Goal: Communication & Community: Answer question/provide support

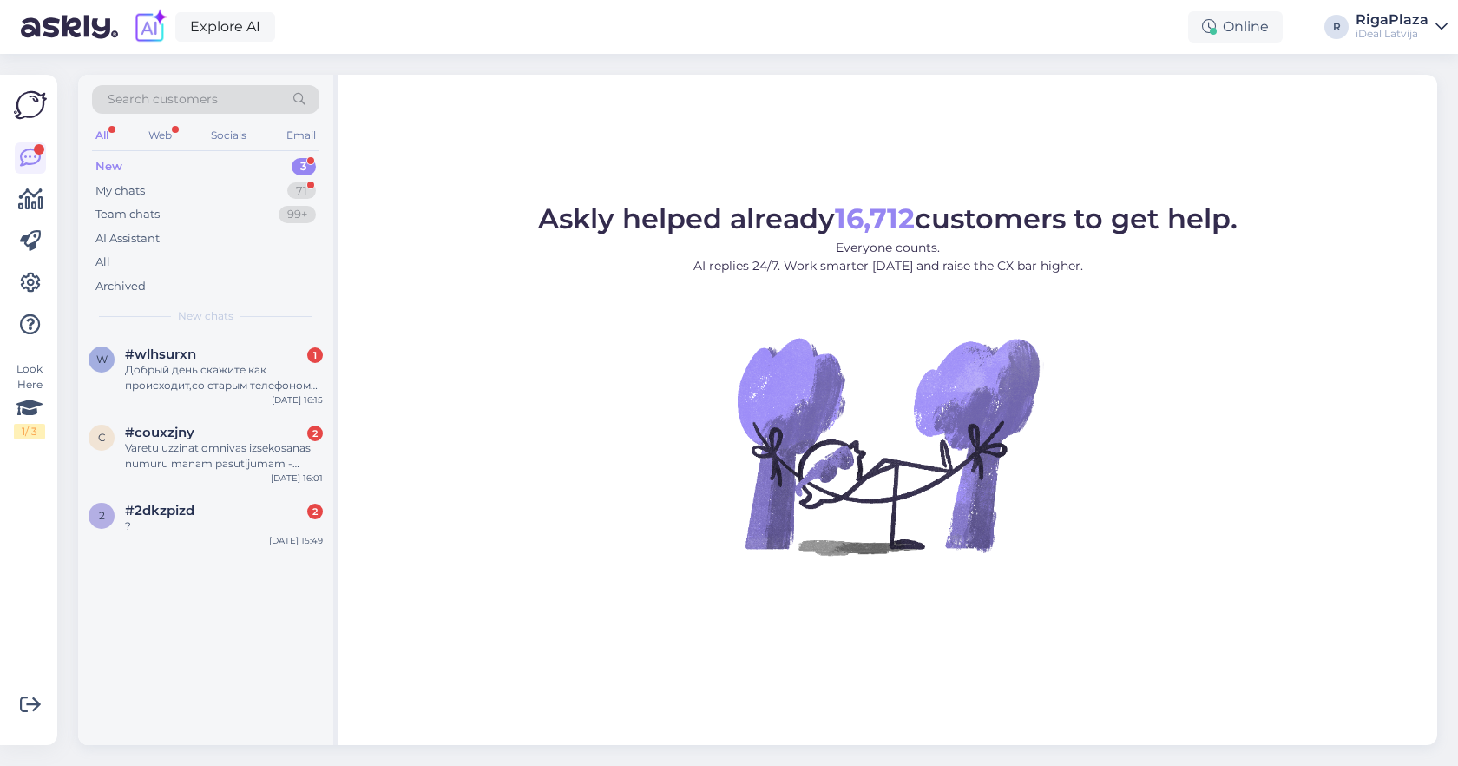
click at [287, 174] on div "New 3" at bounding box center [205, 167] width 227 height 24
click at [315, 192] on div "My chats 71" at bounding box center [205, 191] width 227 height 24
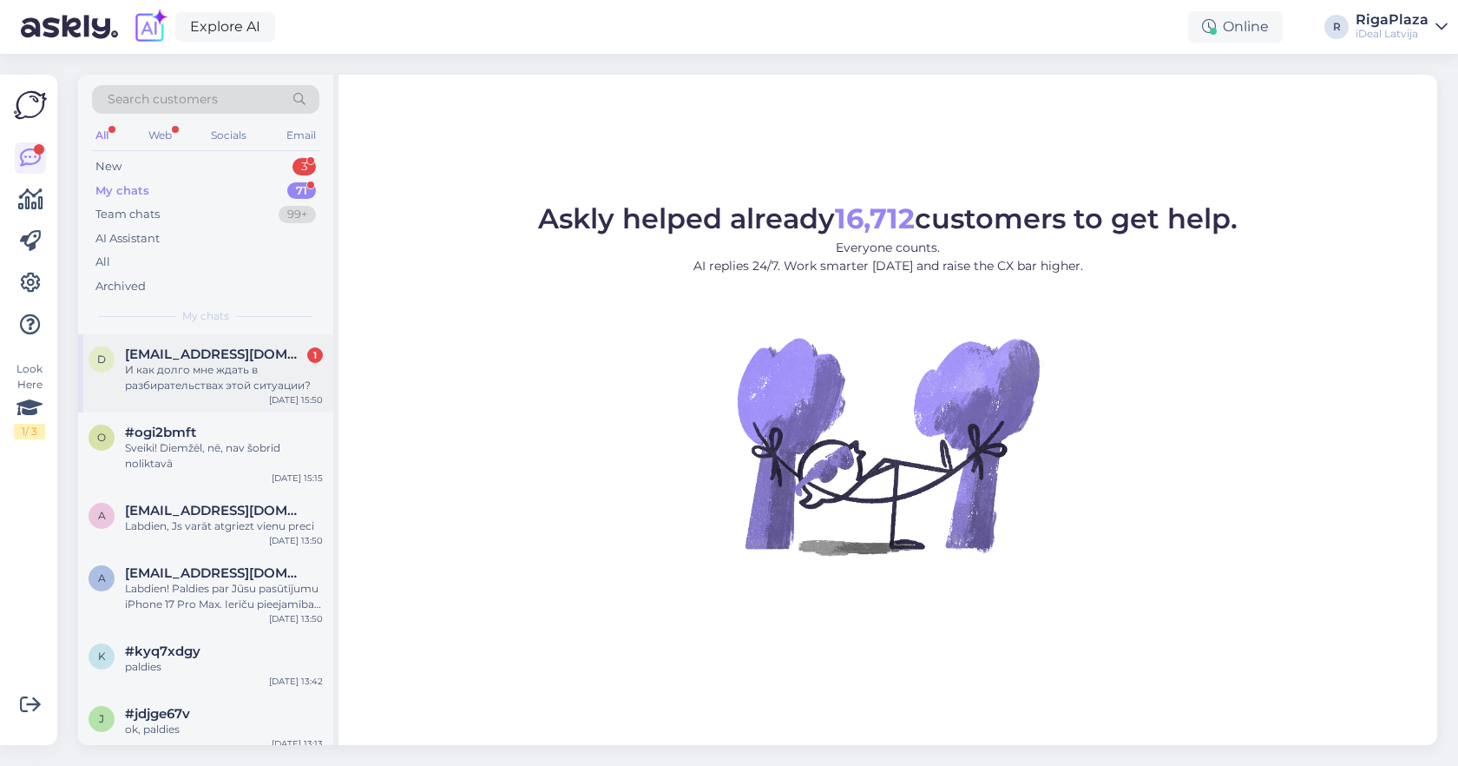
click at [249, 365] on div "И как долго мне ждать в разбирательствах этой ситуации?" at bounding box center [224, 377] width 198 height 31
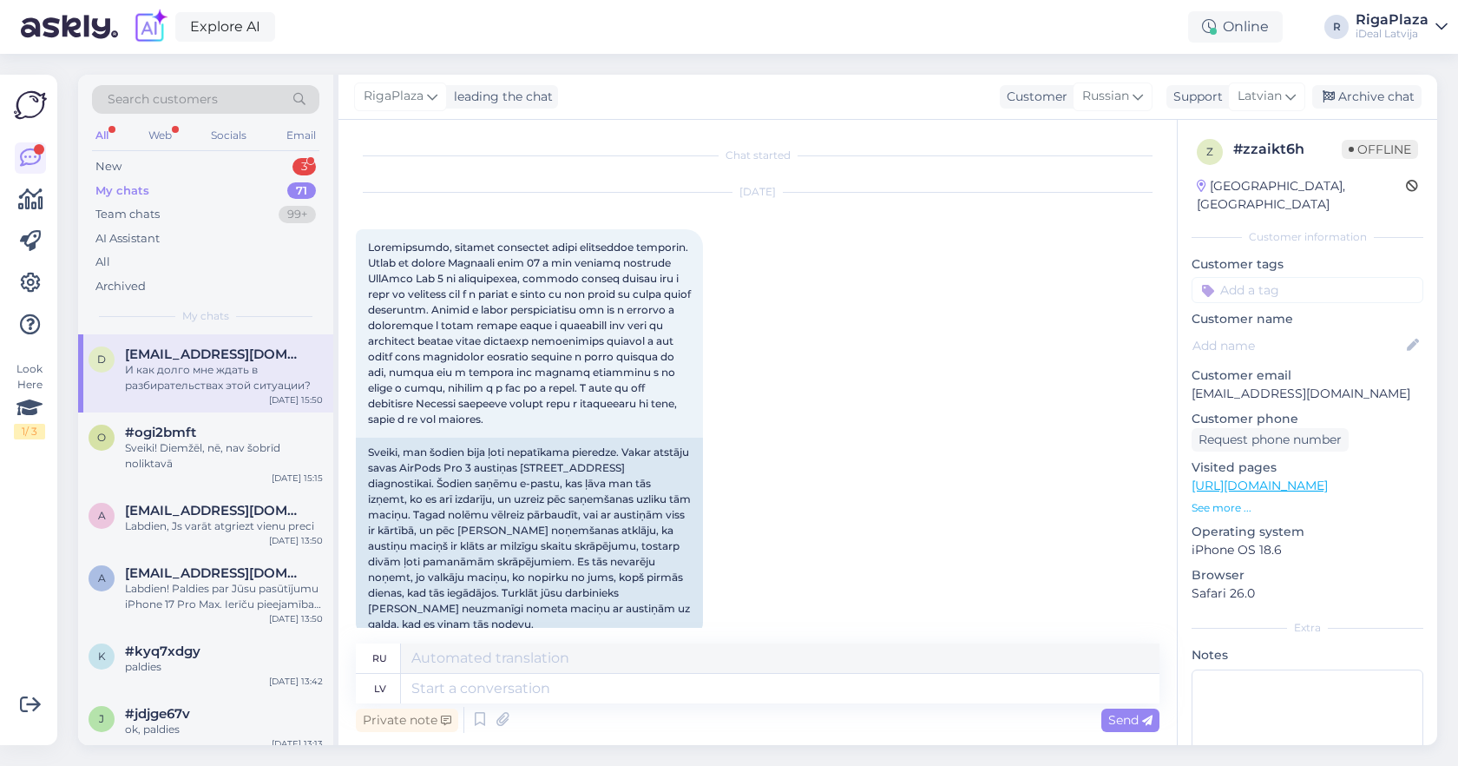
scroll to position [687, 0]
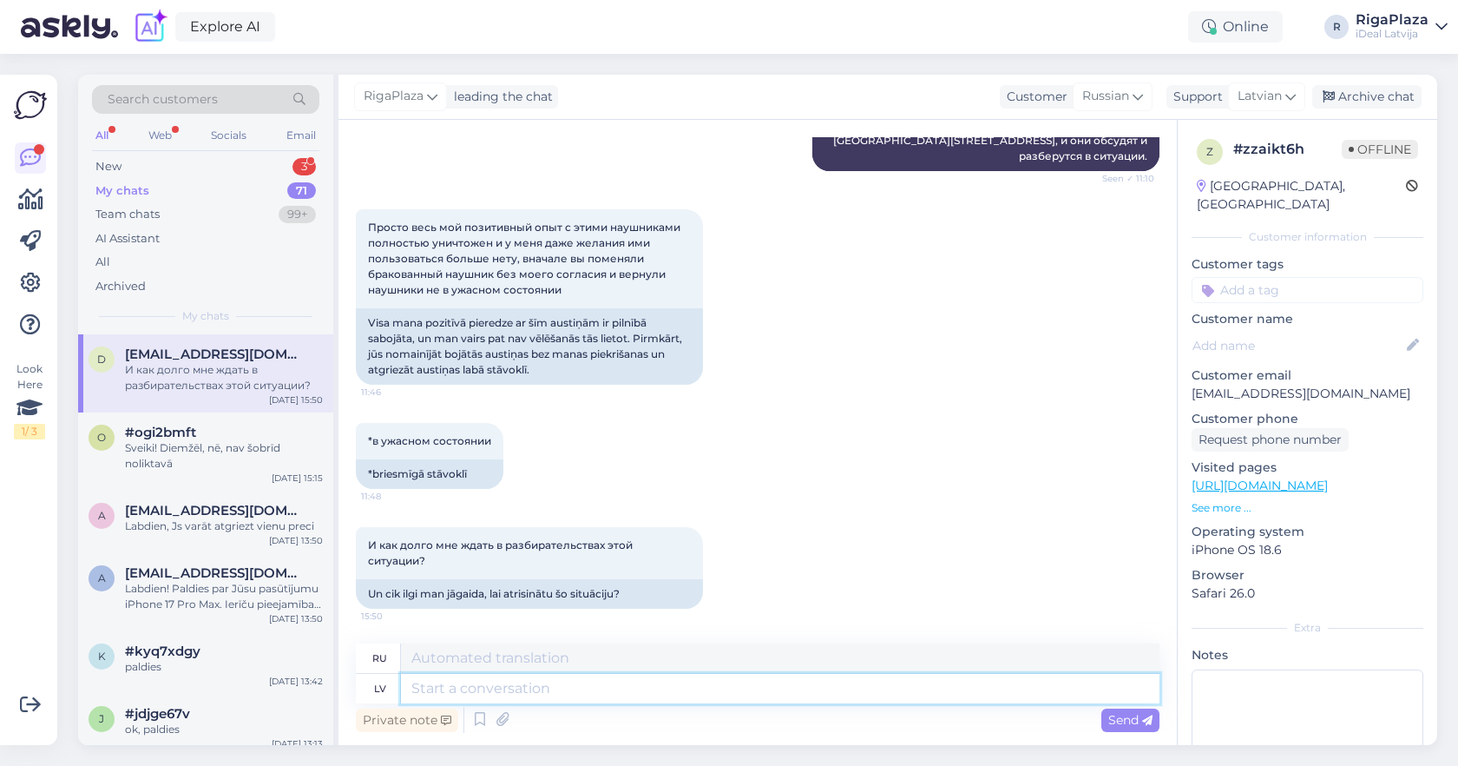
click at [635, 698] on textarea at bounding box center [780, 689] width 759 height 30
type textarea "Ar"
type textarea "А"
type textarea "Ar Jums"
type textarea "С"
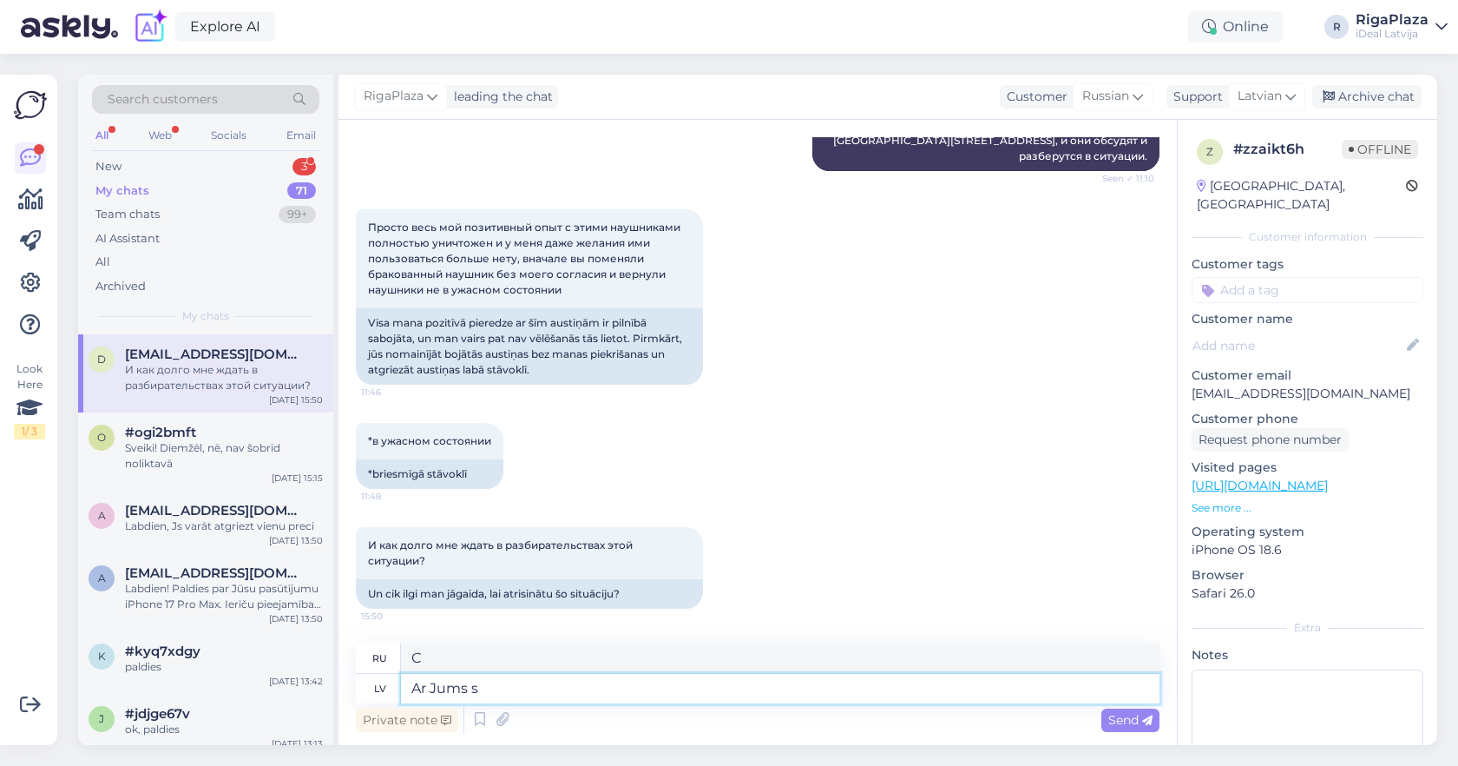
type textarea "Ar Jums sa"
type textarea "С тобой"
type textarea "Ar Jums sazin"
type textarea "Связываюсь с вами"
type textarea "Ar Jums sazināsies"
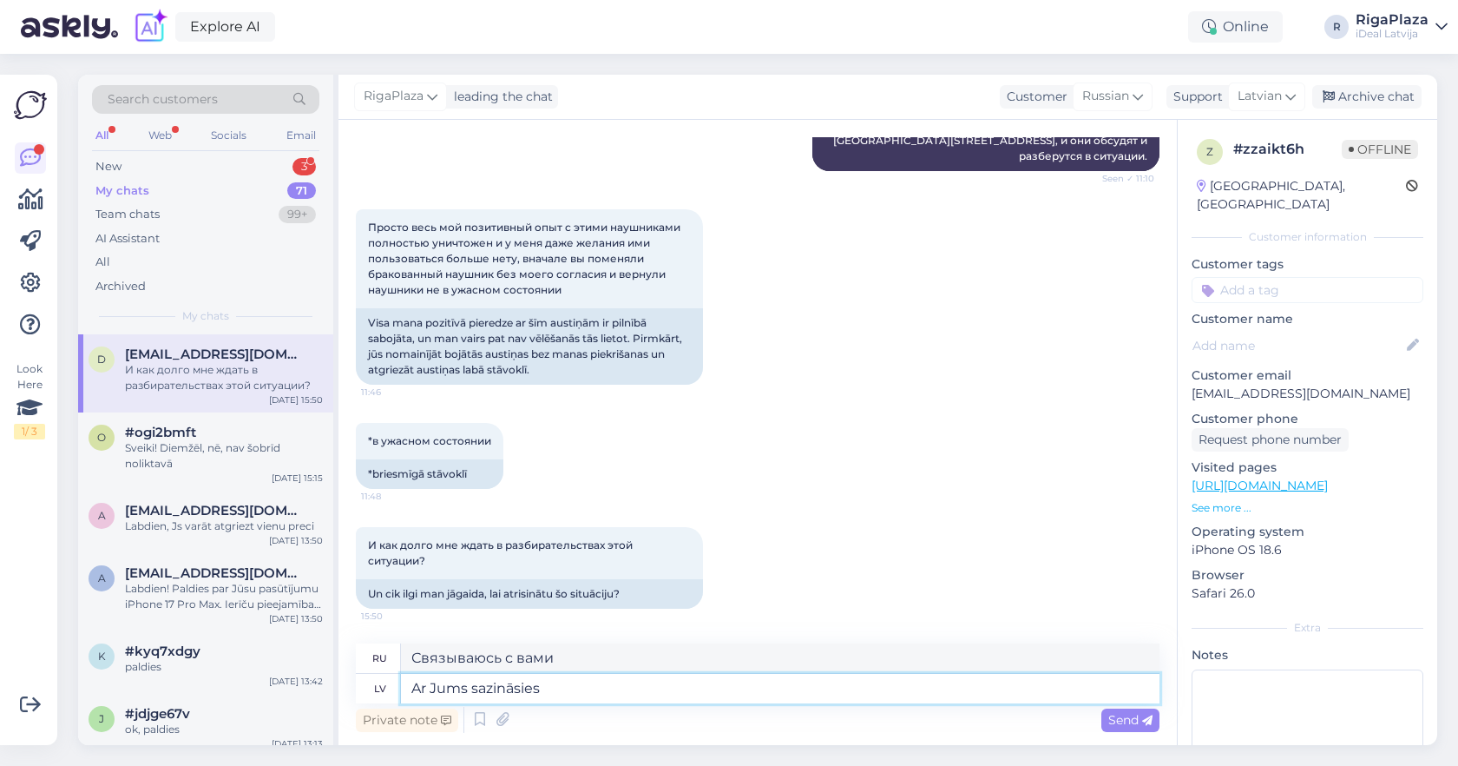
type textarea "С вами свяжутся."
type textarea "Ar Jums sazināsies"
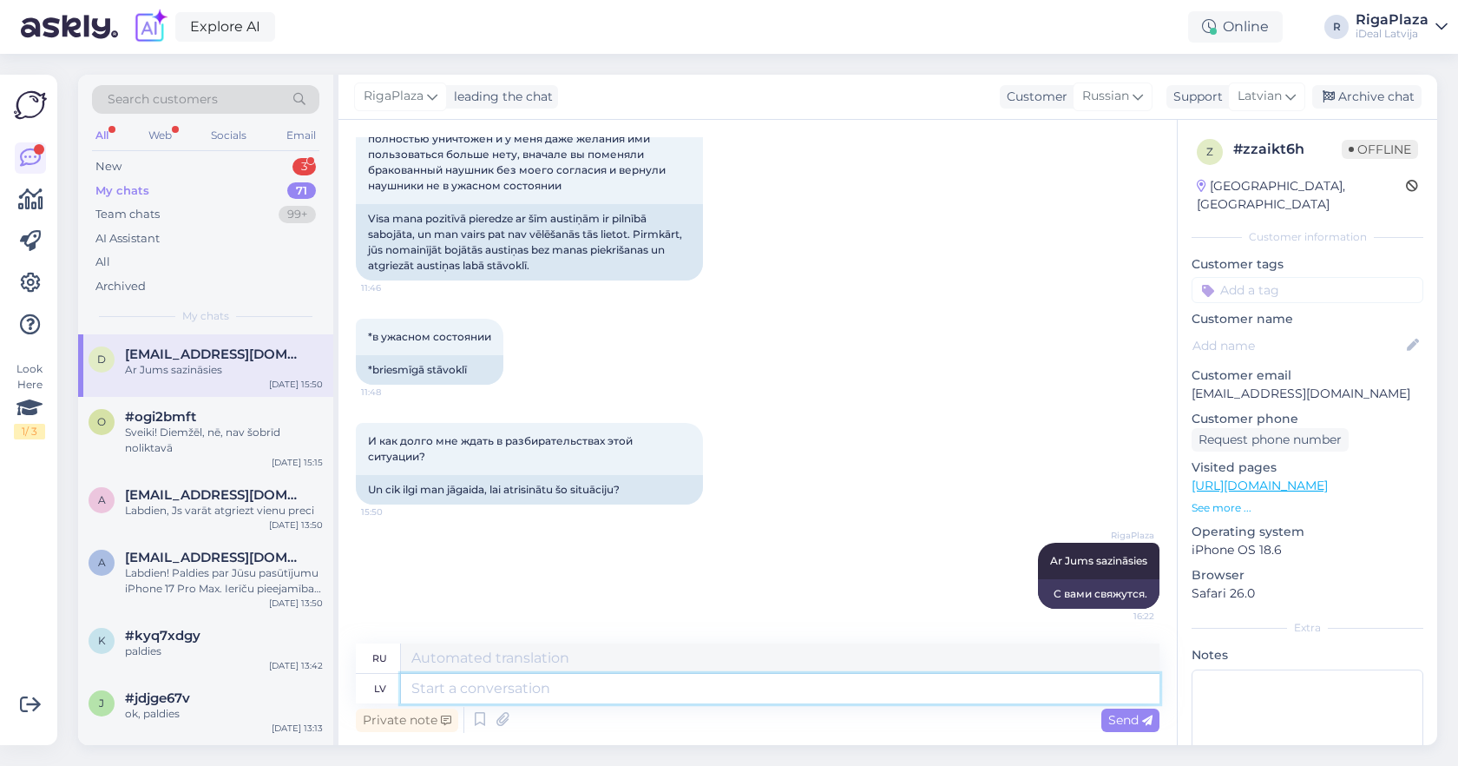
type textarea "K"
click at [292, 162] on div "New 3" at bounding box center [205, 167] width 227 height 24
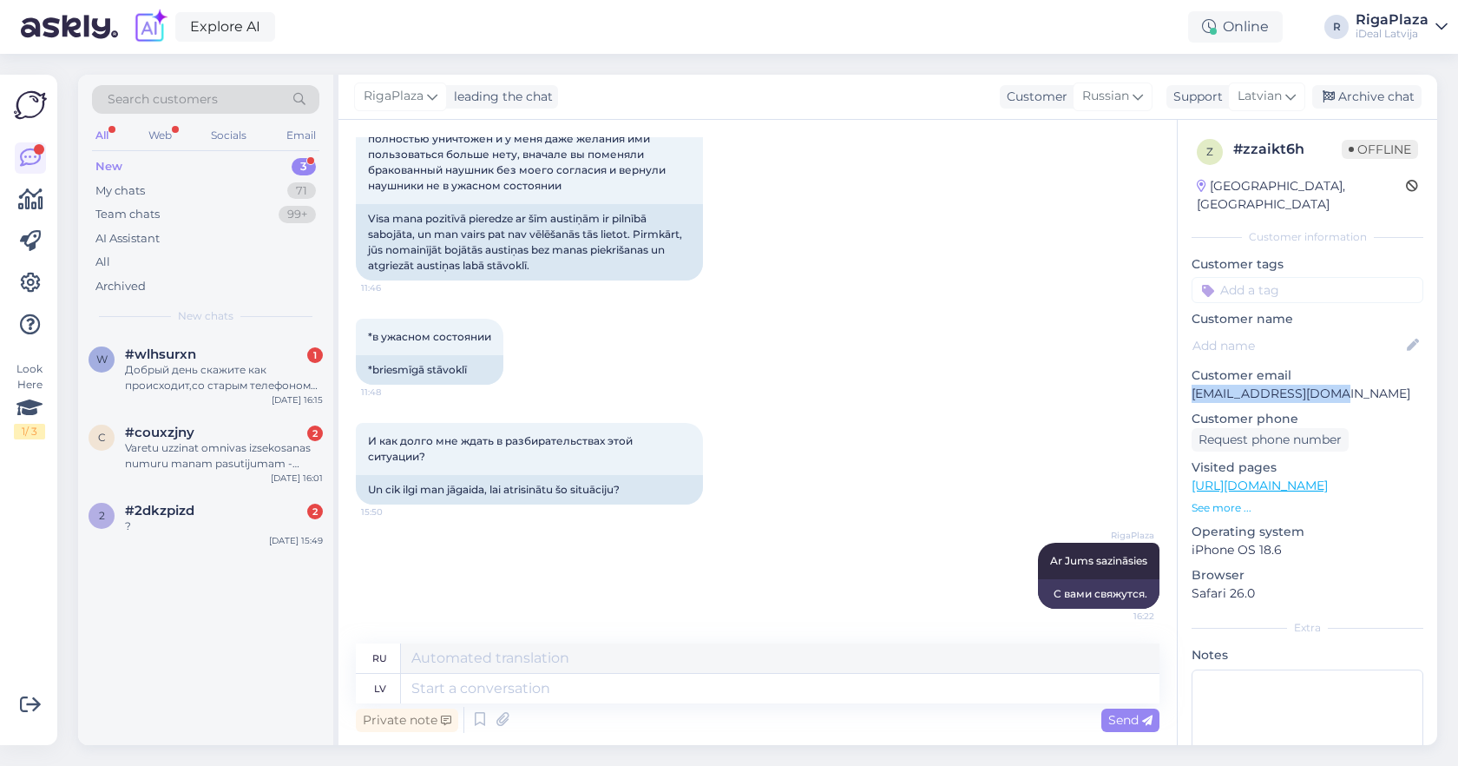
drag, startPoint x: 1189, startPoint y: 381, endPoint x: 1343, endPoint y: 386, distance: 153.7
click at [1343, 386] on div "z # zzaikt6h Offline Latvia, Riga Customer information Customer tags Customer n…" at bounding box center [1308, 486] width 260 height 732
copy p "dimactive3@gmail.com"
click at [807, 687] on textarea at bounding box center [780, 689] width 759 height 30
paste textarea "dimactive3@gmail.com"
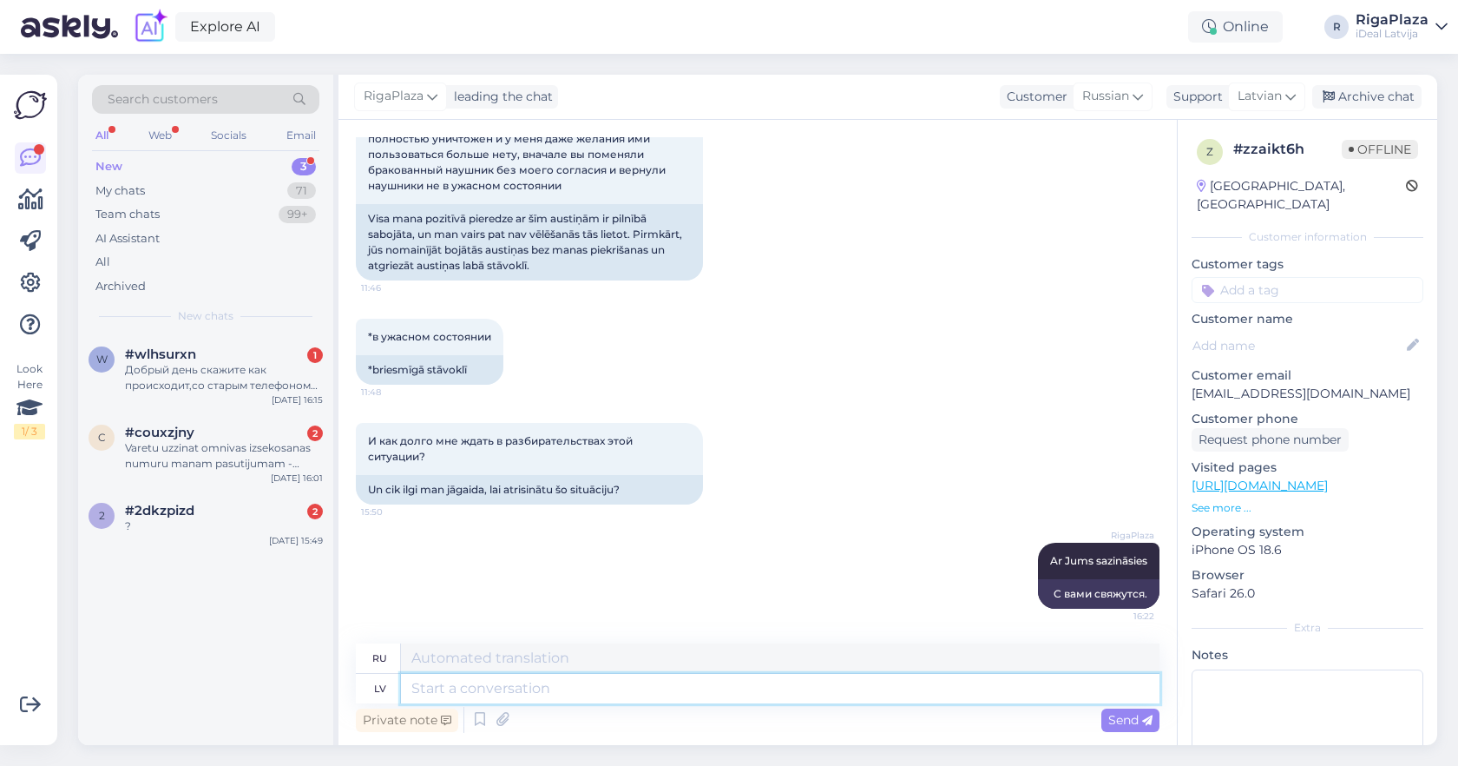
type textarea "dimactive3@gmail.com"
click at [771, 688] on textarea "dimactive3@gmail.com" at bounding box center [780, 689] width 759 height 30
type textarea "dimactive3@gmail.com"
click at [771, 688] on textarea "dimactive3@gmail.com" at bounding box center [780, 689] width 759 height 30
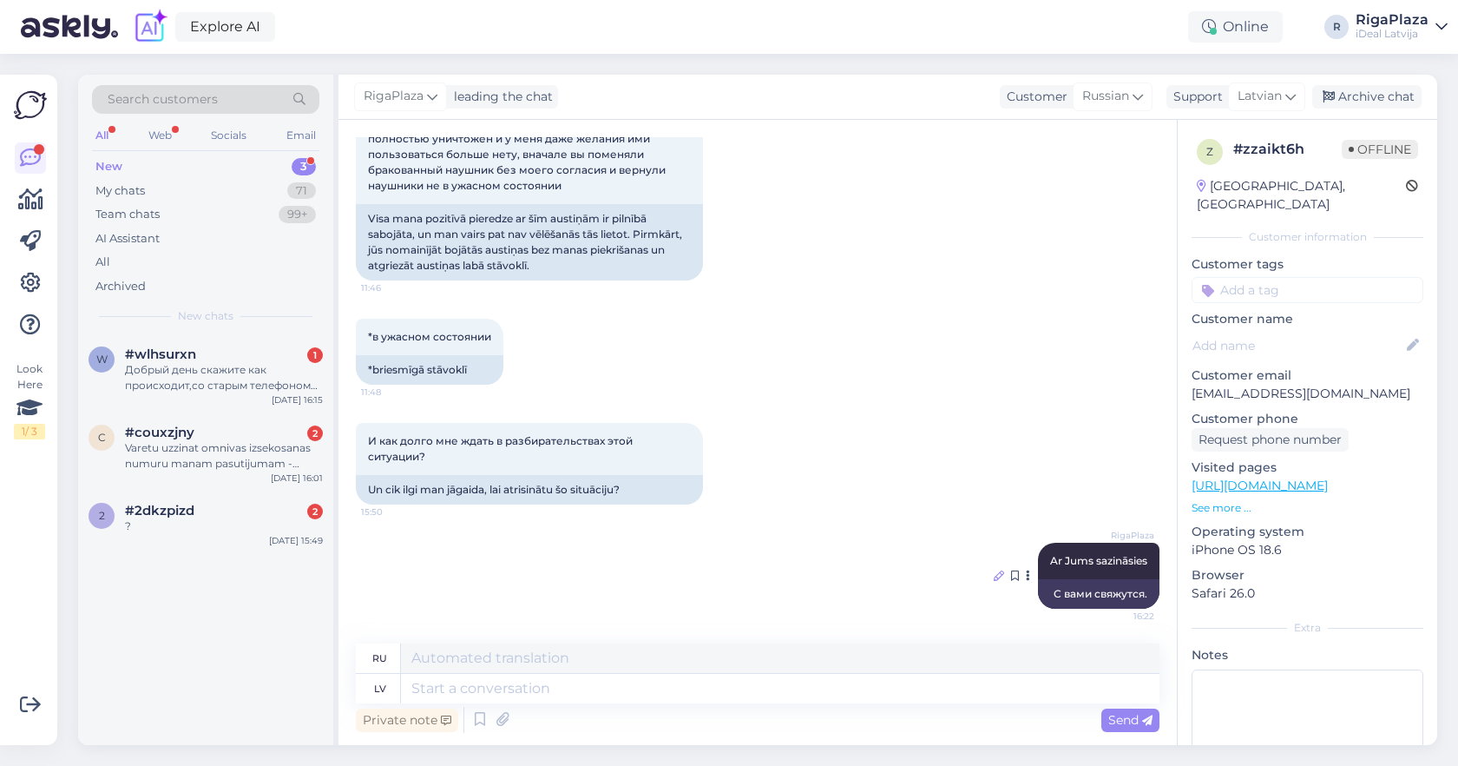
click at [998, 573] on icon at bounding box center [999, 575] width 10 height 10
click at [1026, 576] on icon at bounding box center [1028, 575] width 4 height 10
click at [983, 593] on div "RigaPlaza Ar Jums sazināsies 16:22 С вами свяжутся. Report translation Show Eng…" at bounding box center [758, 575] width 804 height 104
click at [676, 681] on textarea at bounding box center [780, 689] width 759 height 30
paste textarea "Labdien! Veicām novērošanas kameru ierakstu pārbaudi un konstatējām ,ka ar Jūsu…"
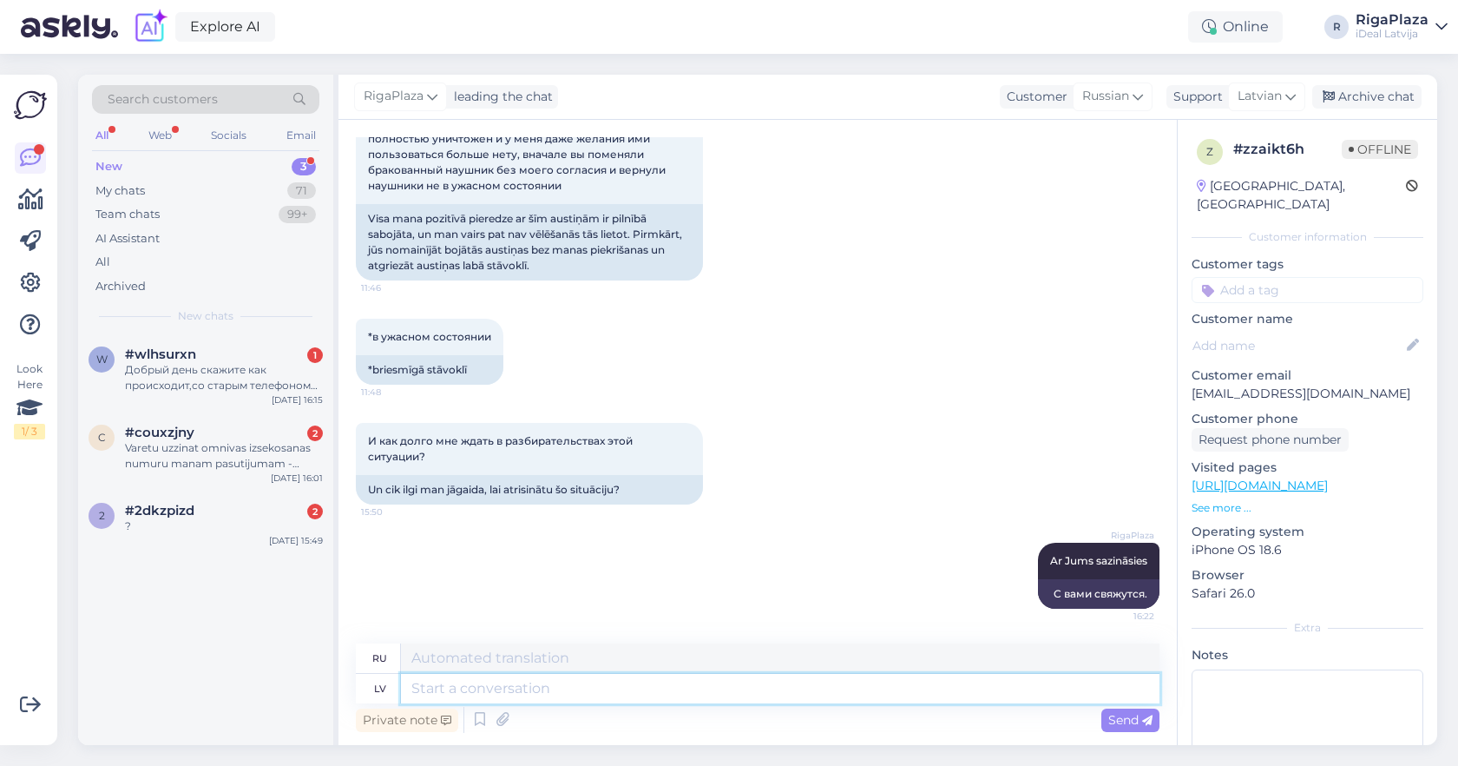
type textarea "Labdien! Veicām novērošanas kameru ierakstu pārbaudi un konstatējām ,ka ar Jūsu…"
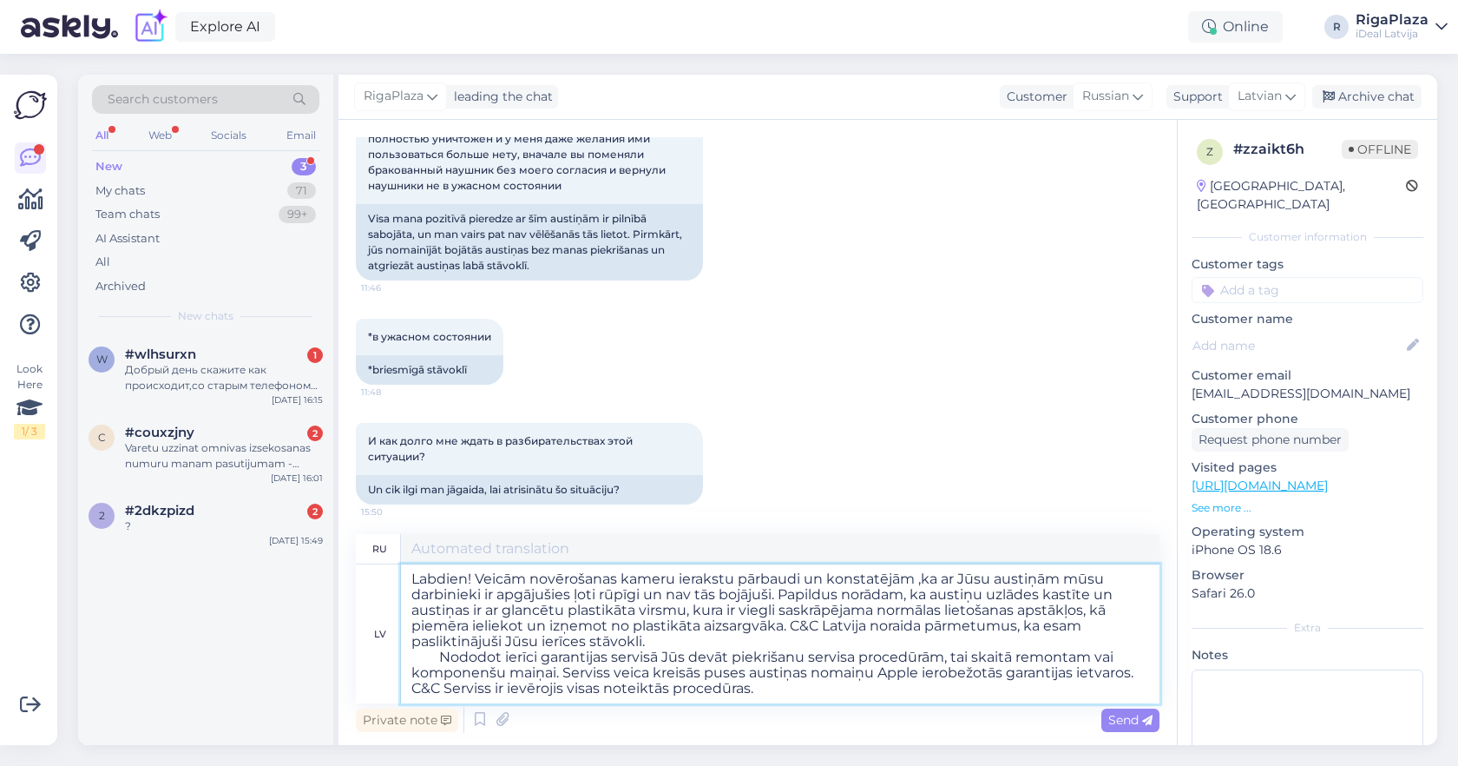
click at [444, 659] on textarea "Labdien! Veicām novērošanas kameru ierakstu pārbaudi un konstatējām ,ka ar Jūsu…" at bounding box center [780, 633] width 759 height 139
type textarea "Здравствуйте! Мы проверили записи с камер видеонаблюдения и обнаружили, что наш…"
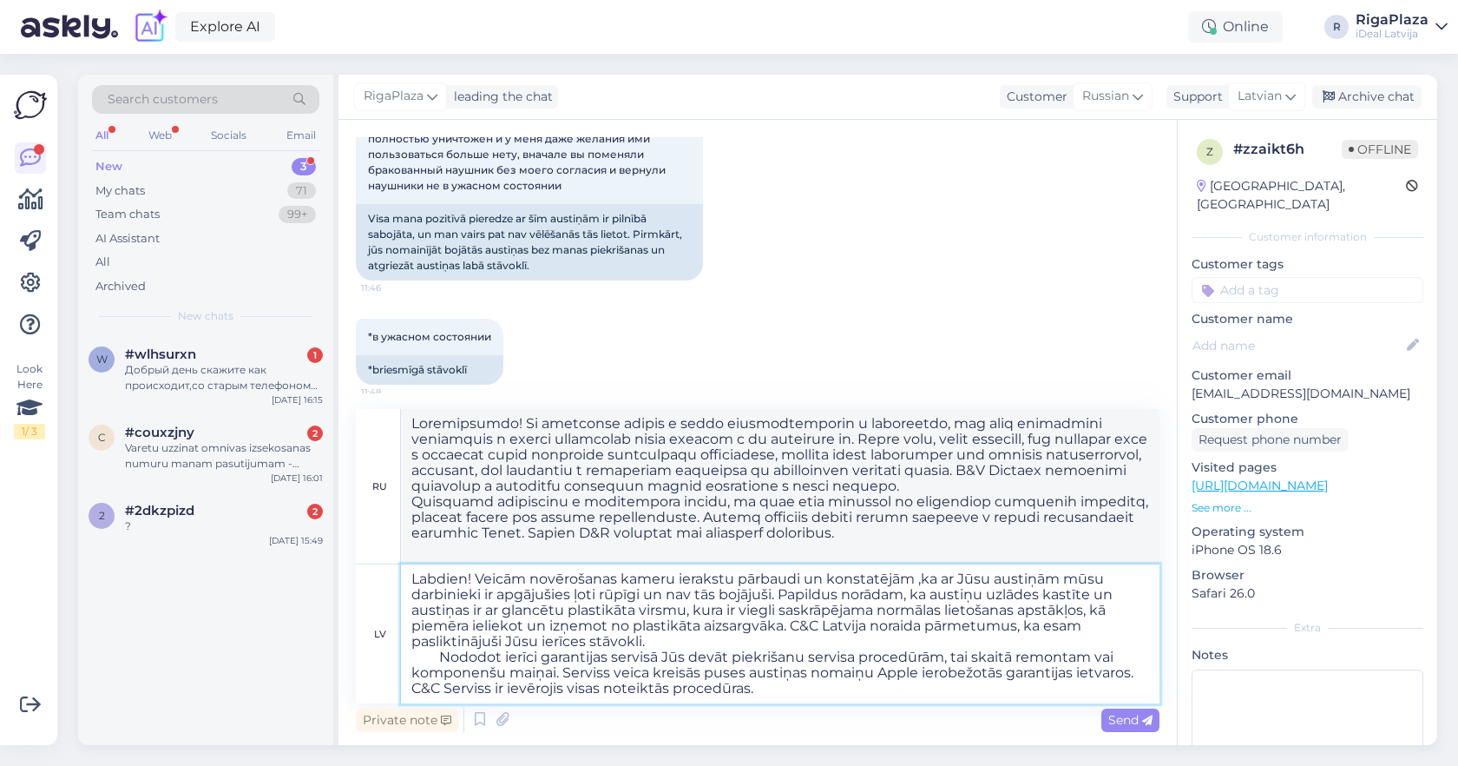
type textarea "Labdien! Veicām novērošanas kameru ierakstu pārbaudi un konstatējām ,ka ar Jūsu…"
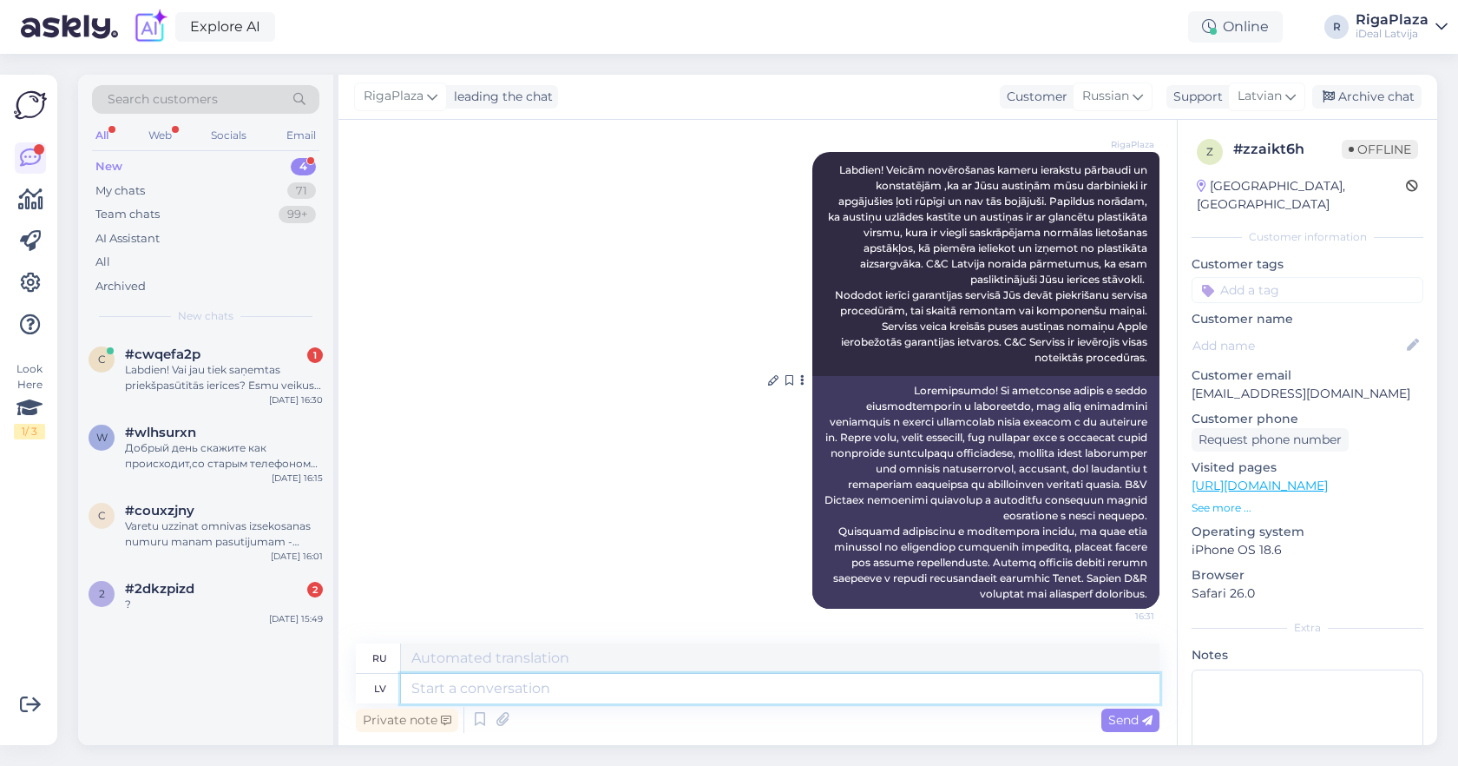
scroll to position [1317, 0]
click at [774, 375] on icon at bounding box center [773, 380] width 10 height 10
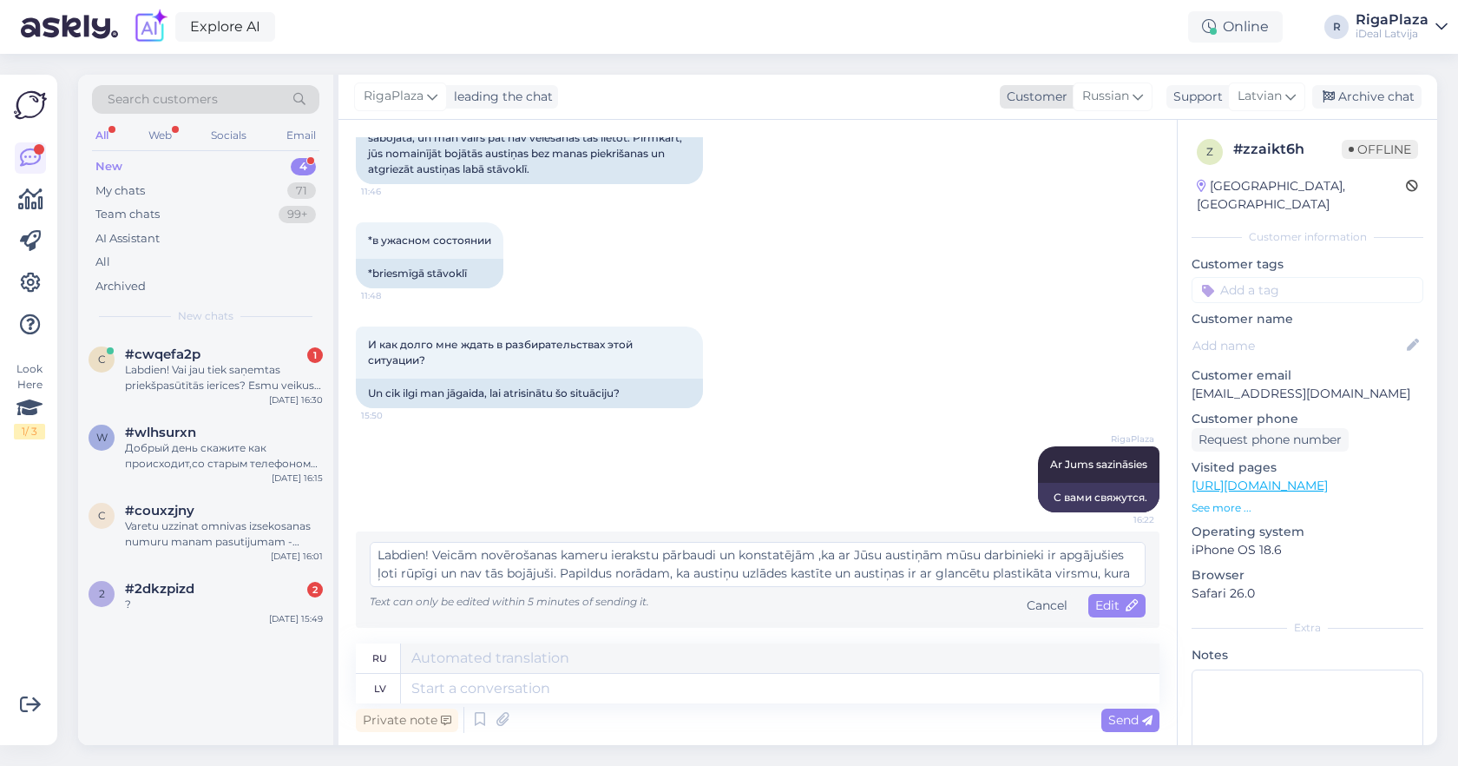
click at [1141, 100] on icon at bounding box center [1138, 96] width 10 height 19
click at [1255, 89] on span "Latvian" at bounding box center [1260, 96] width 44 height 19
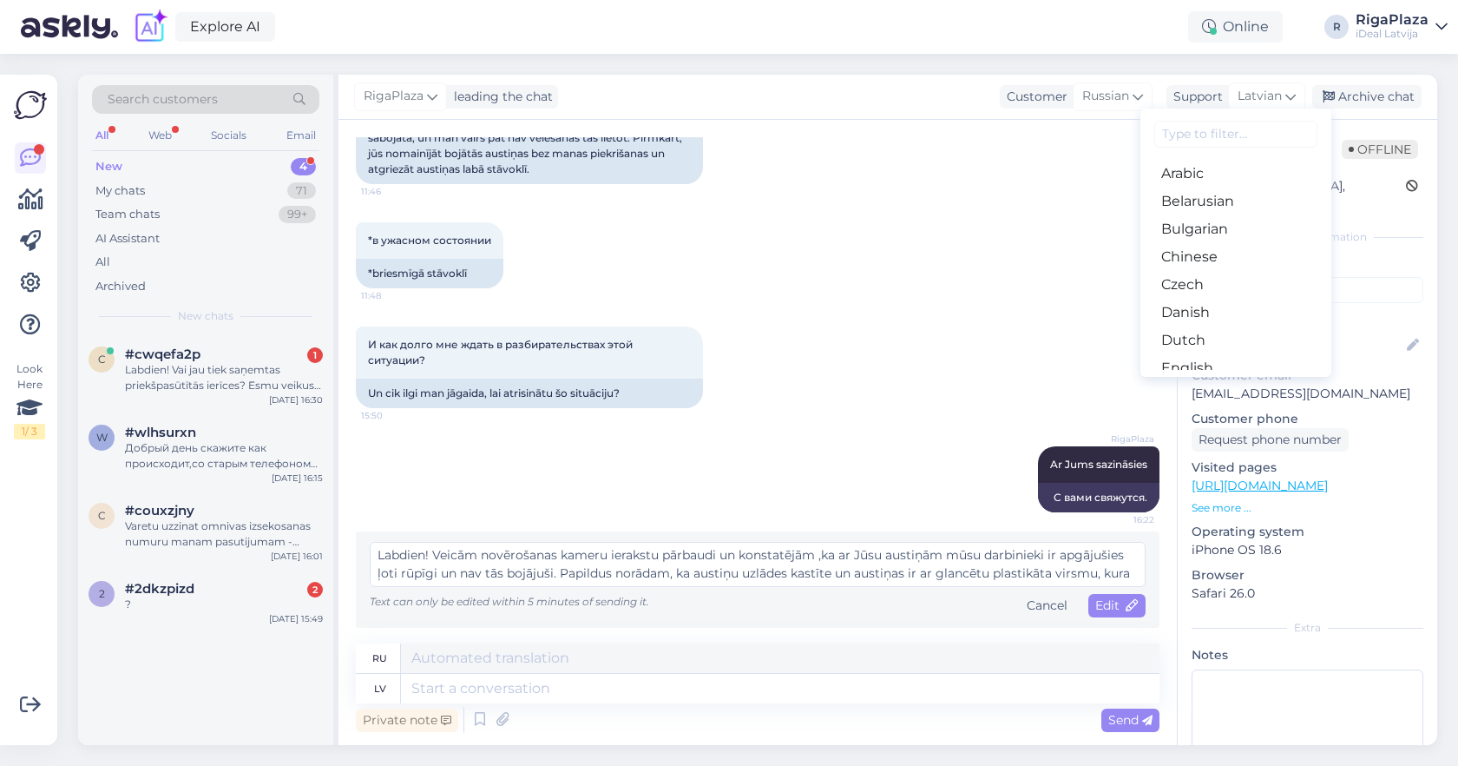
click at [919, 282] on div "*в ужасном состоянии 11:48 *briesmīgā stāvoklī" at bounding box center [758, 255] width 804 height 104
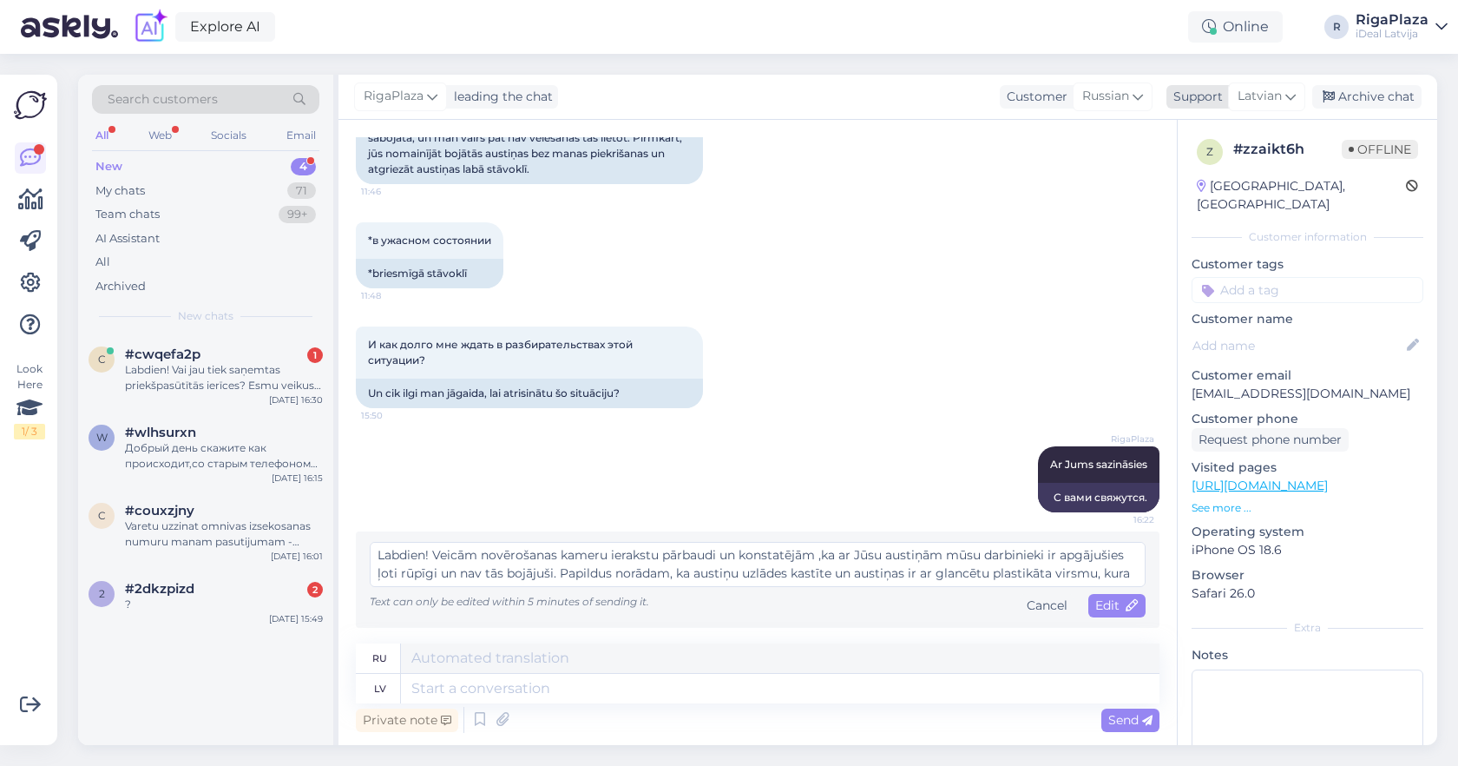
click at [1263, 96] on span "Latvian" at bounding box center [1260, 96] width 44 height 19
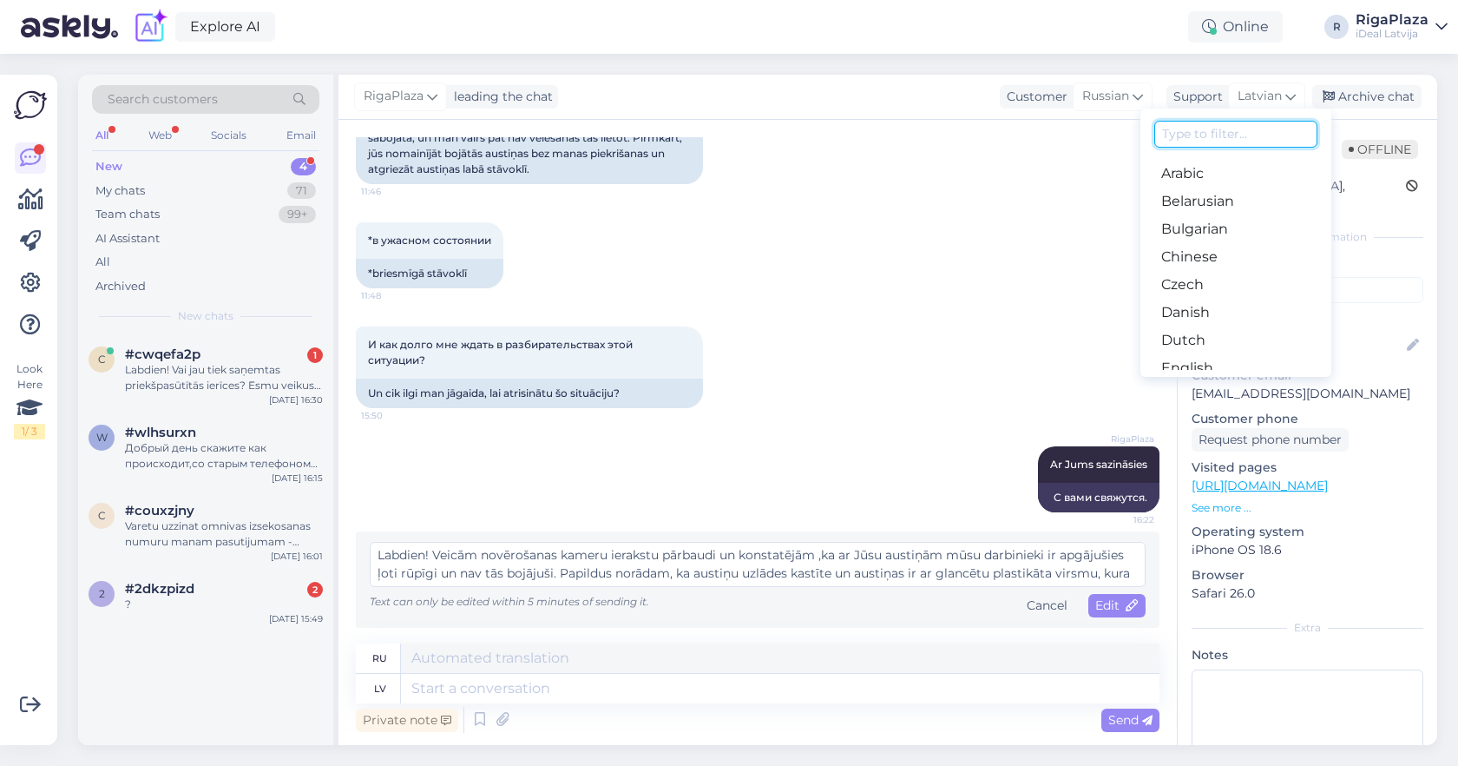
click at [1235, 131] on input at bounding box center [1236, 134] width 163 height 27
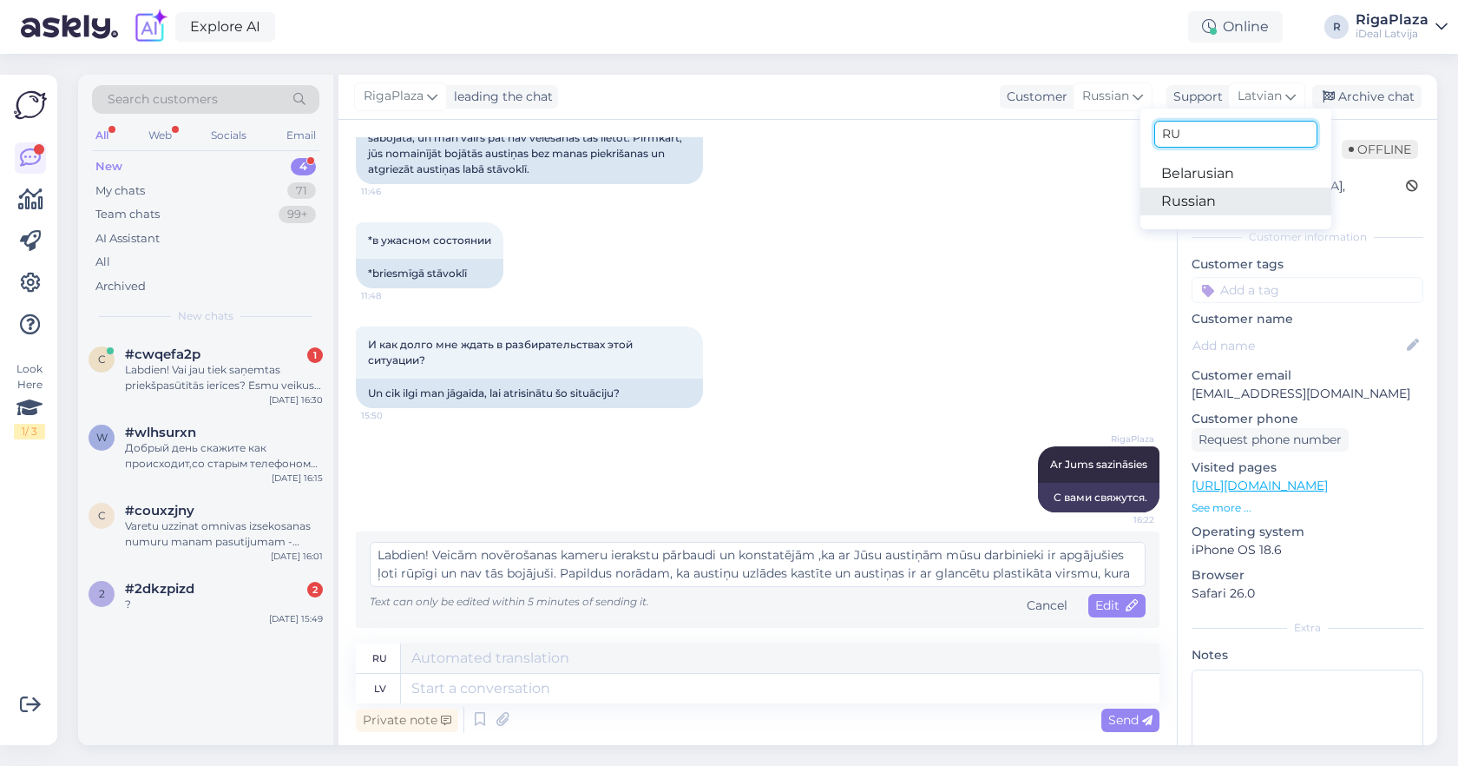
type input "RU"
click at [1216, 199] on link "Russian" at bounding box center [1236, 202] width 191 height 28
type textarea "Labdien! Veicām novērošanas kameru ierakstu pārbaudi un konstatējām ,ka ar Jūsu…"
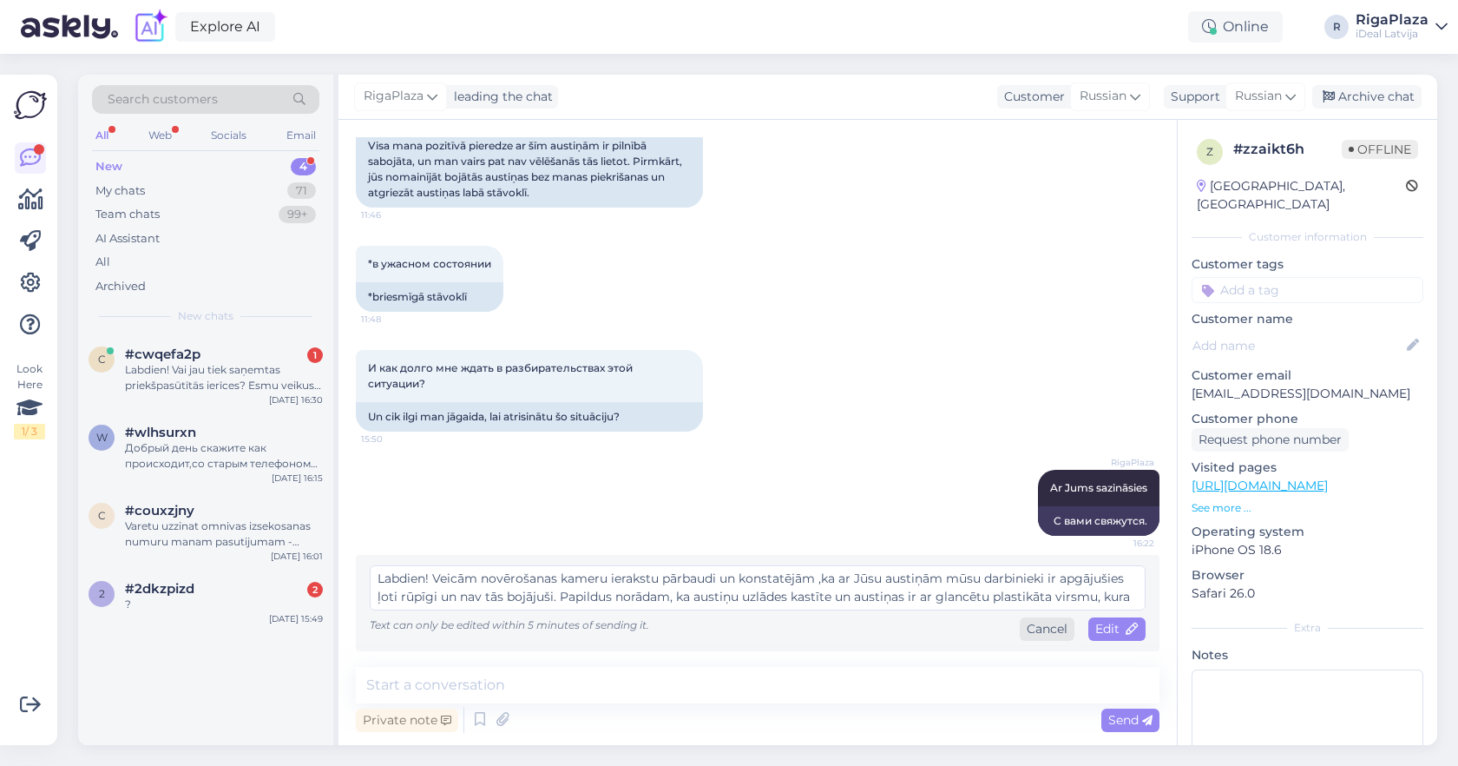
click at [1047, 617] on div "Cancel" at bounding box center [1047, 628] width 55 height 23
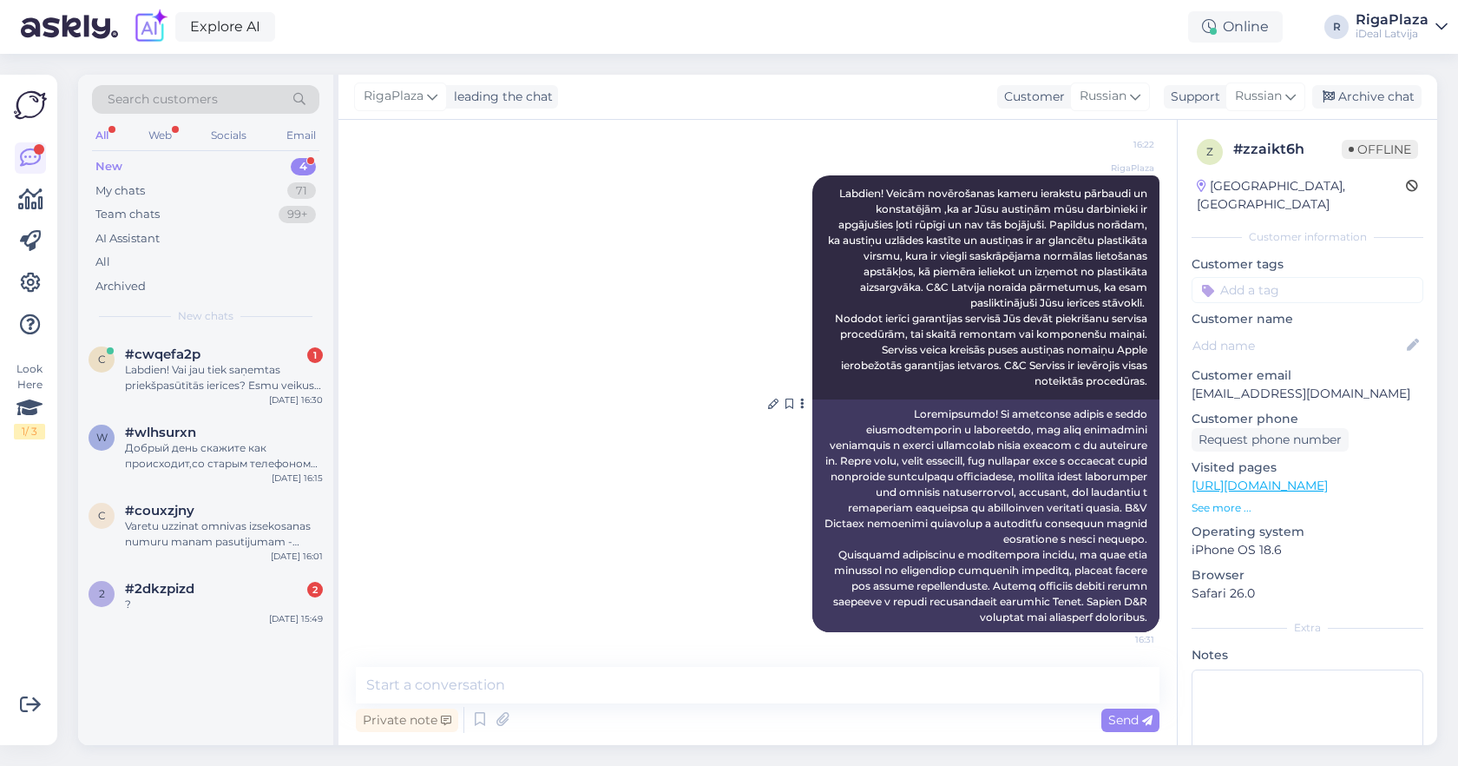
scroll to position [1292, 0]
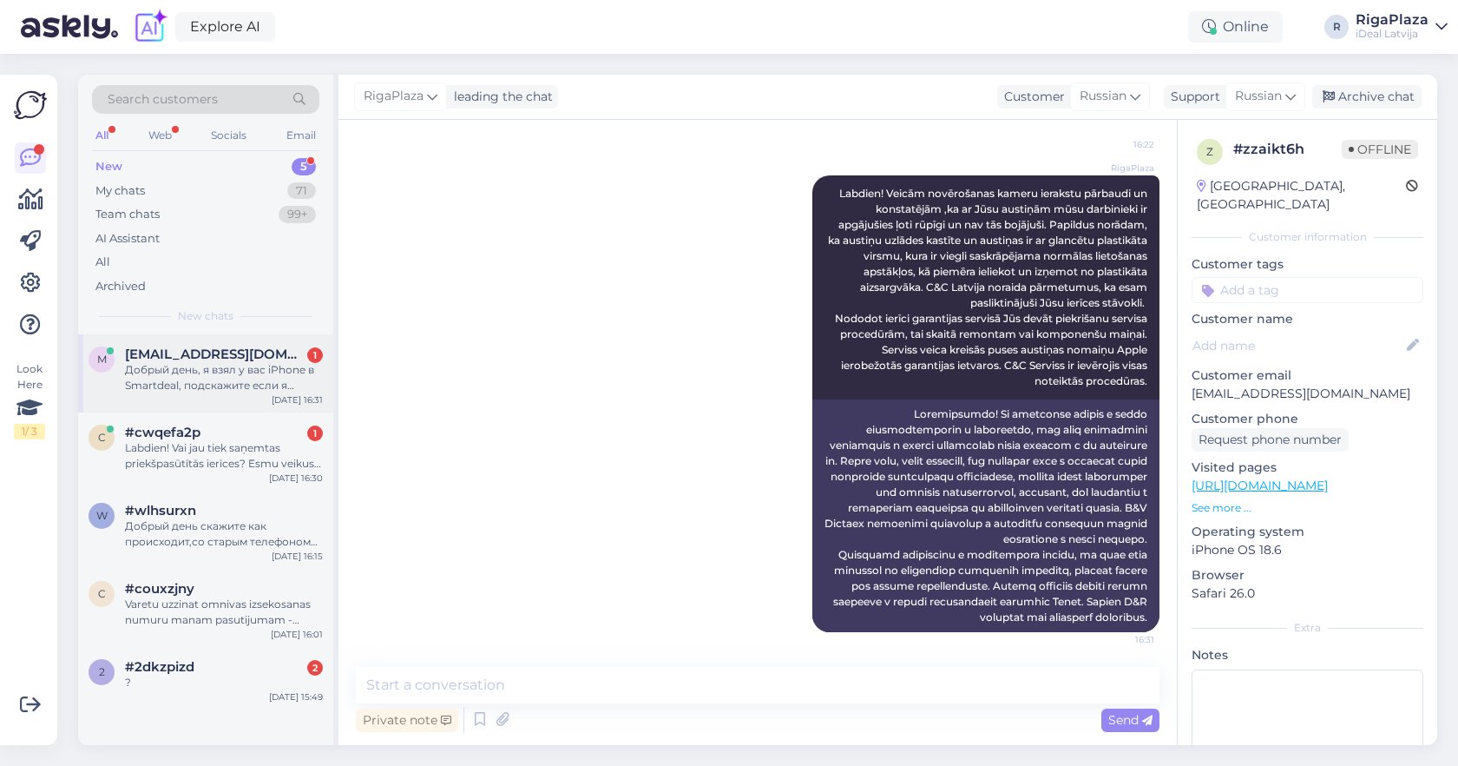
click at [266, 375] on div "Добрый день, я взял у вас iPhone в Smartdeal, подскажите если я выплачу его за …" at bounding box center [224, 377] width 198 height 31
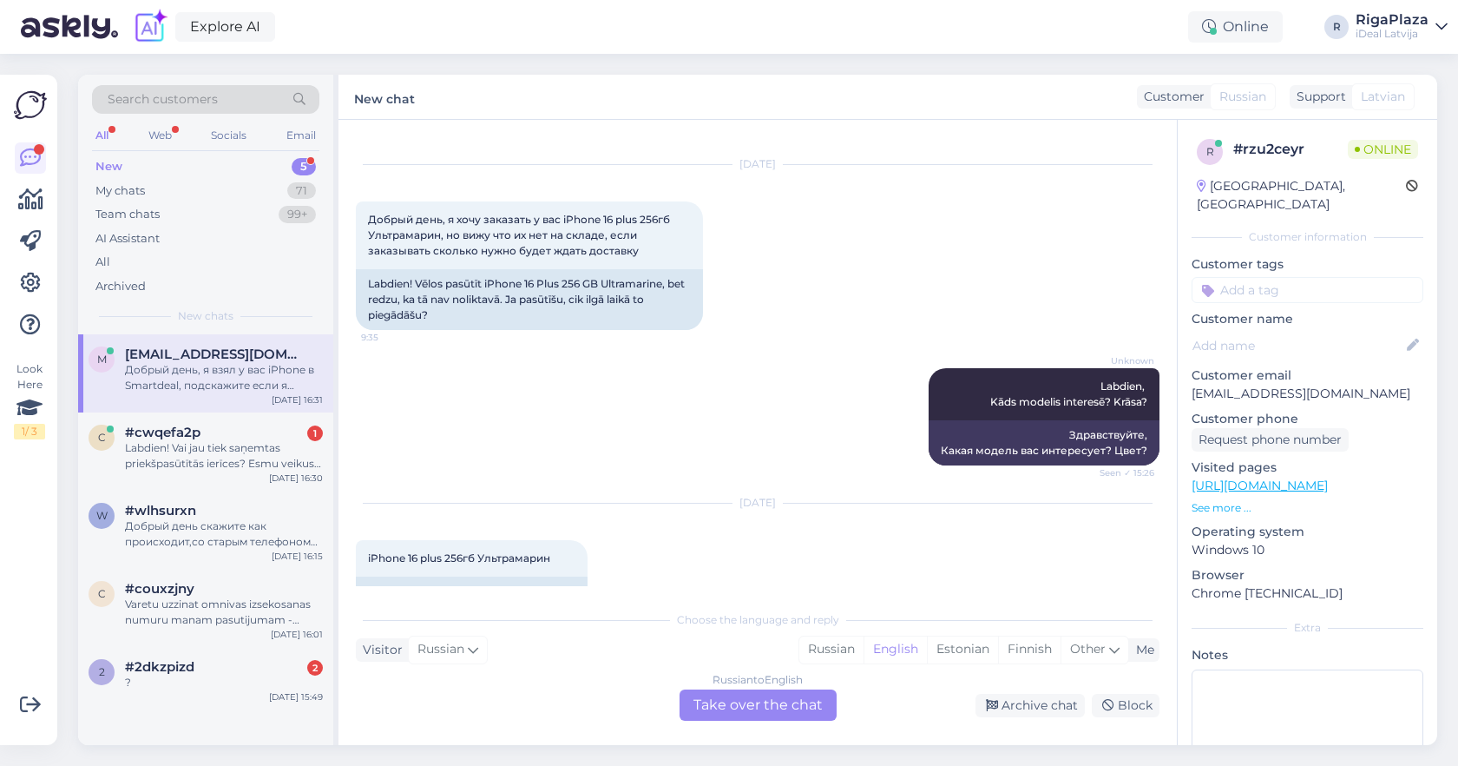
scroll to position [26, 0]
click at [915, 351] on div "Unknown Labdien, Kāds modelis interesē? Krāsa? Seen ✓ 15:26 Здравствуйте, Какая…" at bounding box center [758, 418] width 804 height 135
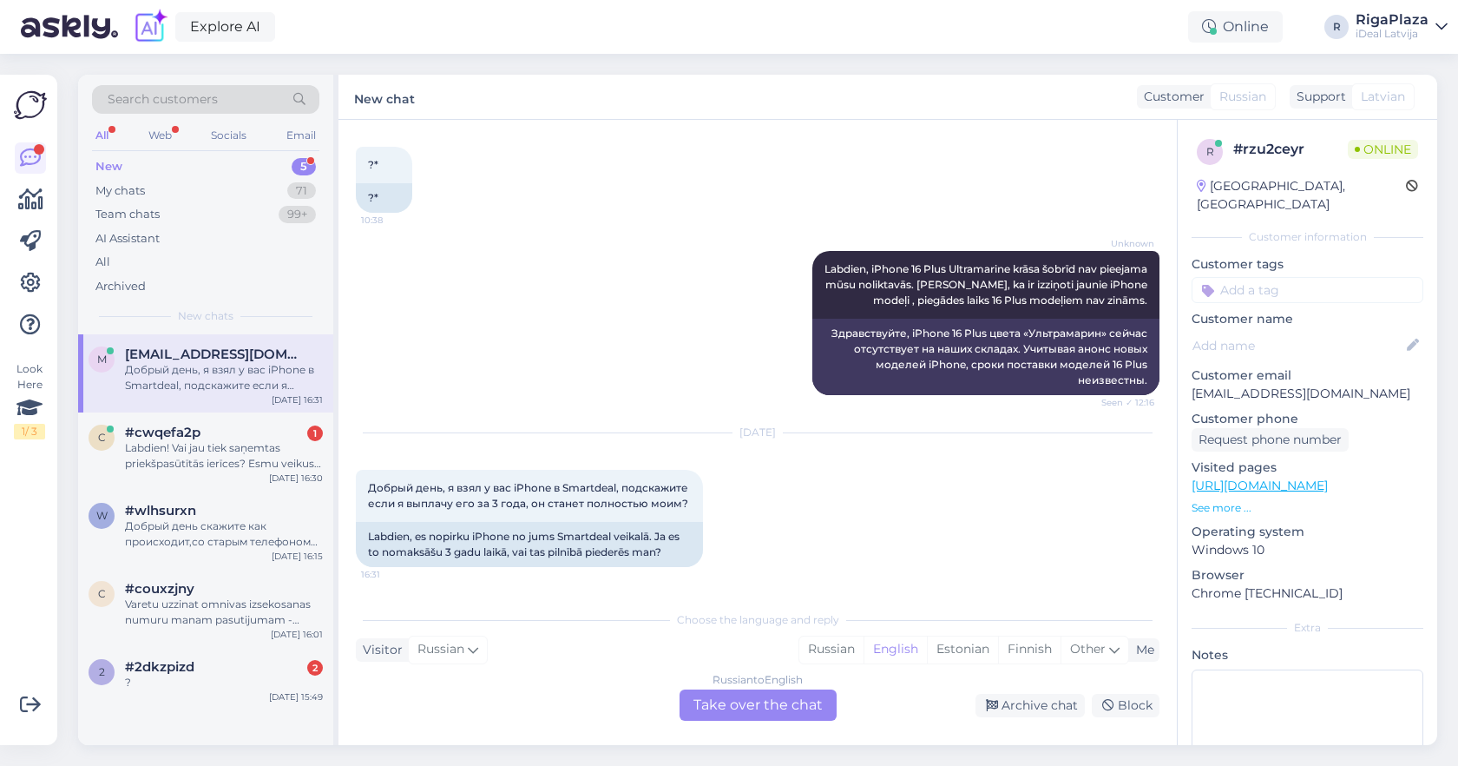
scroll to position [770, 0]
click at [1436, 29] on icon at bounding box center [1442, 27] width 12 height 14
click at [1045, 163] on div "?* 10:38 ?*" at bounding box center [758, 180] width 804 height 104
drag, startPoint x: 1074, startPoint y: 371, endPoint x: 1149, endPoint y: 239, distance: 152.0
click at [1149, 251] on div "Unknown Labdien, iPhone 16 Plus Ultramarine krāsa šobrīd nav pieejama mūsu noli…" at bounding box center [986, 323] width 347 height 144
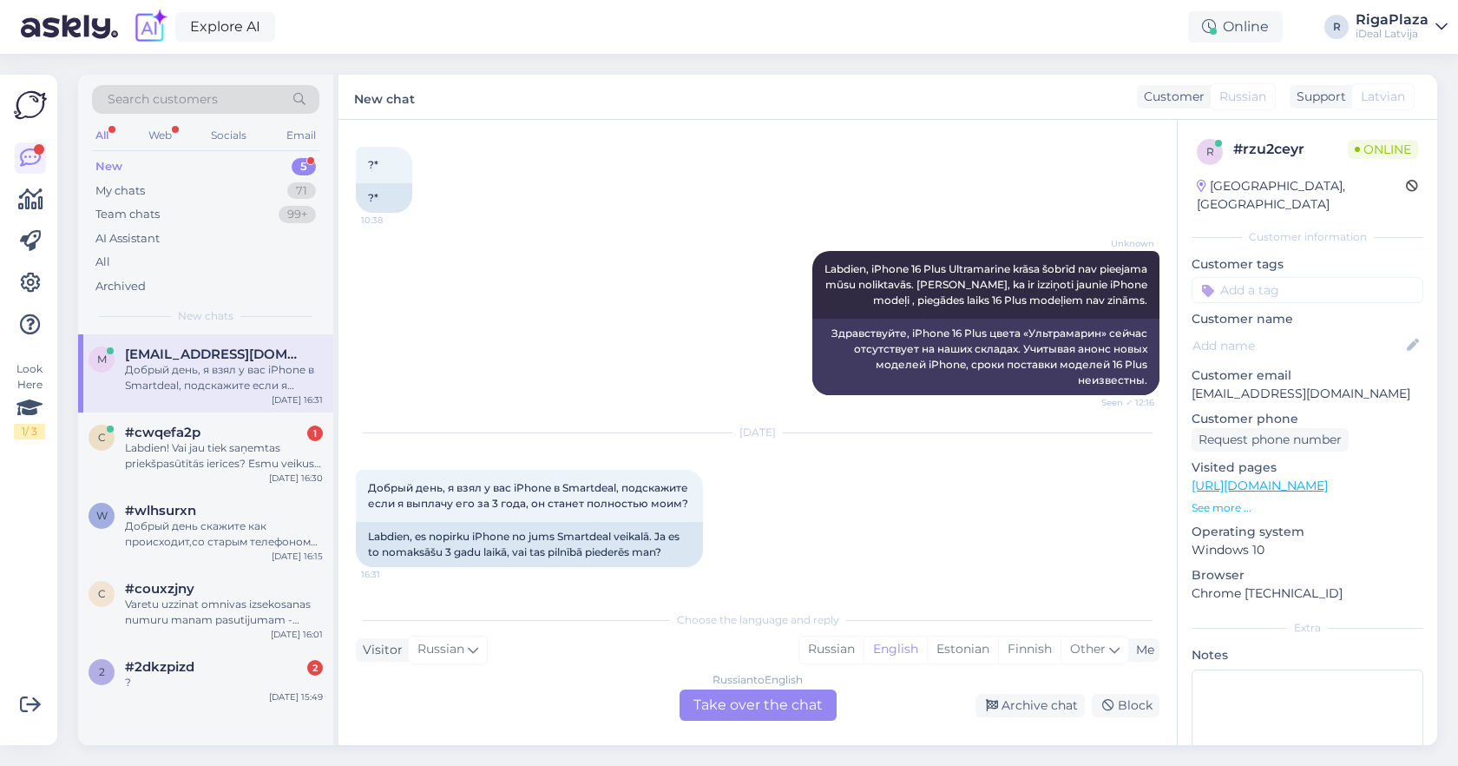
drag, startPoint x: 1108, startPoint y: 239, endPoint x: 1175, endPoint y: 239, distance: 66.8
click at [1175, 239] on div "Chat started Sep 3 2025 Добрый день, я хочу заказать у вас iPhone 16 plus 256гб…" at bounding box center [765, 361] width 819 height 449
drag, startPoint x: 1372, startPoint y: 379, endPoint x: 1188, endPoint y: 381, distance: 184.9
click at [1187, 381] on div "r # rzu2ceyr Online Latvia, Riga Customer information Customer tags Customer na…" at bounding box center [1308, 486] width 260 height 732
copy p "maksimgavlas@gmail.com"
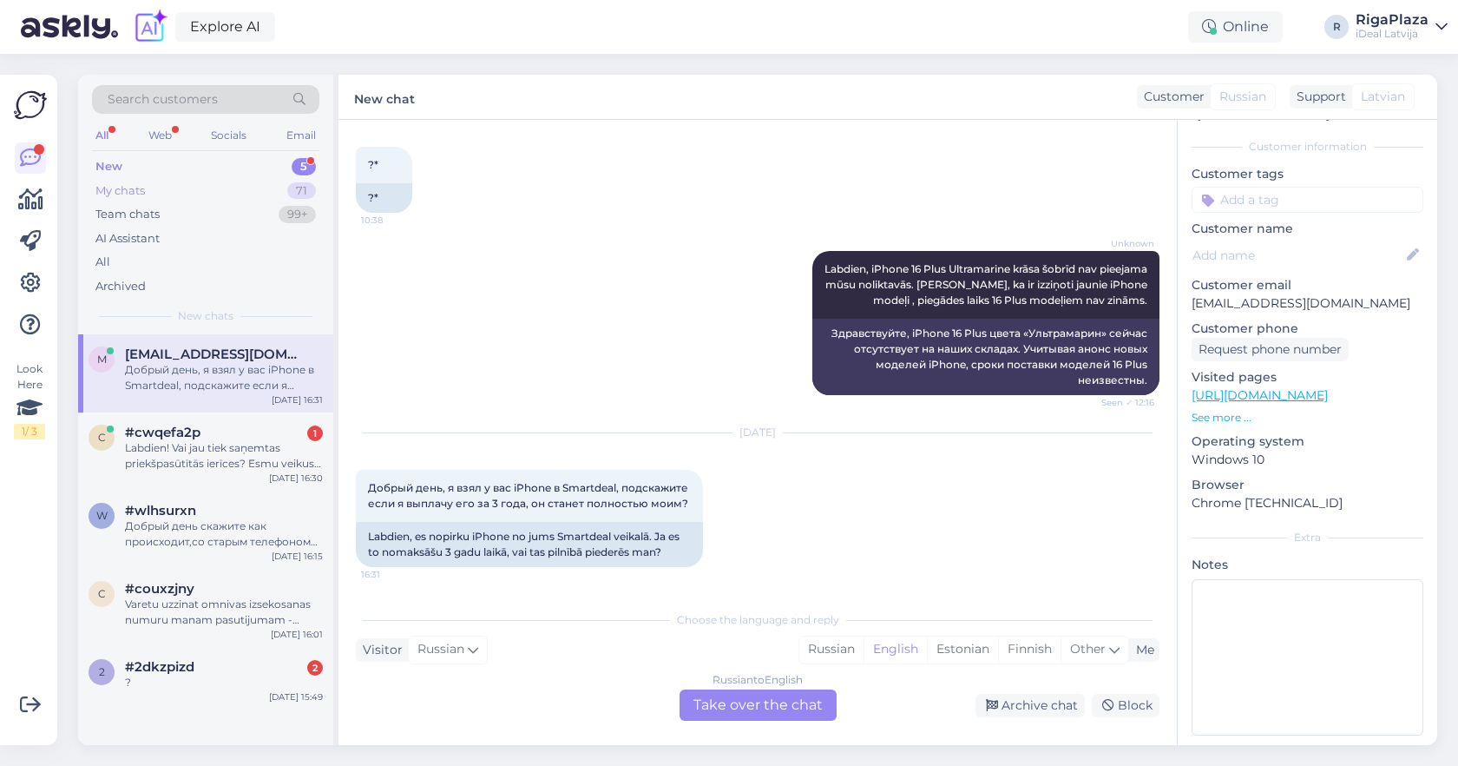
click at [260, 188] on div "My chats 71" at bounding box center [205, 191] width 227 height 24
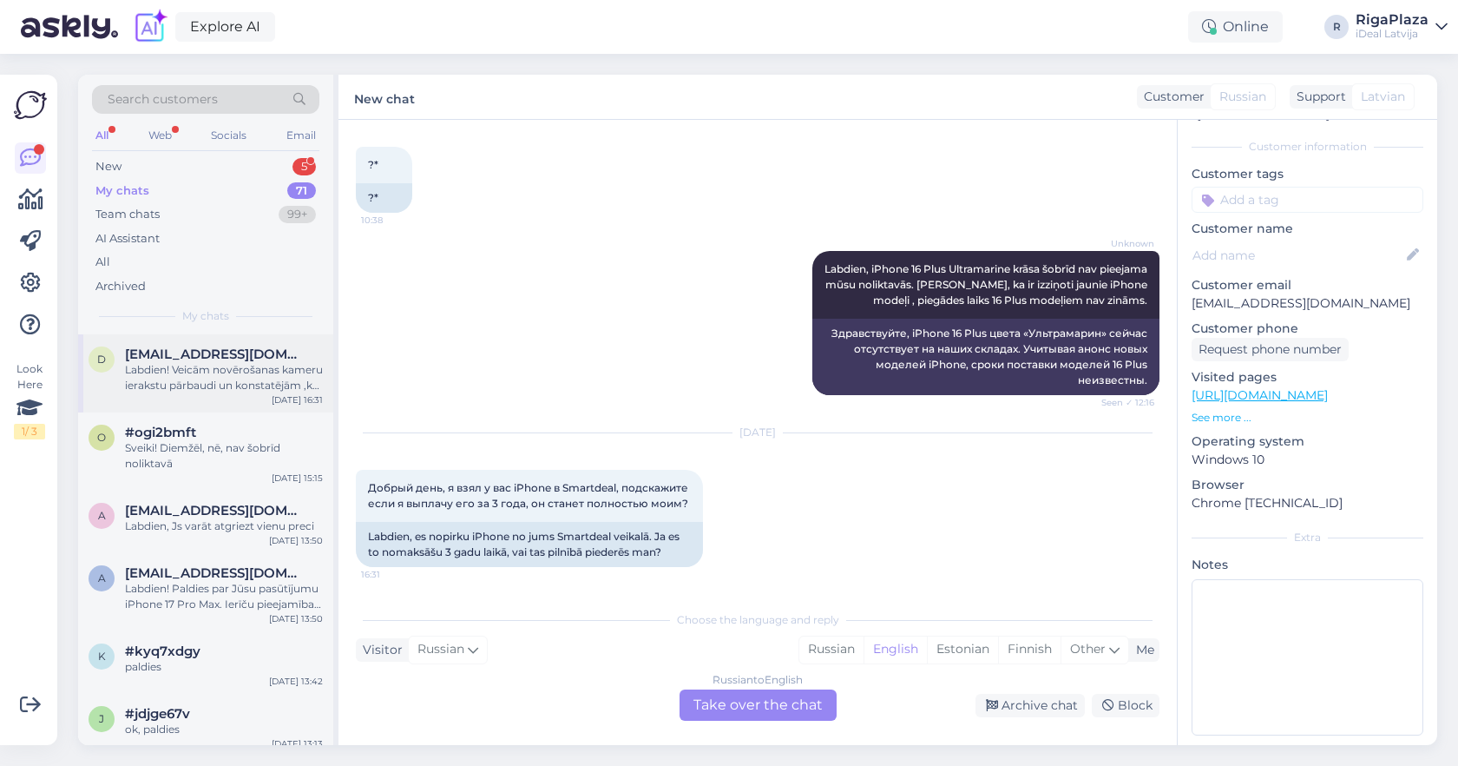
click at [226, 404] on div "d dimactive3@gmail.com Labdien! Veicām novērošanas kameru ierakstu pārbaudi un …" at bounding box center [205, 373] width 255 height 78
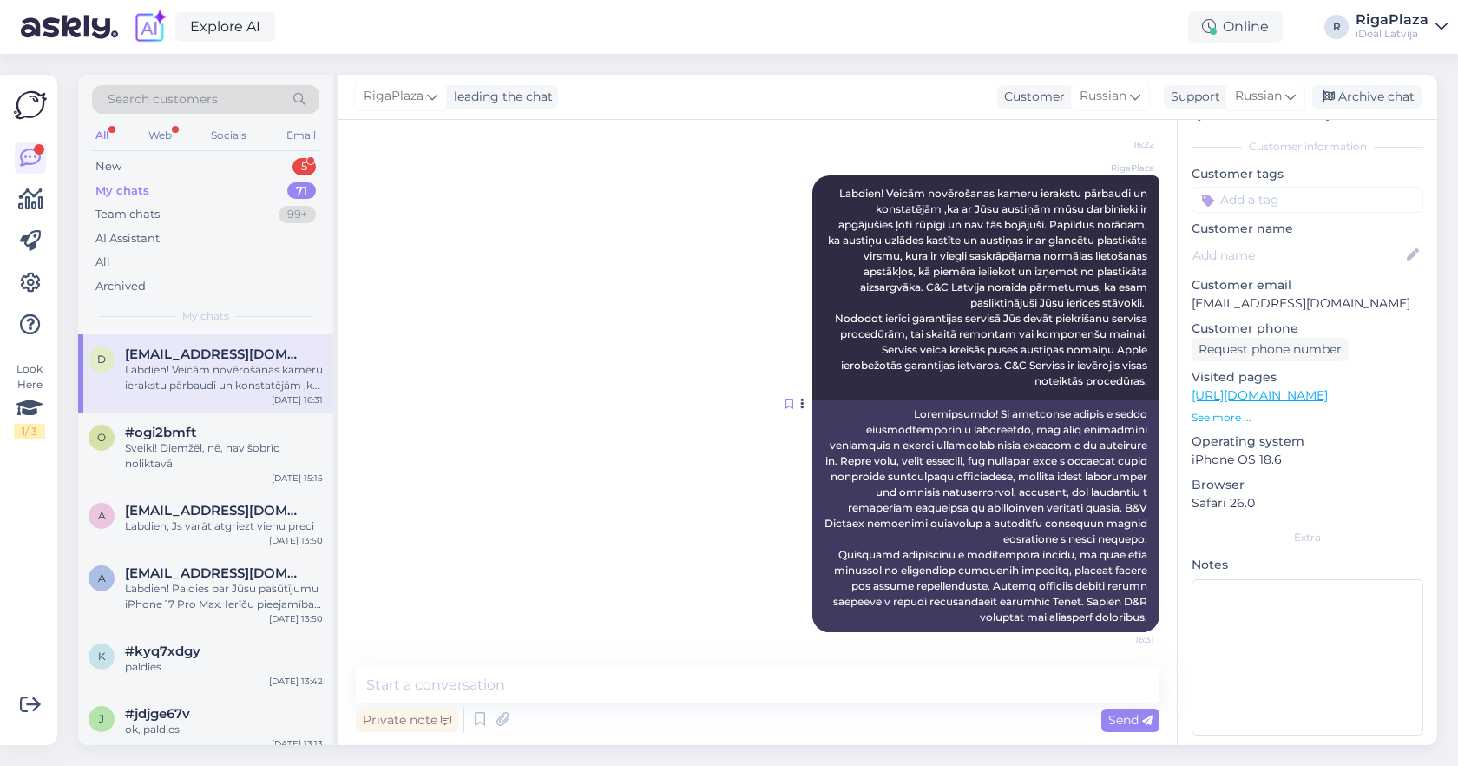
scroll to position [1309, 0]
click at [234, 446] on div "Sveiki! Diemžēl, nē, nav šobrīd noliktavā" at bounding box center [224, 455] width 198 height 31
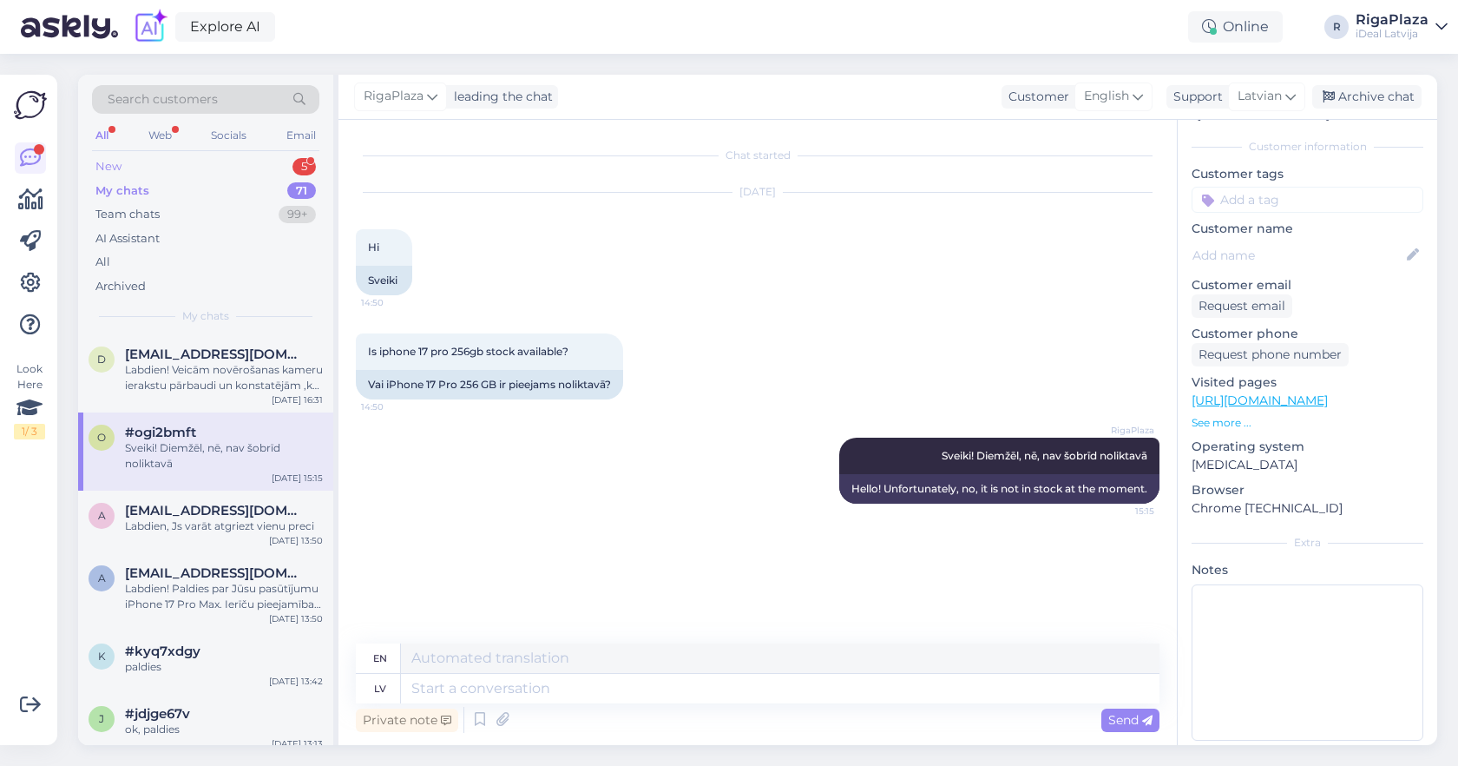
click at [265, 166] on div "New 5" at bounding box center [205, 167] width 227 height 24
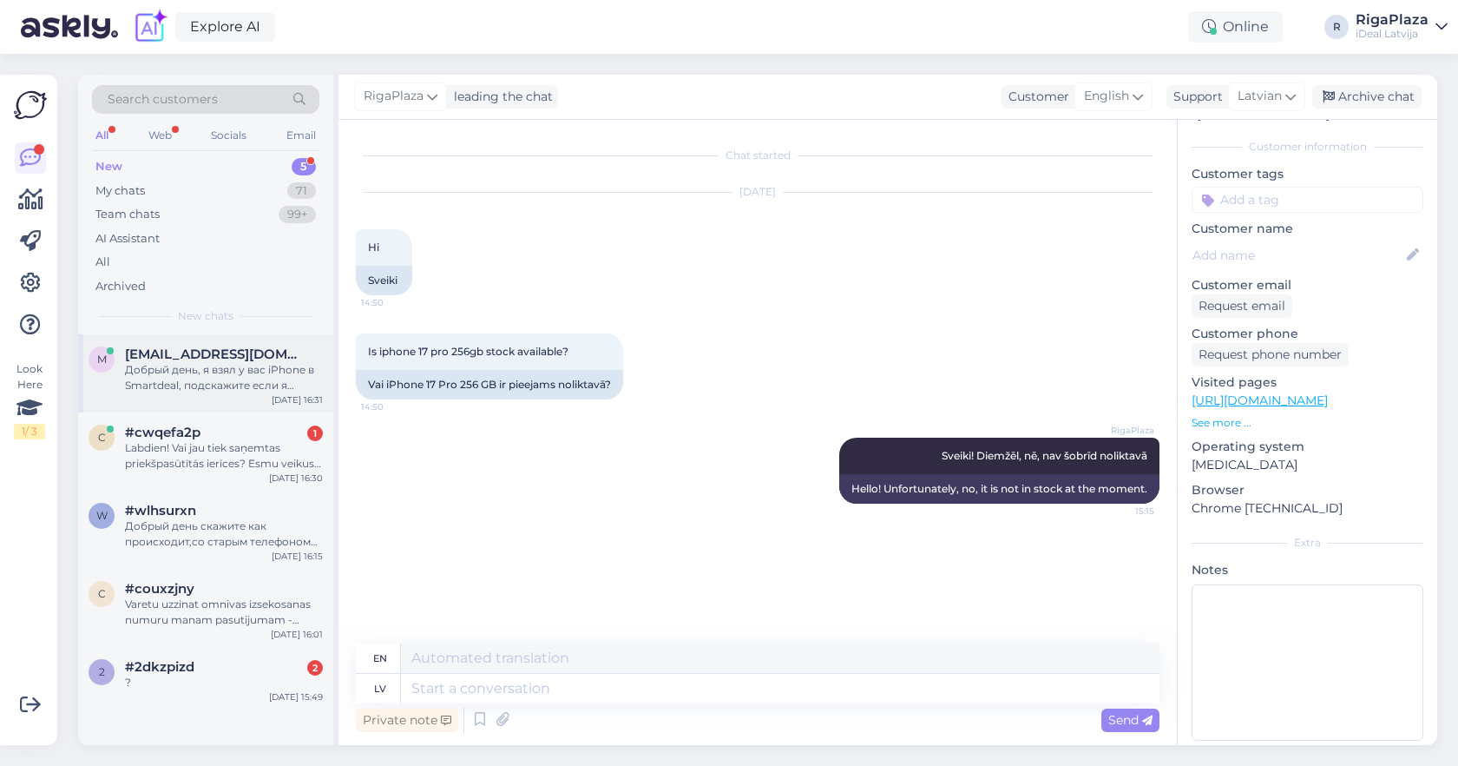
click at [238, 367] on div "Добрый день, я взял у вас iPhone в Smartdeal, подскажите если я выплачу его за …" at bounding box center [224, 377] width 198 height 31
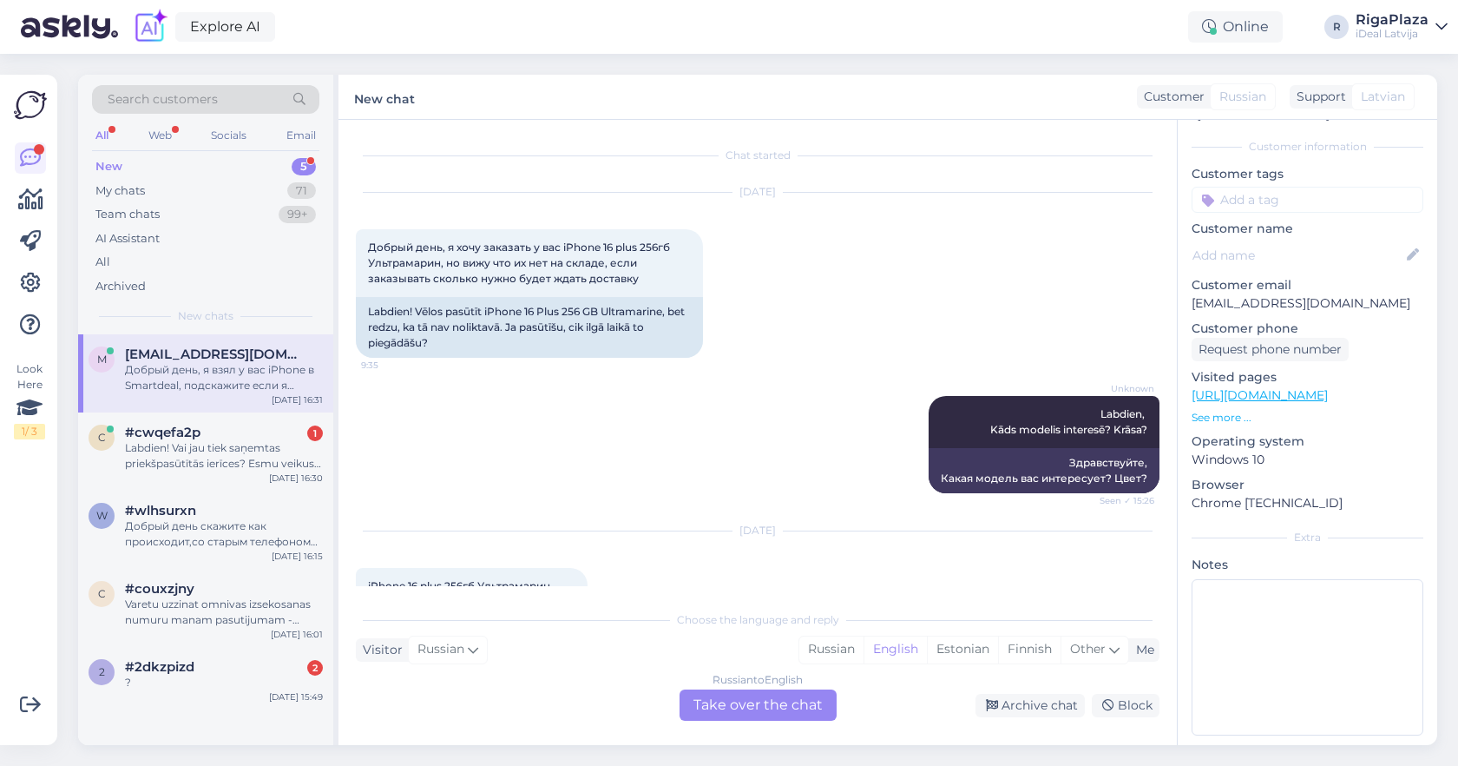
scroll to position [770, 0]
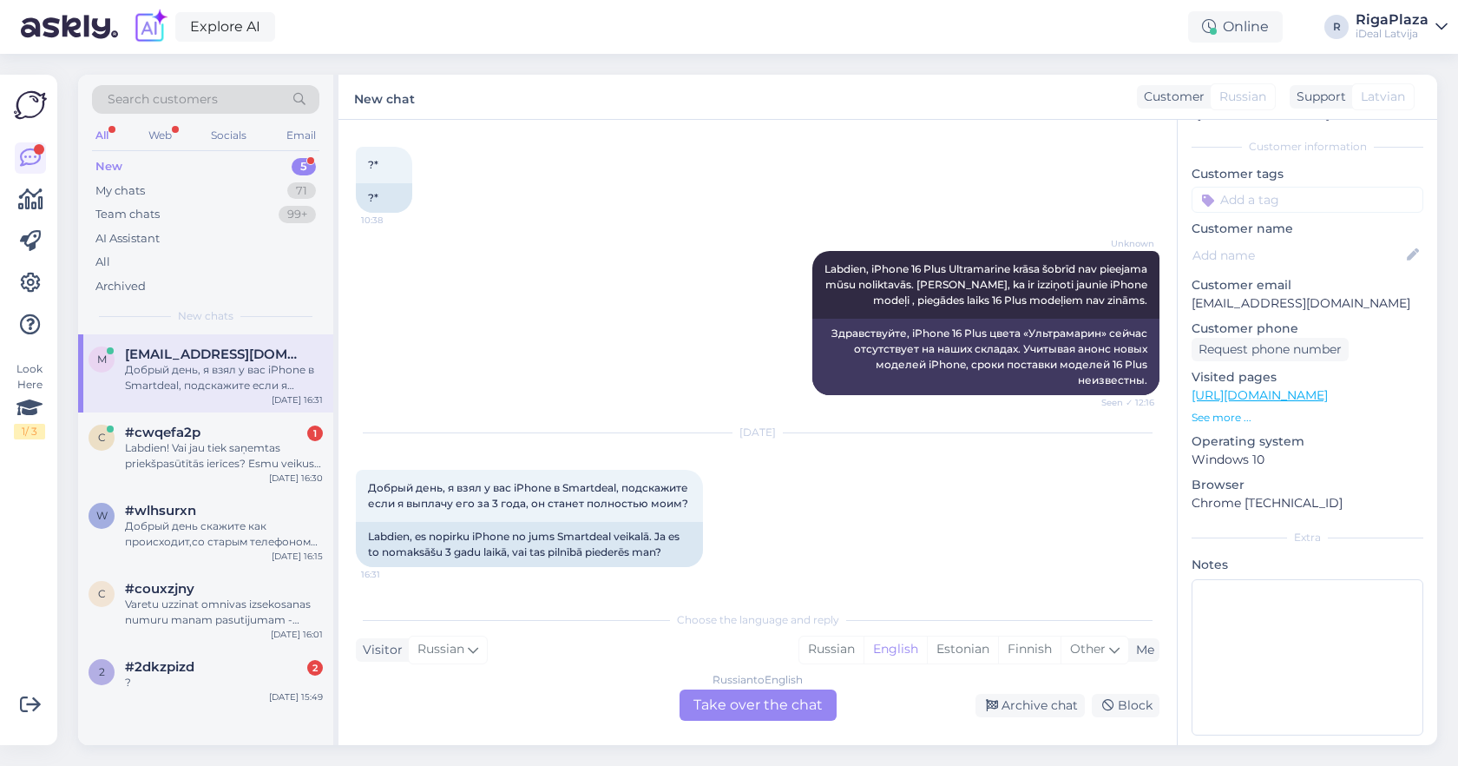
click at [736, 702] on div "Russian to English Take over the chat" at bounding box center [758, 704] width 157 height 31
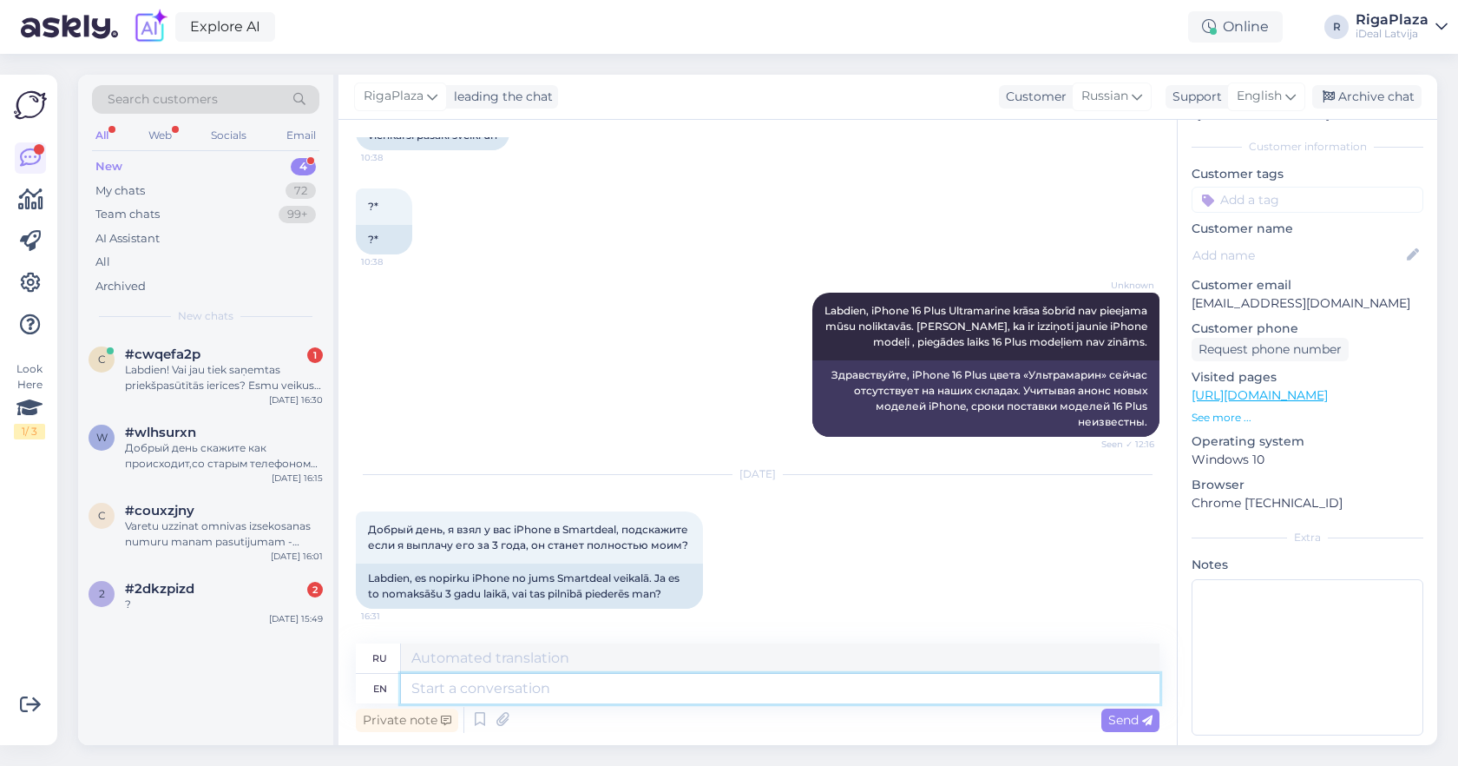
click at [737, 700] on textarea at bounding box center [780, 689] width 759 height 30
click at [1292, 95] on icon at bounding box center [1291, 96] width 10 height 19
click at [1212, 143] on input "RU" at bounding box center [1236, 134] width 163 height 27
type input "LA"
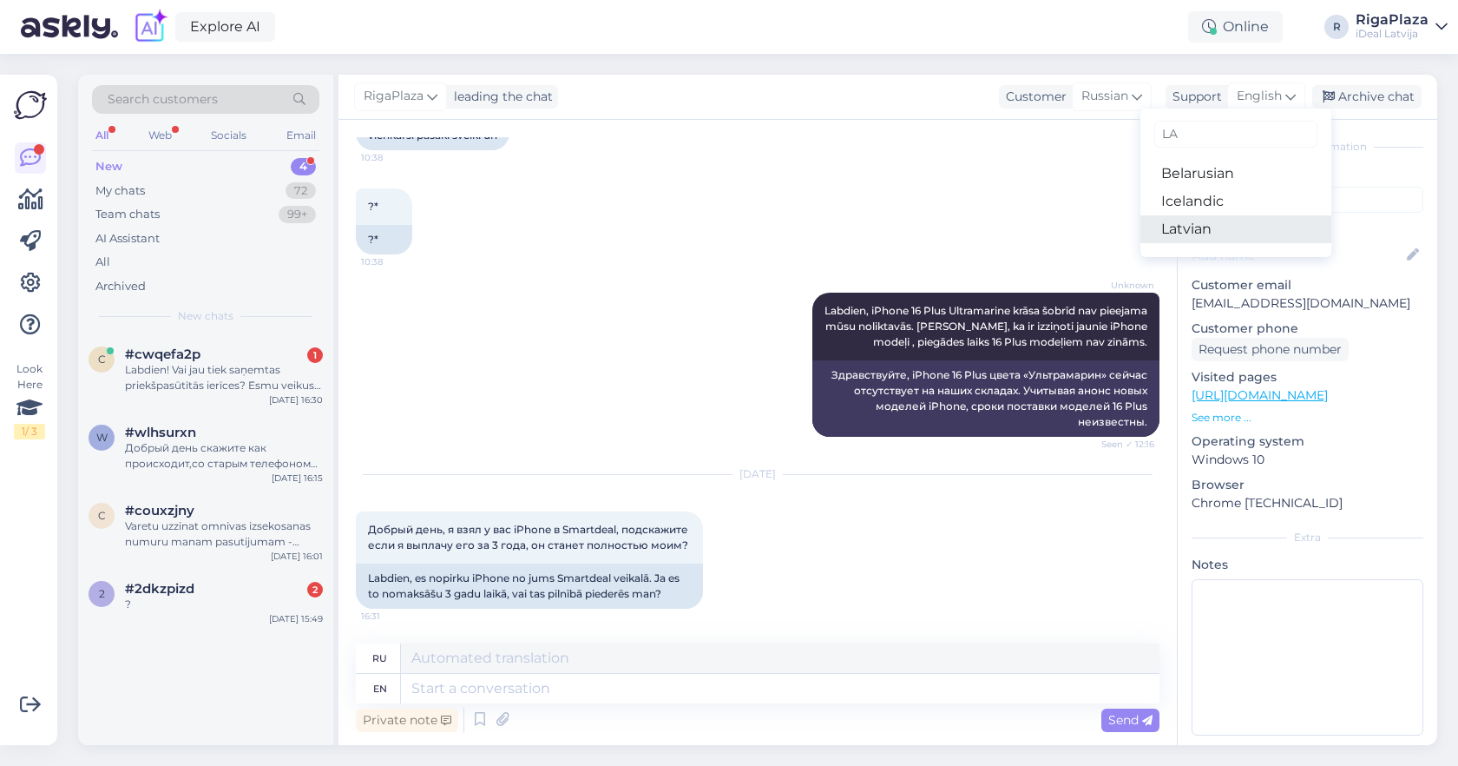
click at [1183, 231] on link "Latvian" at bounding box center [1236, 229] width 191 height 28
click at [909, 688] on textarea at bounding box center [780, 689] width 759 height 30
type textarea "Sveiki!"
type textarea "Привет!"
type textarea "Sveiki! SmartDeal n"
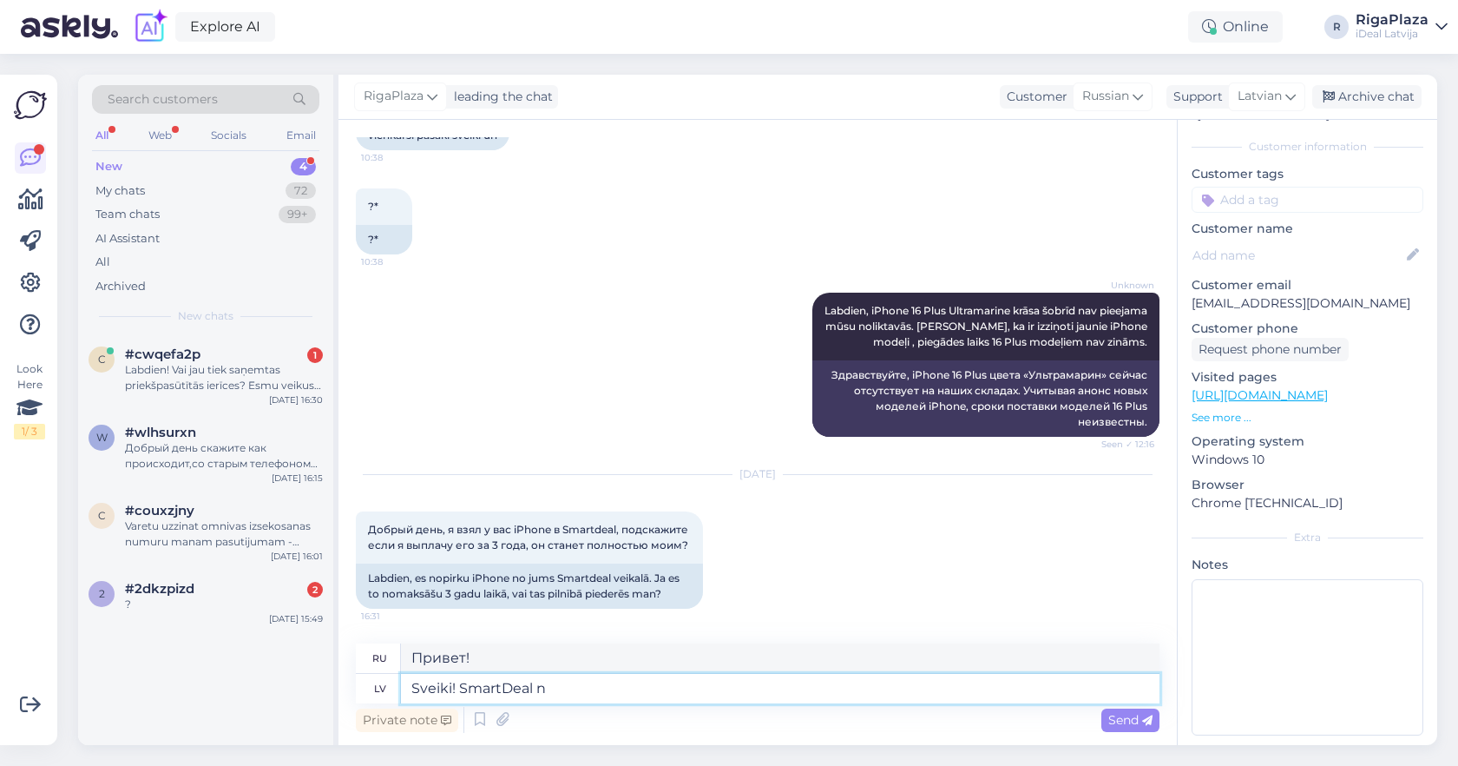
type textarea "Привет! SmartDeal"
type textarea "Sveiki! SmartDeal nepiedāvā ā"
type textarea "Здравствуйте! SmartDeal не предлагает"
type textarea "Sveiki! SmartDeal nepiedāvā šādu i"
type textarea "Здравствуйте! SmartDeal не предлагает подобных услуг."
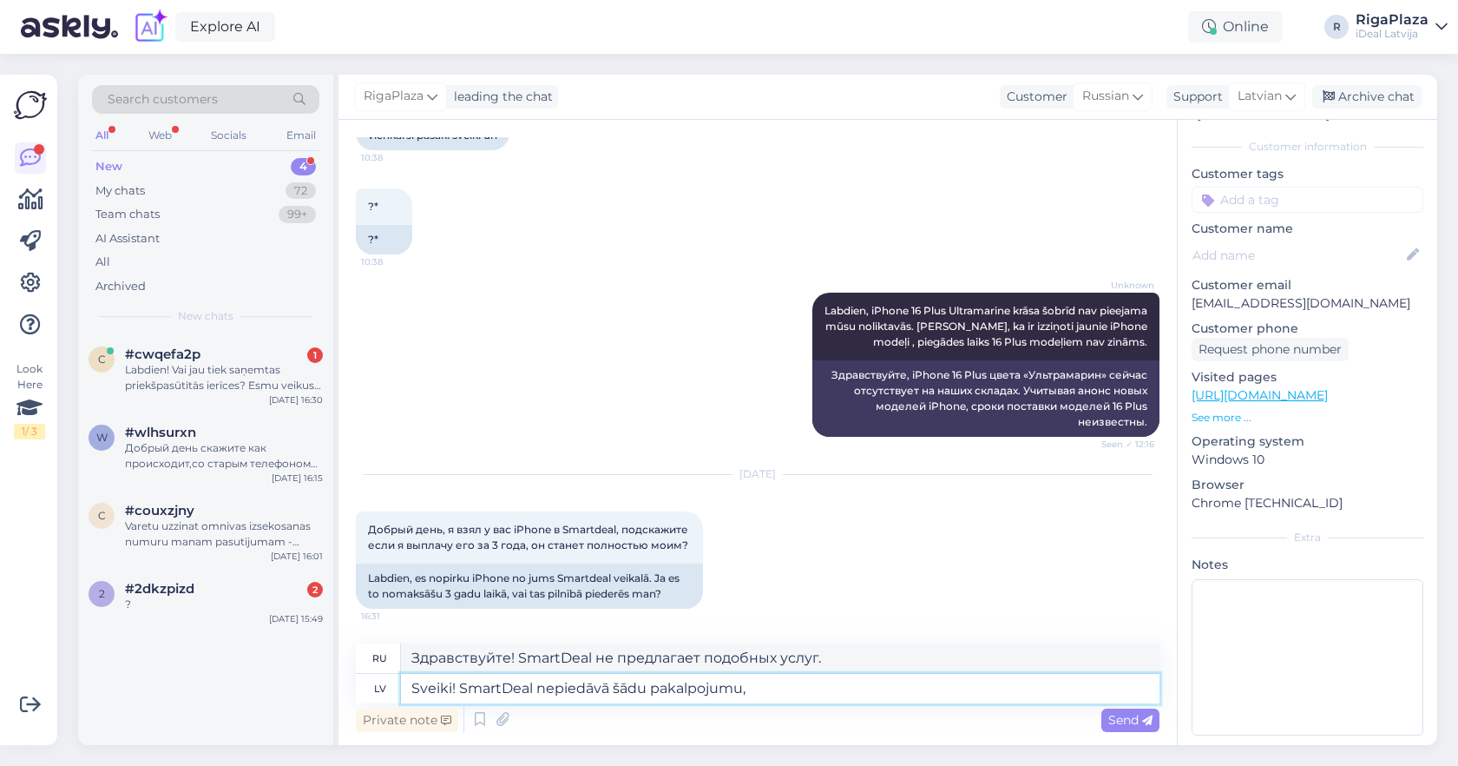
type textarea "Sveiki! SmartDeal nepiedāvā šādu pakalpojumu,"
type textarea "Здравствуйте! SmartDeal не предлагает такую ​​услугу."
type textarea "Sveiki! SmartDeal nepiedāvā šādu"
type textarea "Здравствуйте! SmartDeal не предлагает подобных услуг."
type textarea "Sveiki! SmartDeal nepiedāvā šādu iespēju,"
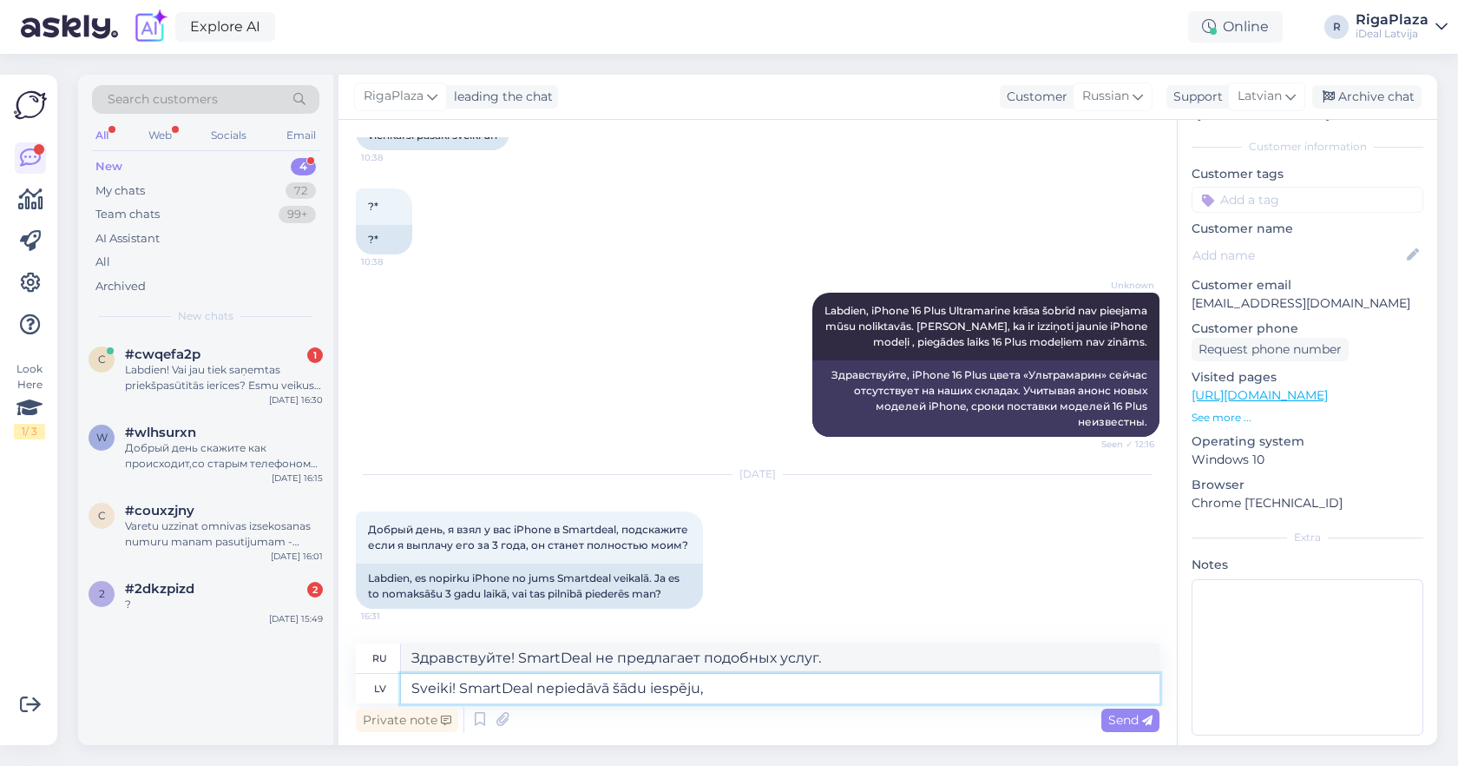
type textarea "Здравствуйте! SmartDeal не предлагает такой возможности."
type textarea "Sveiki! SmartDeal nepiedāvā šādu iespēju, ierīce b'"
type textarea "Здравствуйте! SmartDeal не предлагает такой возможности, устройство"
type textarea "Sveiki! SmartDeal nepiedāvā šādu iespēju, ierīce būs o"
type textarea "Здравствуйте! SmartDeal не предлагает такой возможности, устройство будет"
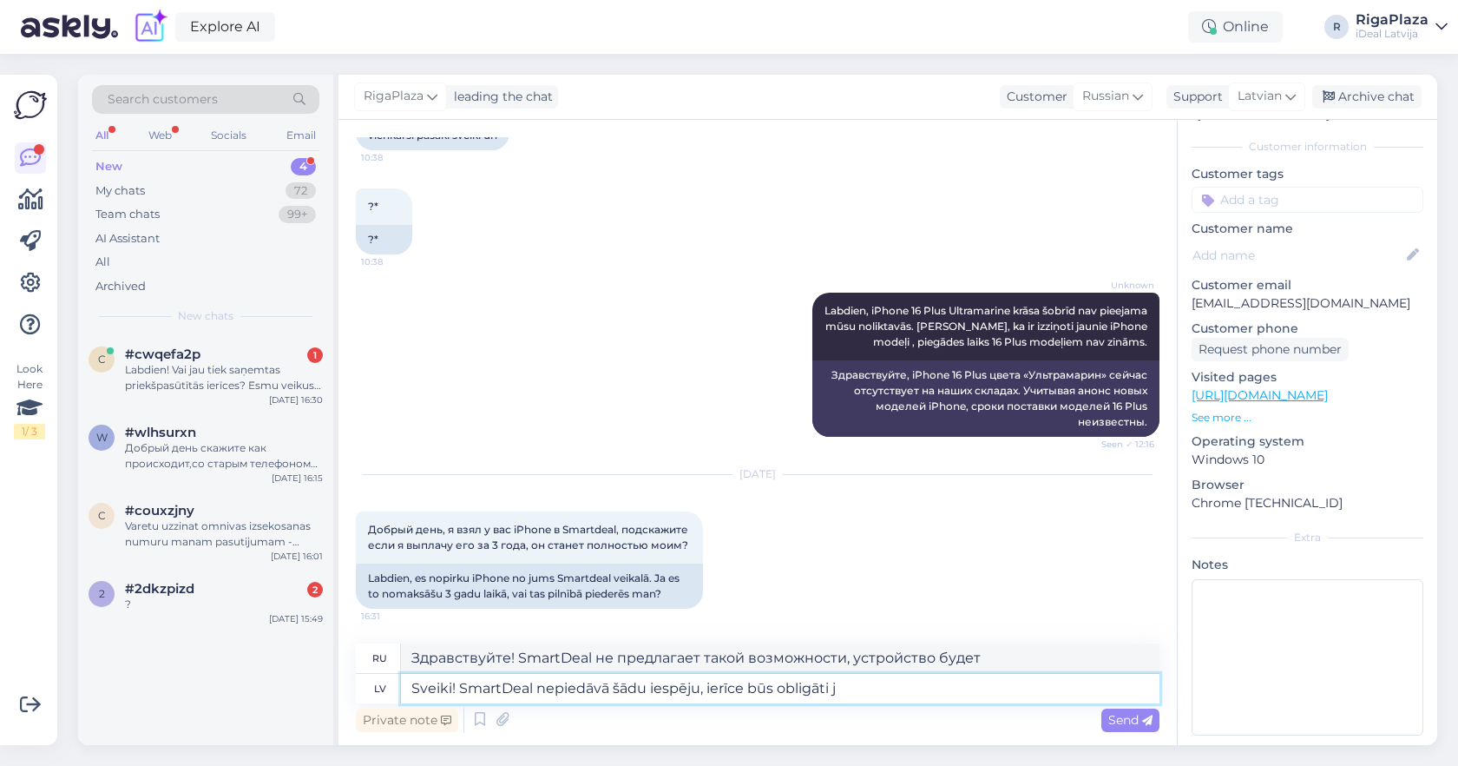
type textarea "Sveiki! SmartDeal nepiedāvā šādu iespēju, ierīce būs obligāti j'"
type textarea "Здравствуйте! SmartDeal не предлагает такой возможности, потребуется устройство."
type textarea "Sveiki! SmartDeal nepiedāvā šādu iespēju, ierīce būs obligāti jāatgriež"
type textarea "Здравствуйте! SmartDeal не предлагает такой возможности, устройство придется ве…"
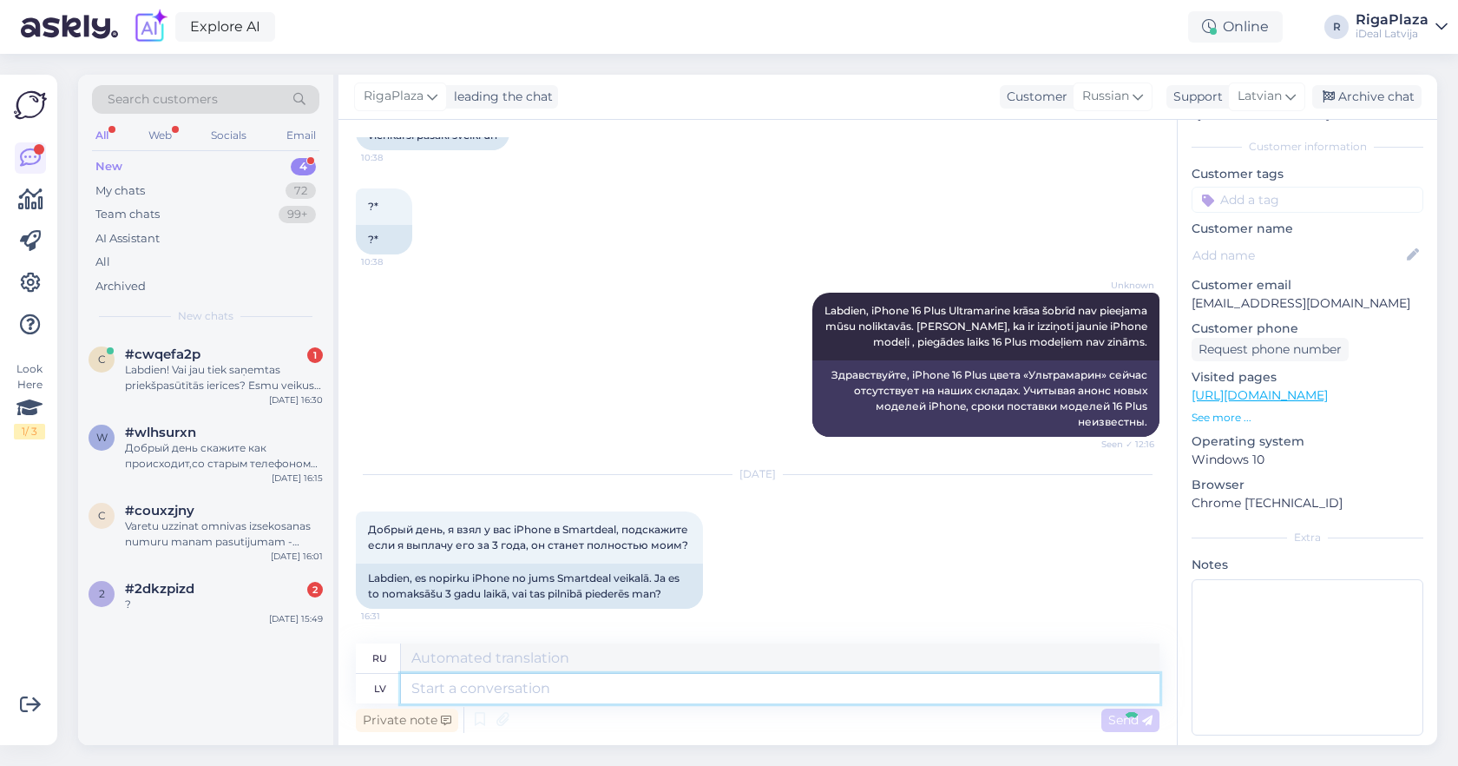
scroll to position [864, 0]
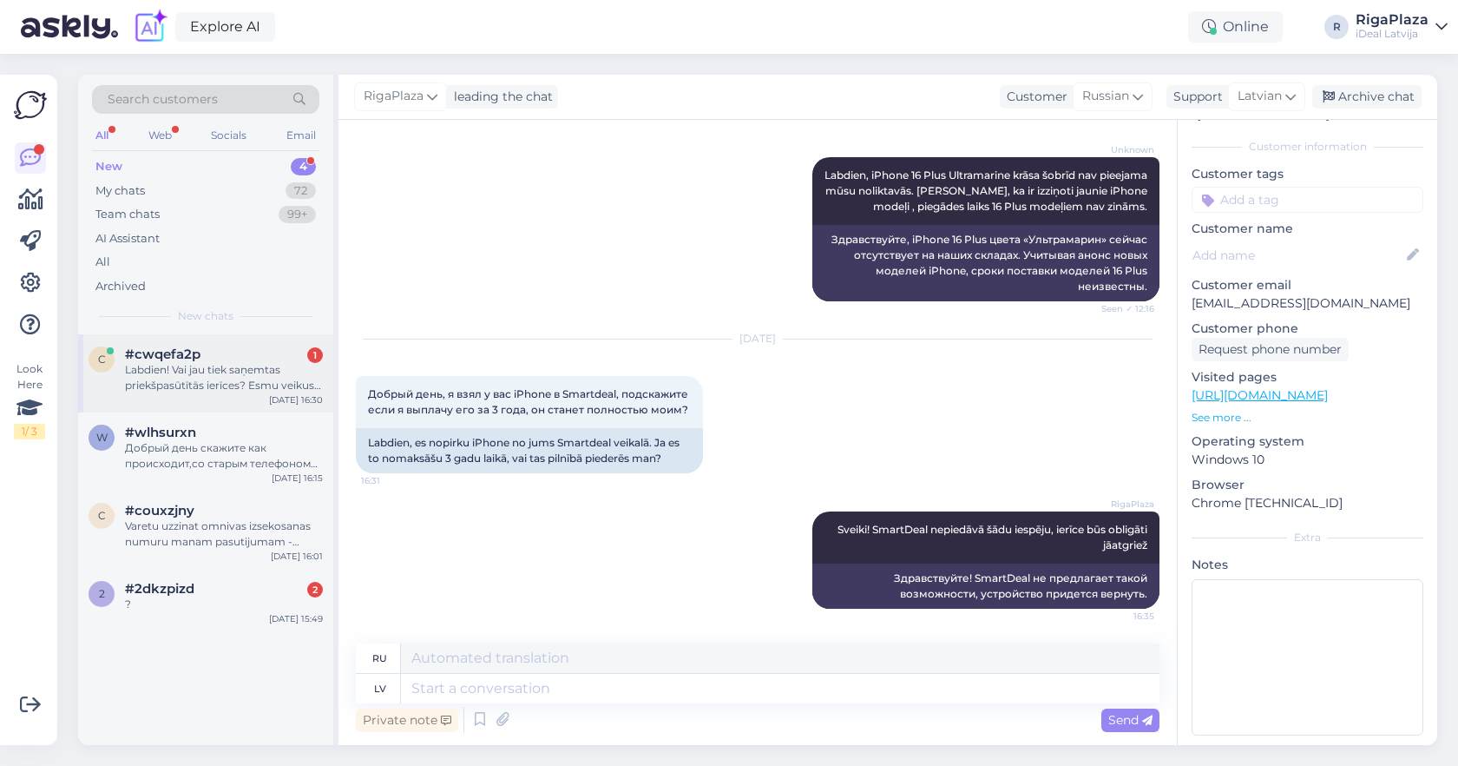
click at [220, 398] on div "c #cwqefa2p 1 Labdien! Vai jau tiek saņemtas priekšpasūtītās ierīces? Esmu veik…" at bounding box center [205, 373] width 255 height 78
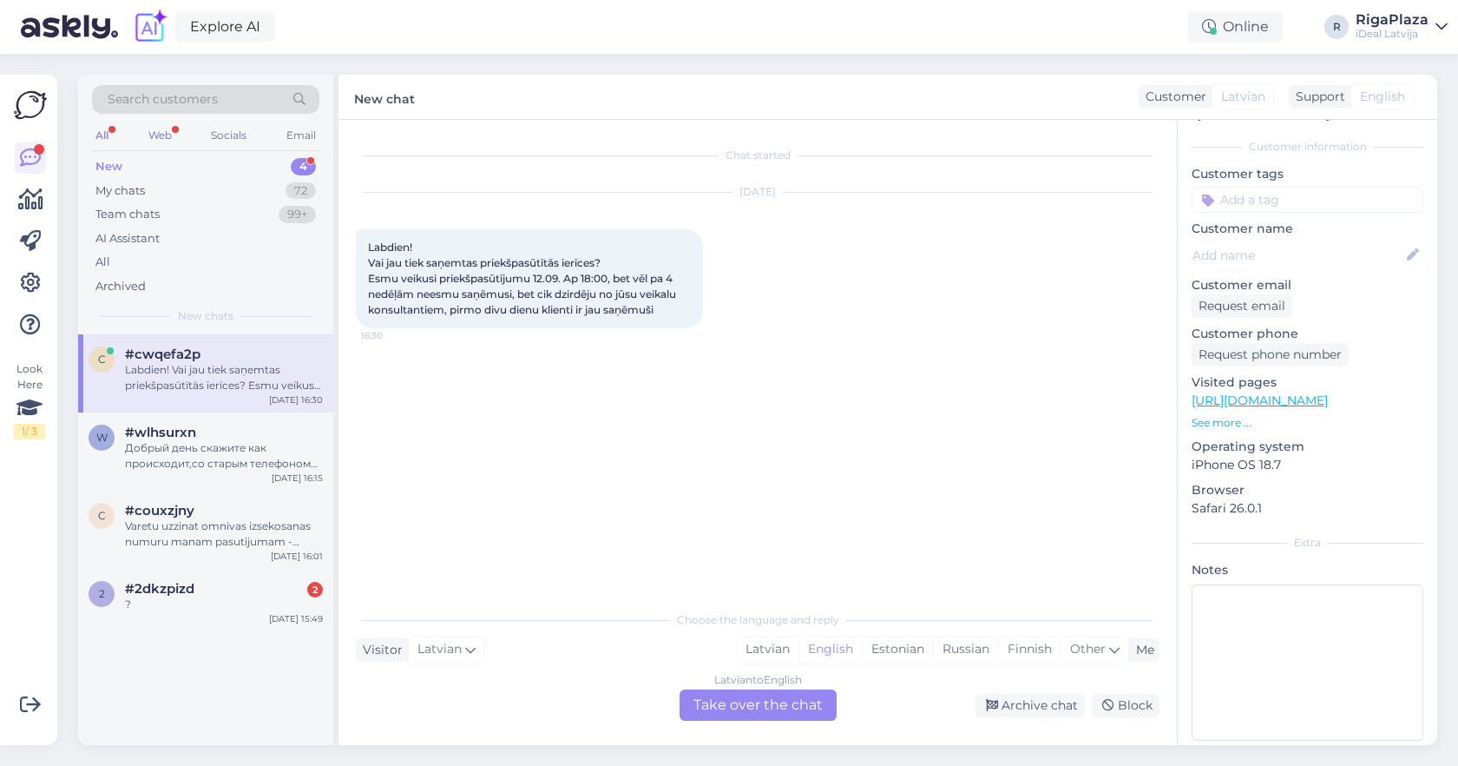
click at [286, 161] on div "New 4" at bounding box center [205, 167] width 227 height 24
click at [179, 135] on div "All Web Socials Email" at bounding box center [205, 137] width 227 height 27
click at [232, 478] on div "w #wlhsurxn Добрый день скажите как происходит,со старым телефоном 11pro maх об…" at bounding box center [205, 451] width 255 height 78
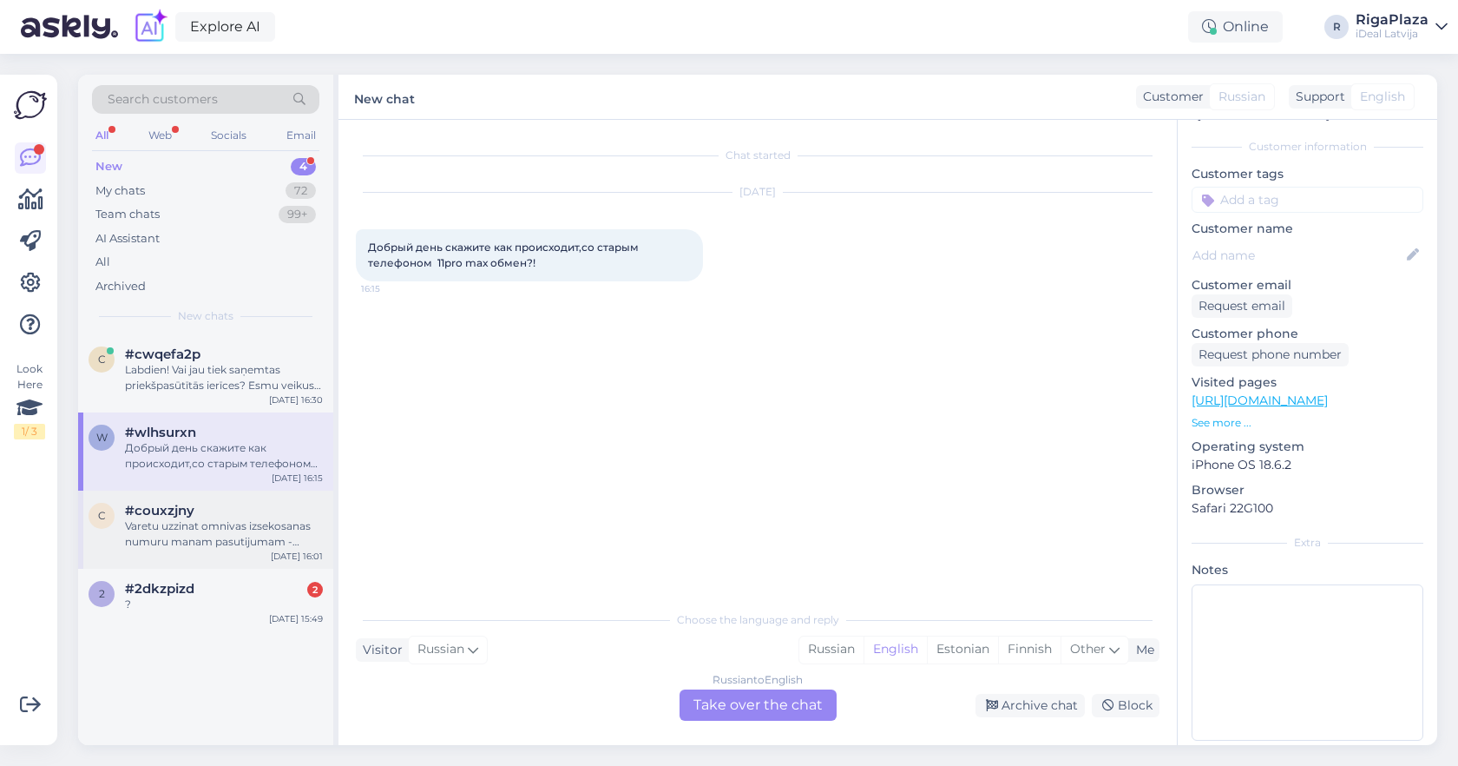
click at [253, 529] on div "Varetu uzzinat omnivas izsekosanas numuru manam pasutijumam - Order #2000085311…" at bounding box center [224, 533] width 198 height 31
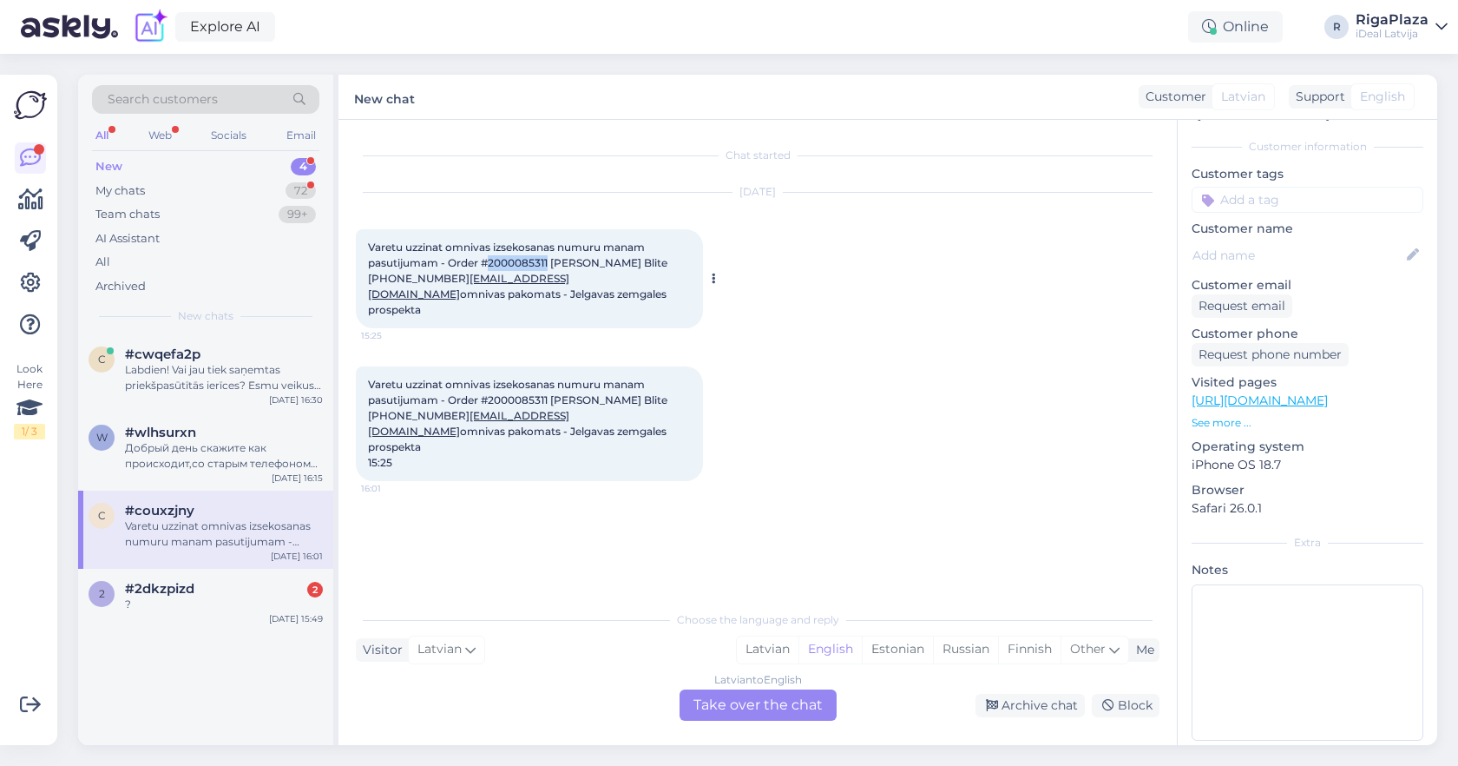
drag, startPoint x: 492, startPoint y: 262, endPoint x: 548, endPoint y: 266, distance: 55.7
click at [548, 267] on span "Varetu uzzinat omnivas izsekosanas numuru manam pasutijumam - Order #2000085311…" at bounding box center [519, 278] width 302 height 76
copy span "2000085311"
click at [225, 433] on div "#wlhsurxn" at bounding box center [224, 432] width 198 height 16
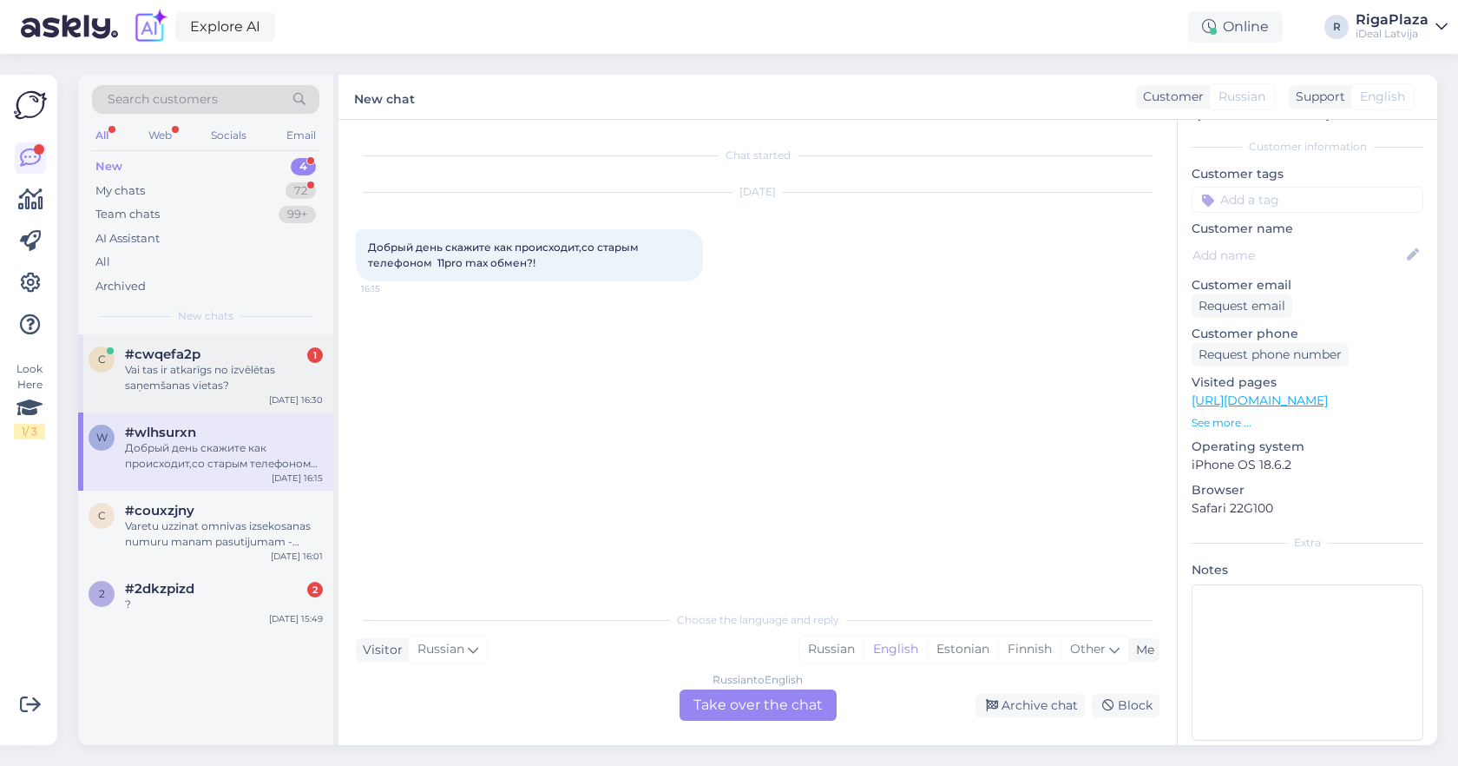
click at [277, 354] on div "#cwqefa2p 1" at bounding box center [224, 354] width 198 height 16
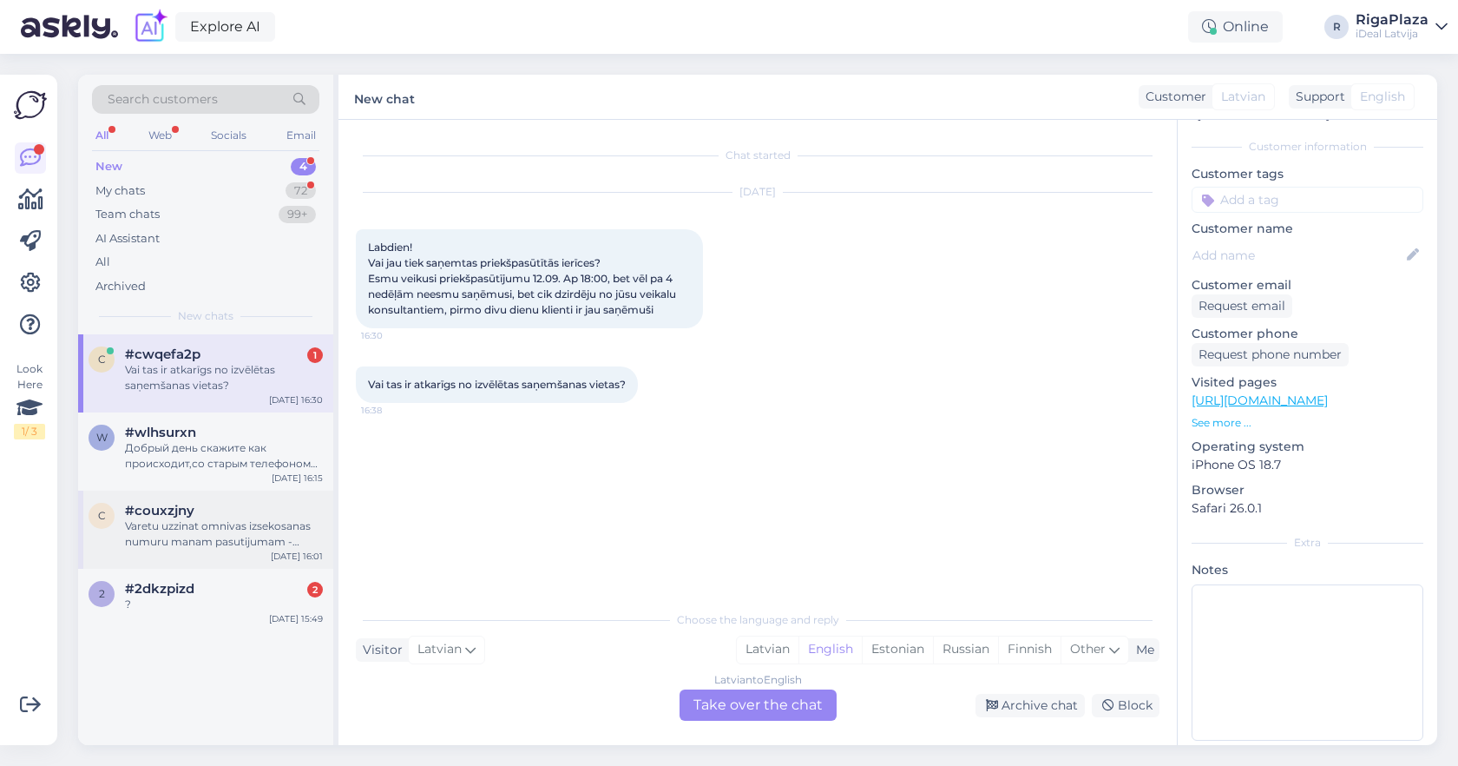
click at [282, 490] on div "c #couxzjny Varetu uzzinat omnivas izsekosanas numuru manam pasutijumam - Order…" at bounding box center [205, 529] width 255 height 78
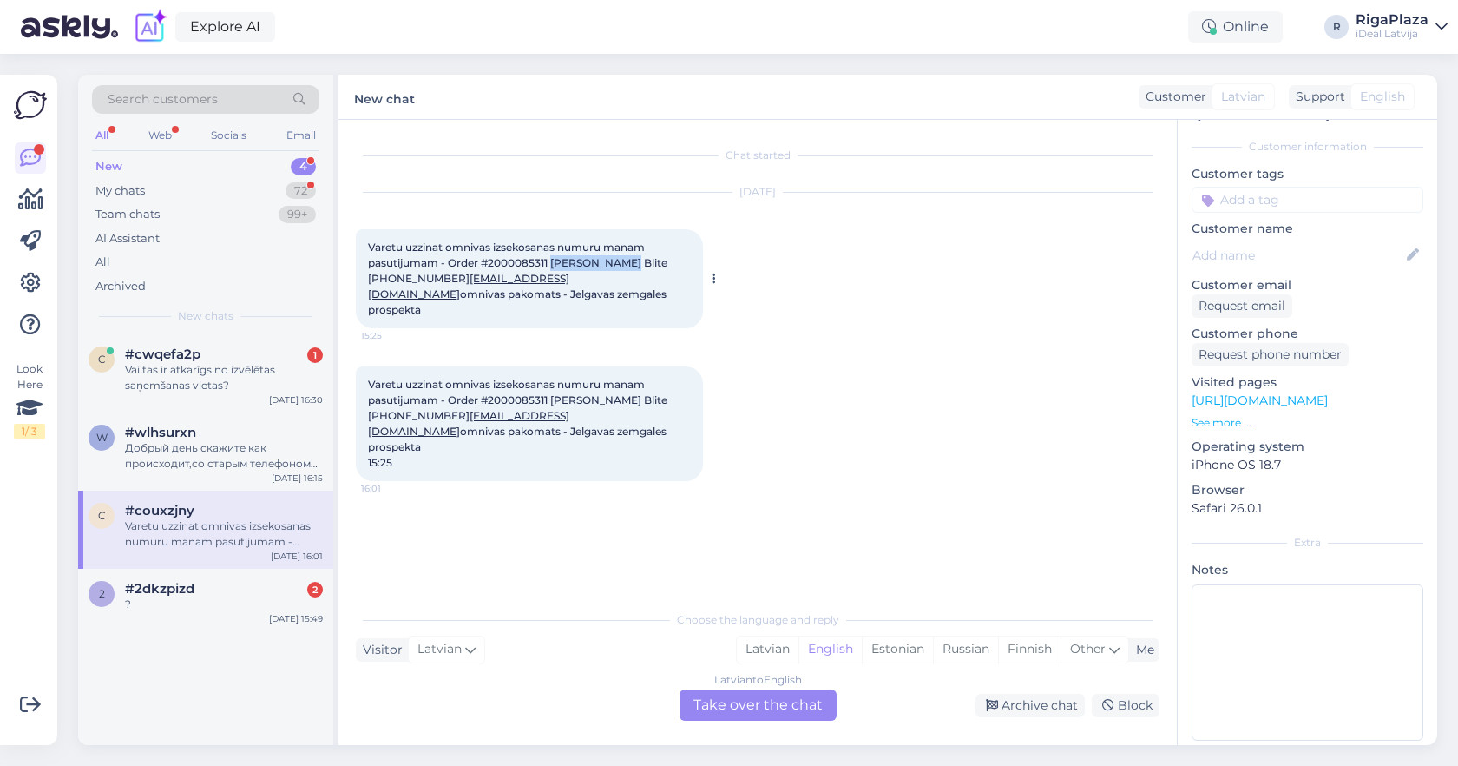
drag, startPoint x: 553, startPoint y: 260, endPoint x: 622, endPoint y: 266, distance: 68.8
click at [622, 266] on span "Varetu uzzinat omnivas izsekosanas numuru manam pasutijumam - Order #2000085311…" at bounding box center [519, 278] width 302 height 76
copy span "Roberts Blite"
click at [866, 433] on div "Varetu uzzinat omnivas izsekosanas numuru manam pasutijumam - Order #2000085311…" at bounding box center [758, 423] width 804 height 153
click at [761, 713] on div "Latvian to English Take over the chat" at bounding box center [758, 704] width 157 height 31
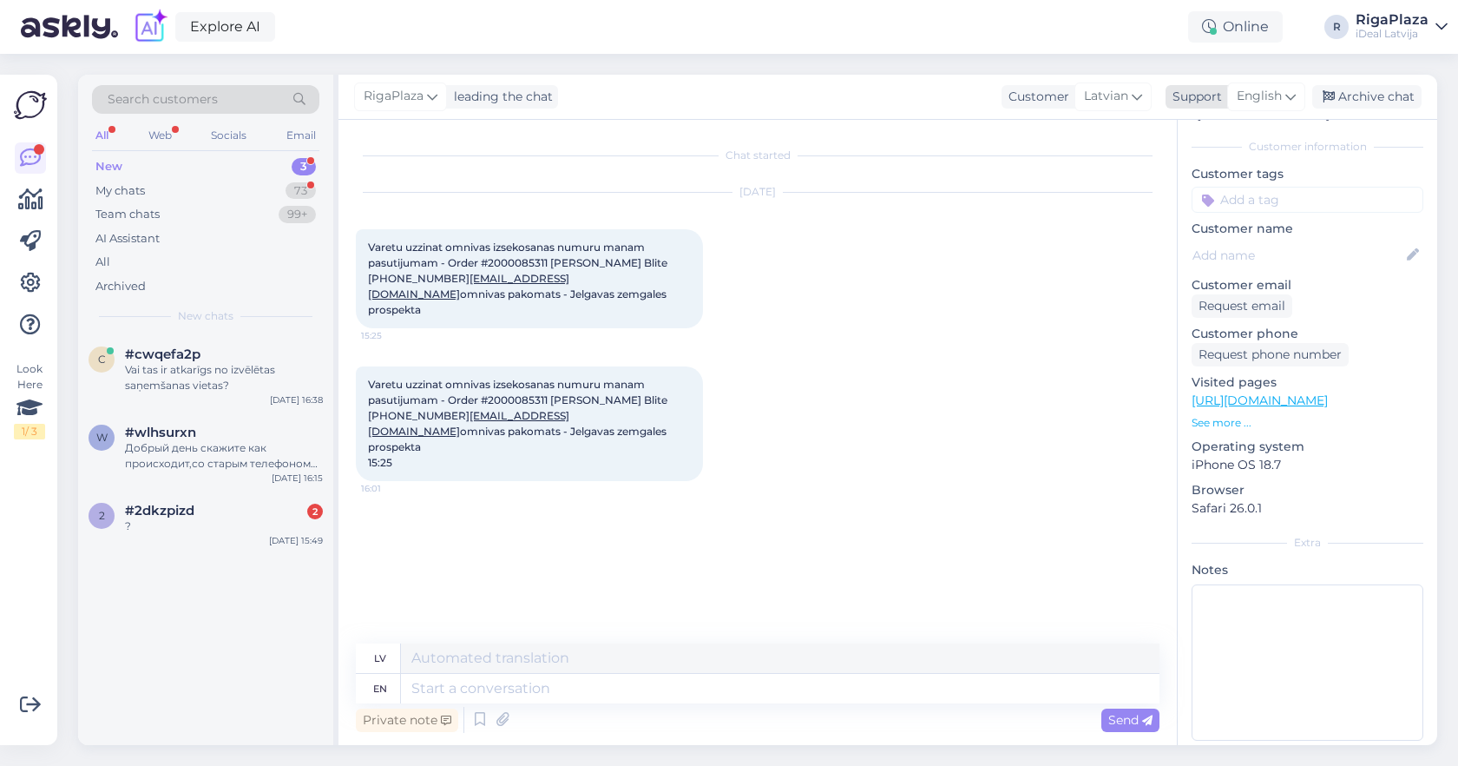
click at [1274, 105] on span "English" at bounding box center [1259, 96] width 45 height 19
click at [1195, 227] on link "Latvian" at bounding box center [1236, 229] width 191 height 28
click at [640, 688] on textarea at bounding box center [758, 685] width 804 height 36
paste textarea "CC862876810EE"
click at [457, 686] on textarea "Sveiki! Šeitan's būs - CC862876810EE" at bounding box center [758, 685] width 804 height 36
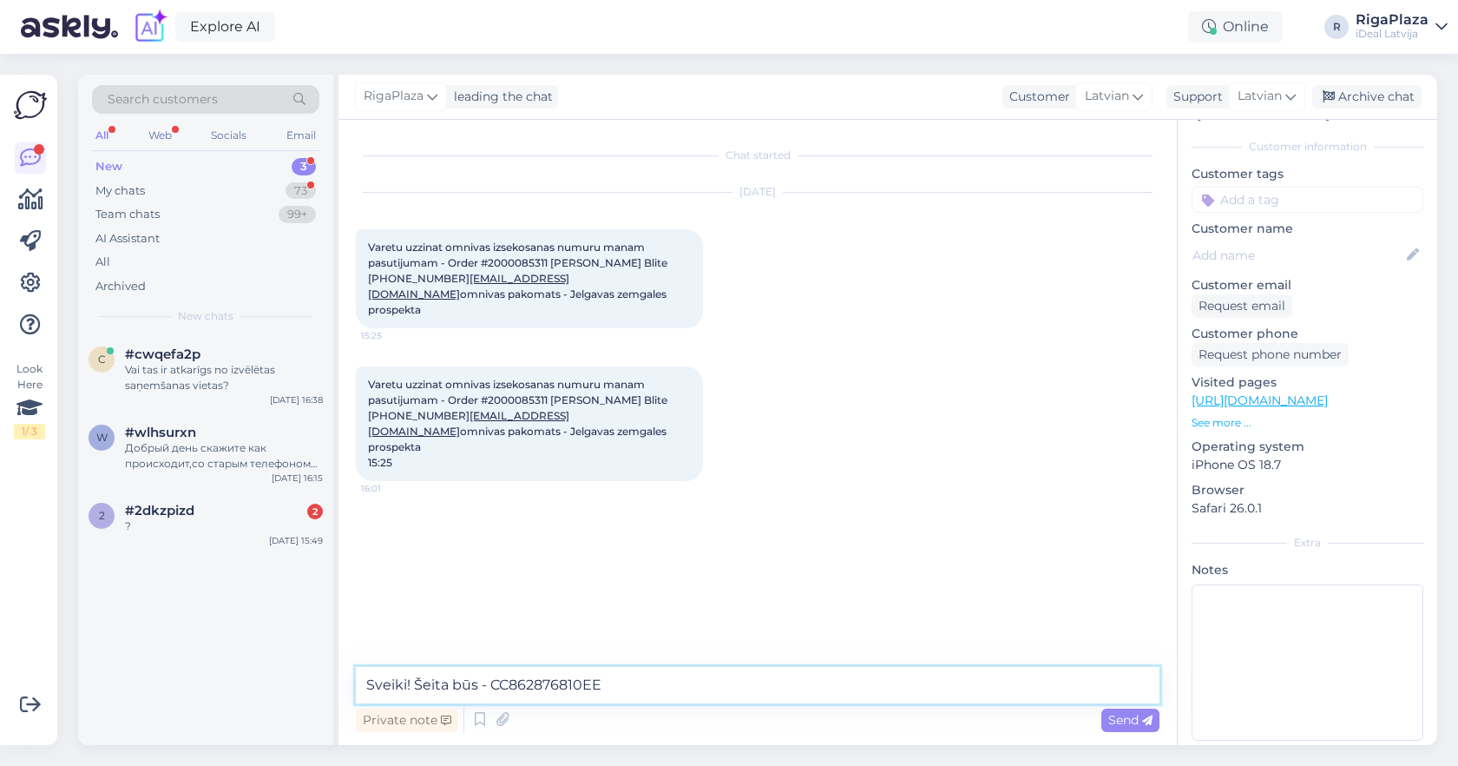
type textarea "Sveiki! Šeit būs - CC862876810EE"
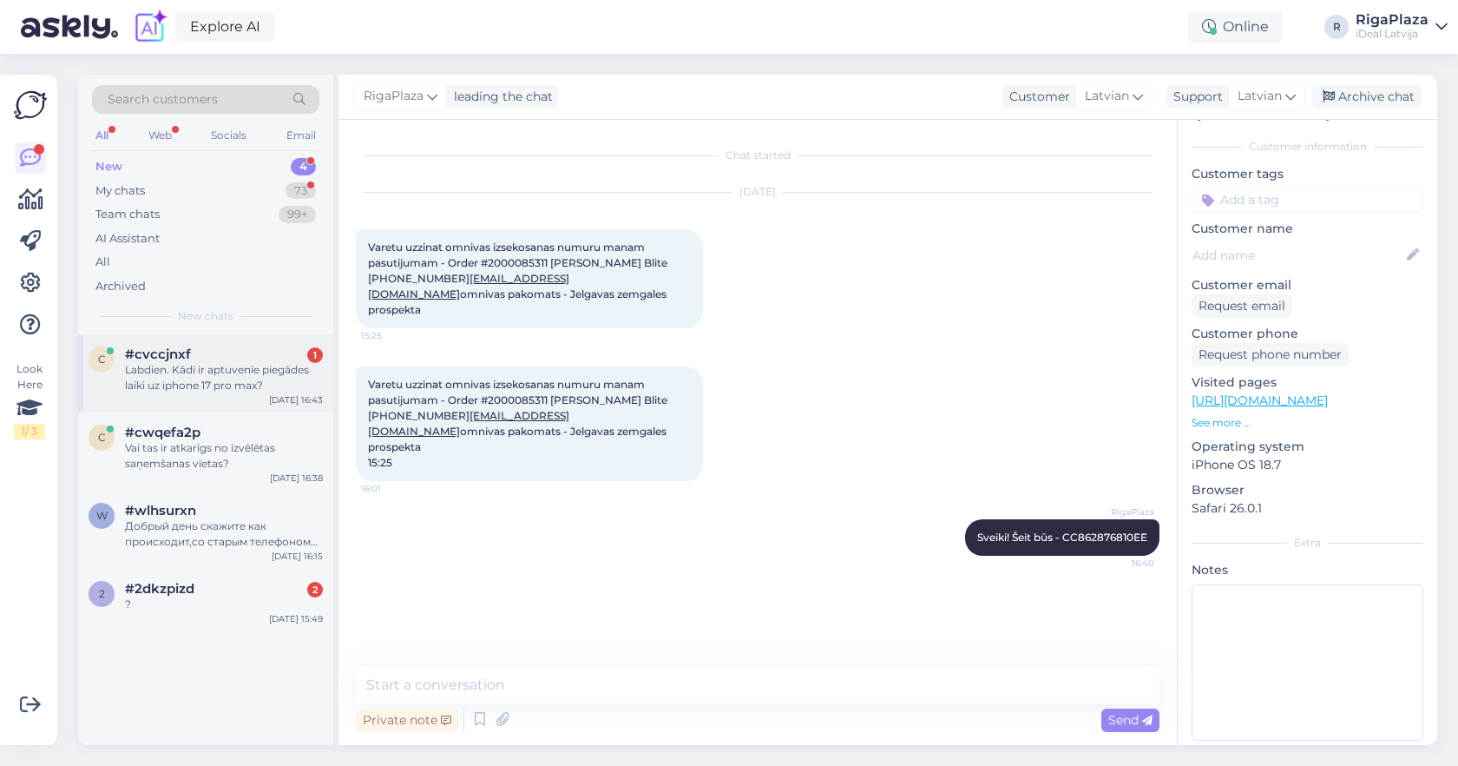
click at [260, 338] on div "c #cvccjnxf 1 Labdien. Kādi ir aptuvenie piegādes laiki uz iphone 17 pro max? O…" at bounding box center [205, 373] width 255 height 78
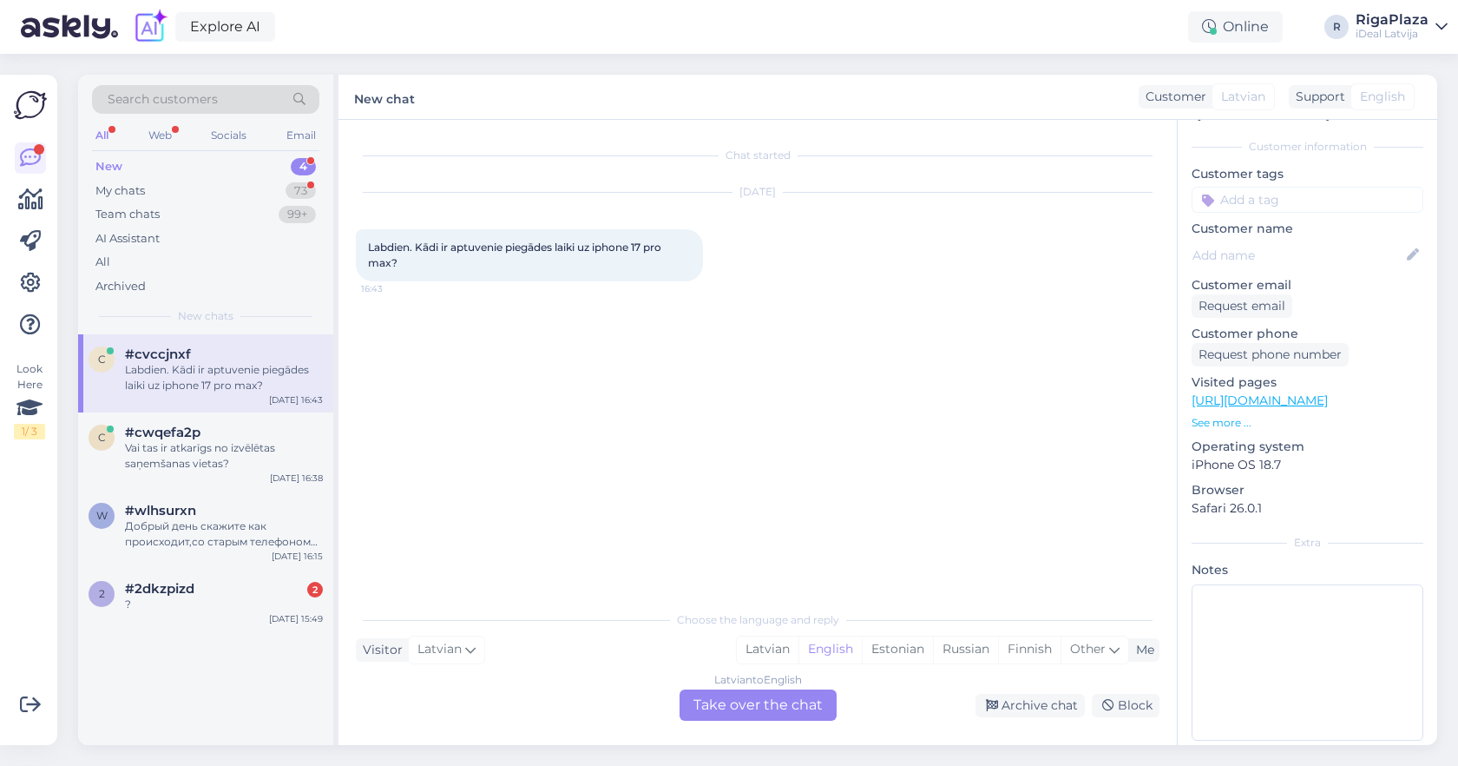
click at [301, 164] on div "4" at bounding box center [303, 166] width 25 height 17
click at [301, 182] on div "73" at bounding box center [301, 190] width 30 height 17
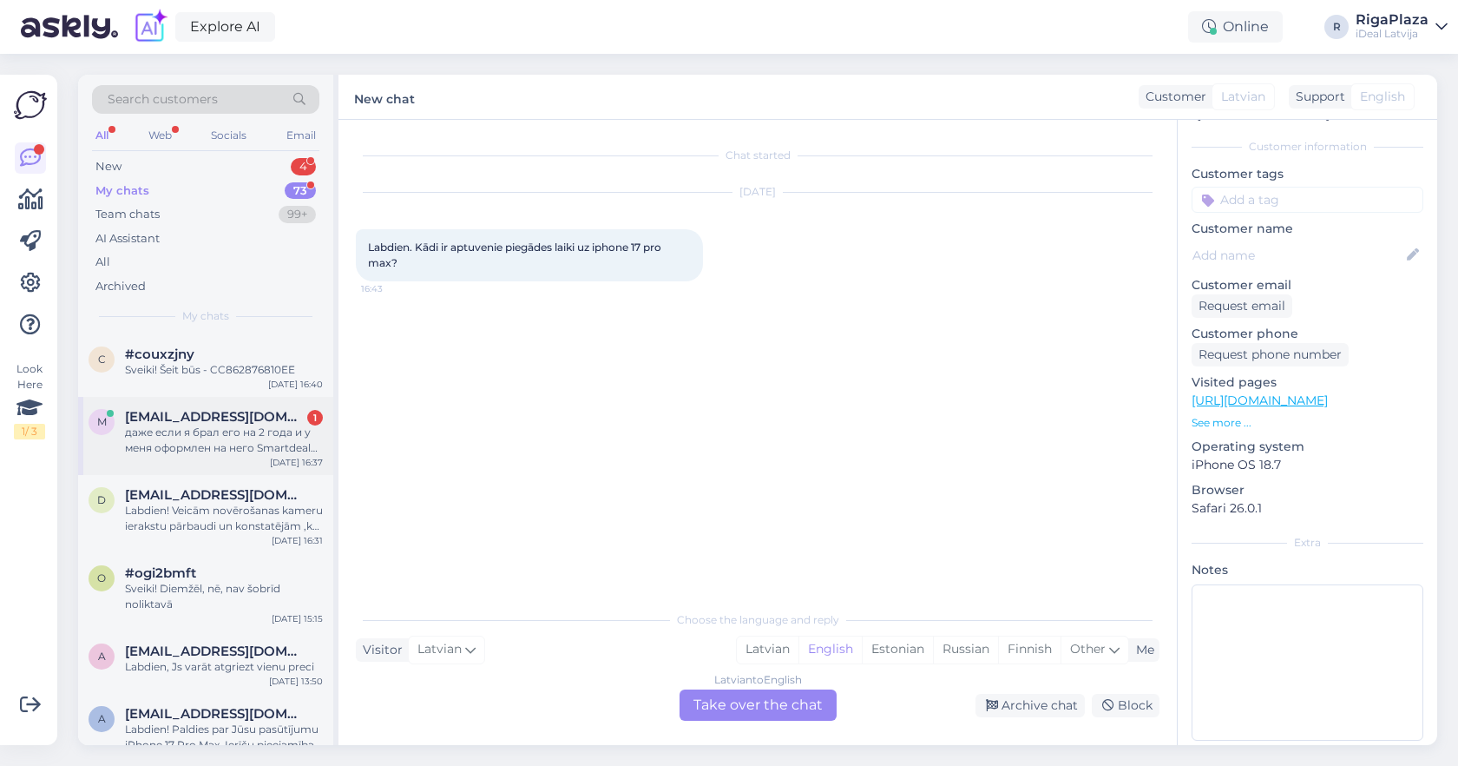
click at [253, 420] on span "maksimgavlas@gmail.com" at bounding box center [215, 417] width 181 height 16
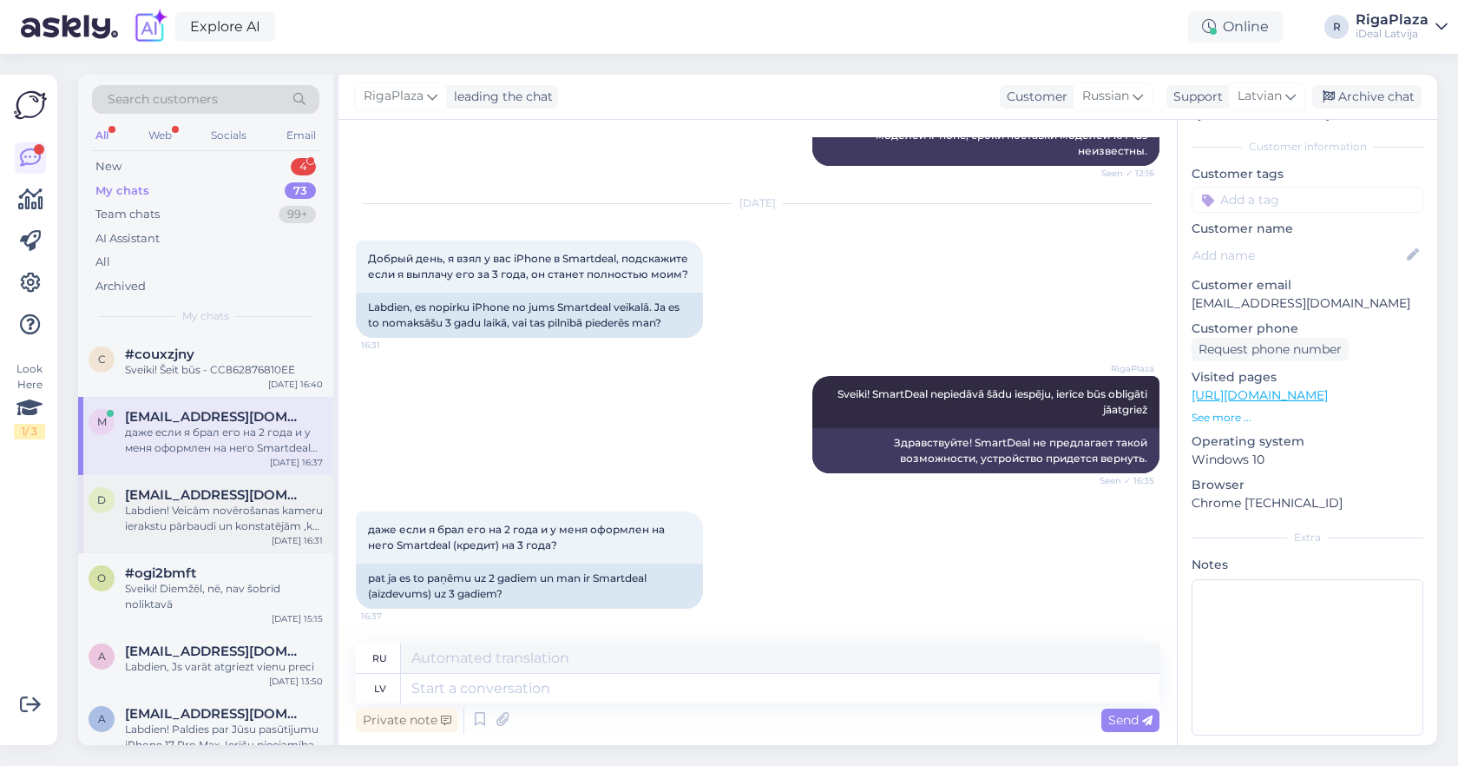
click at [266, 488] on span "dimactive3@gmail.com" at bounding box center [215, 495] width 181 height 16
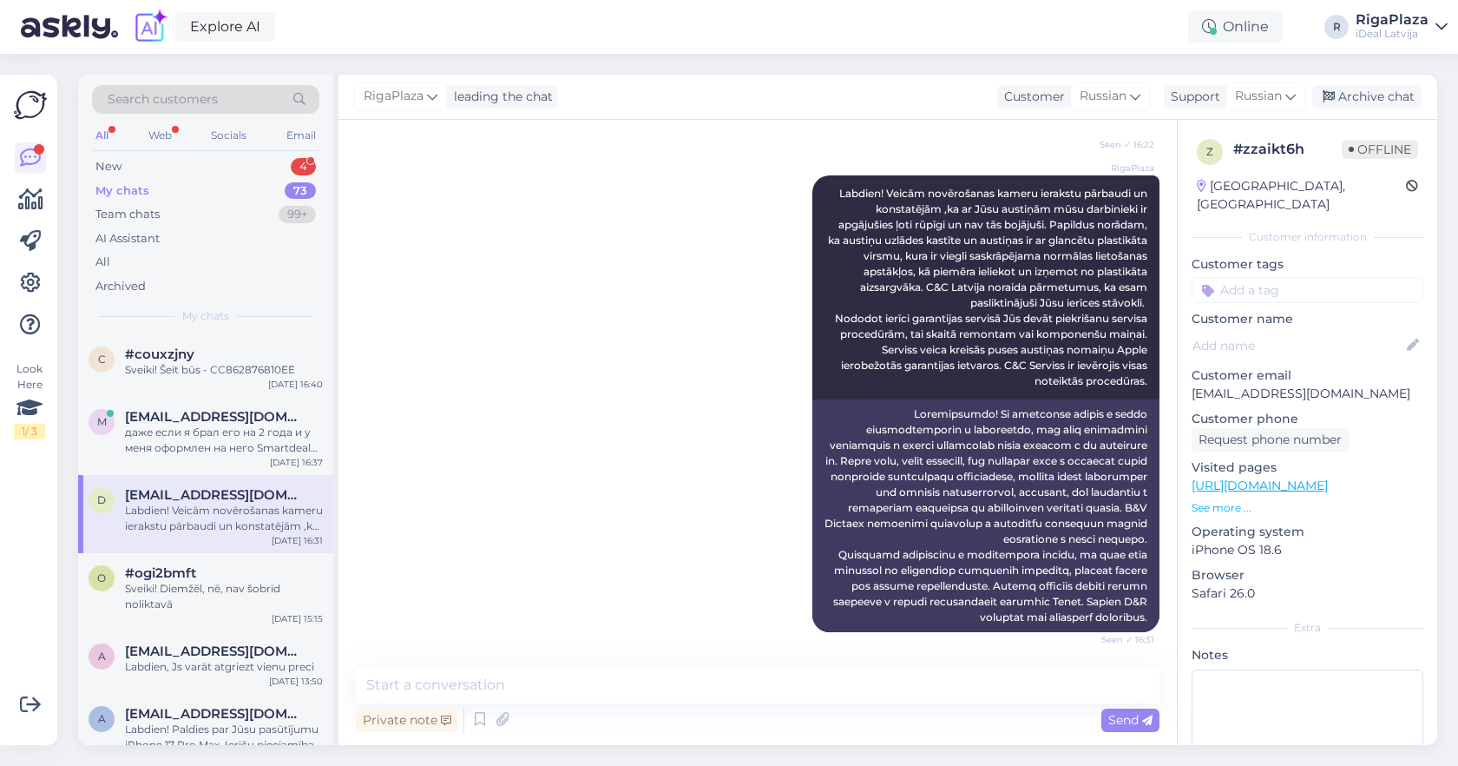
scroll to position [69, 0]
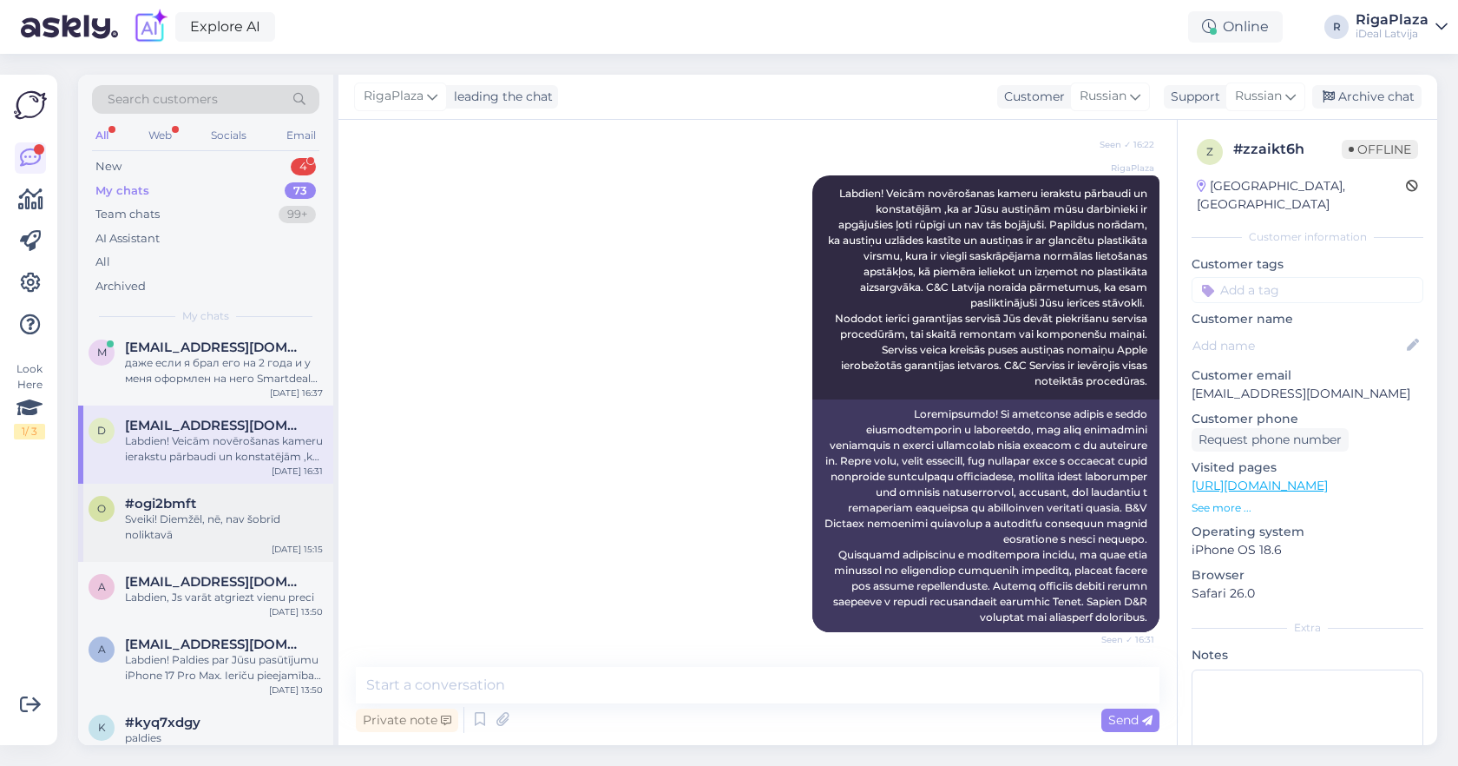
click at [172, 523] on div "Sveiki! Diemžēl, nē, nav šobrīd noliktavā" at bounding box center [224, 526] width 198 height 31
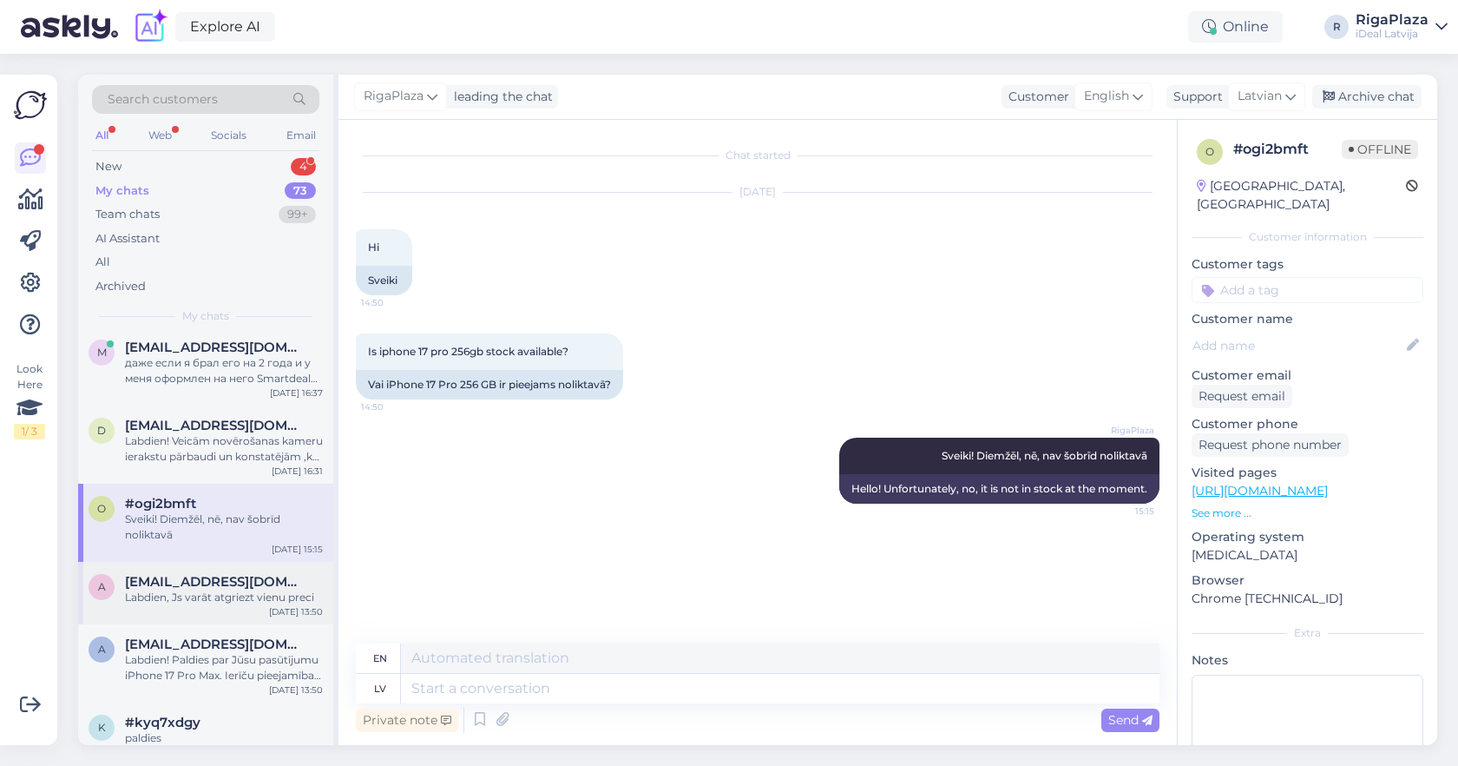
click at [196, 563] on div "a alise.mironova23@gmail.com Labdien, Js varāt atgriezt vienu preci Oct 9 13:50" at bounding box center [205, 593] width 255 height 63
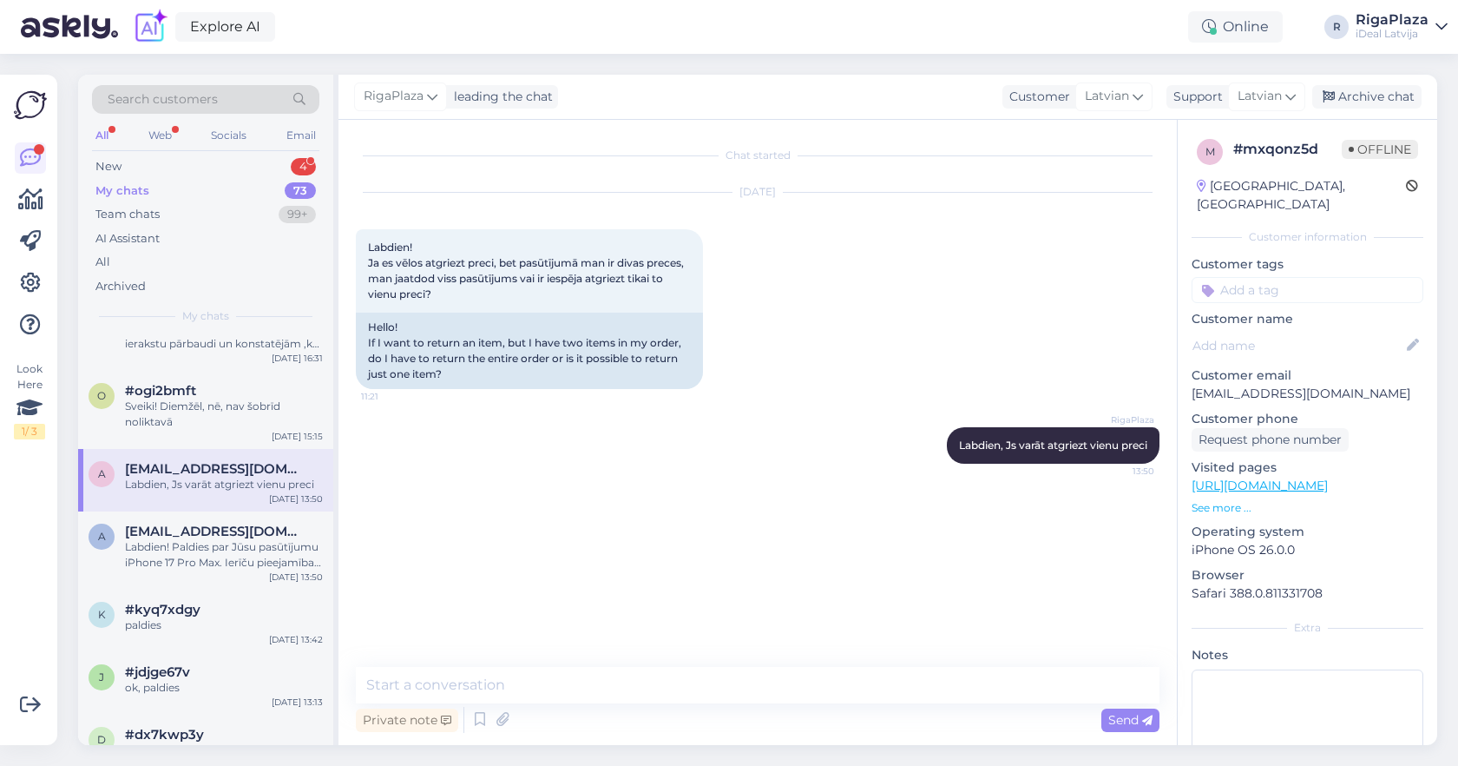
scroll to position [214, 0]
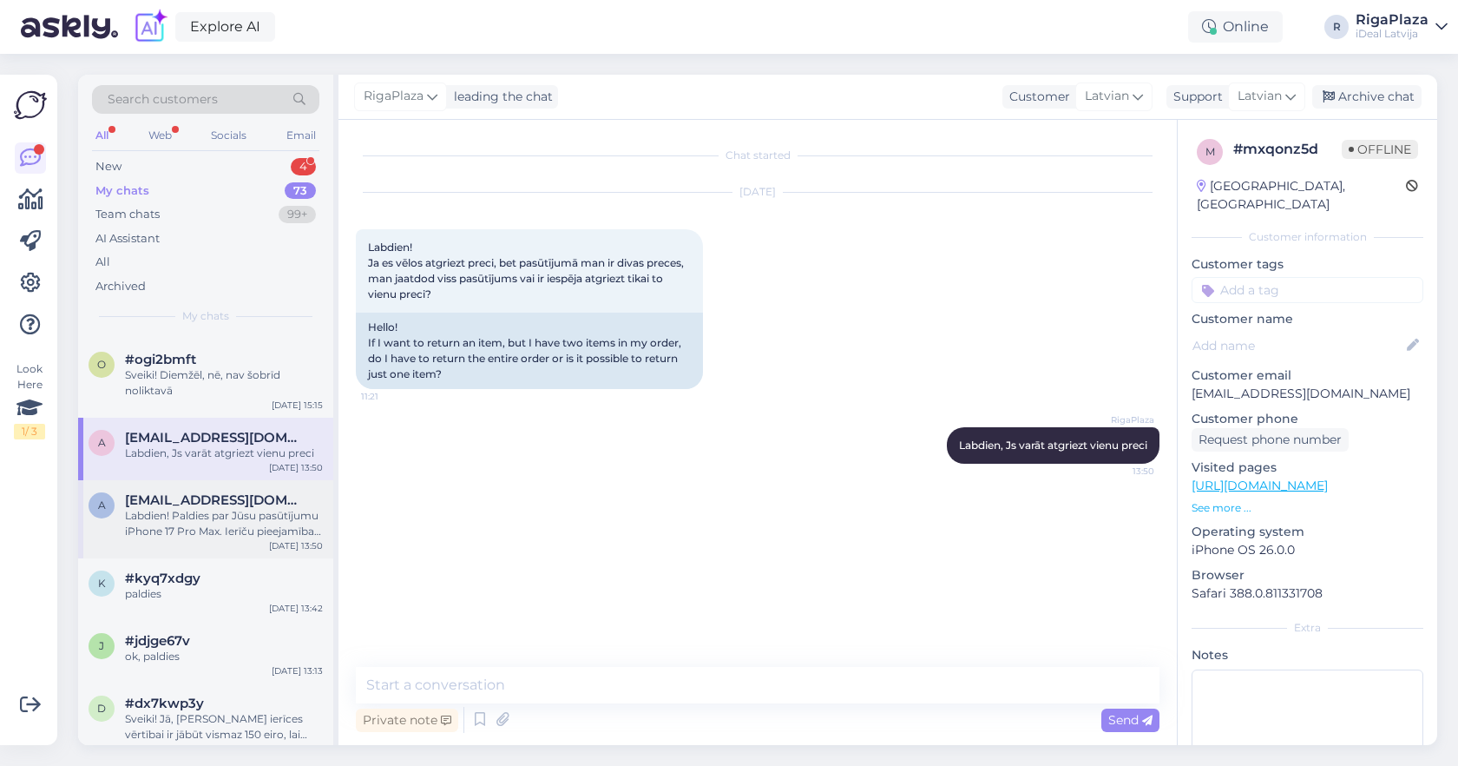
click at [210, 531] on div "Labdien! Paldies par Jūsu pasūtījumu iPhone 17 Pro Max. Ierīču pieejamība šobrī…" at bounding box center [224, 523] width 198 height 31
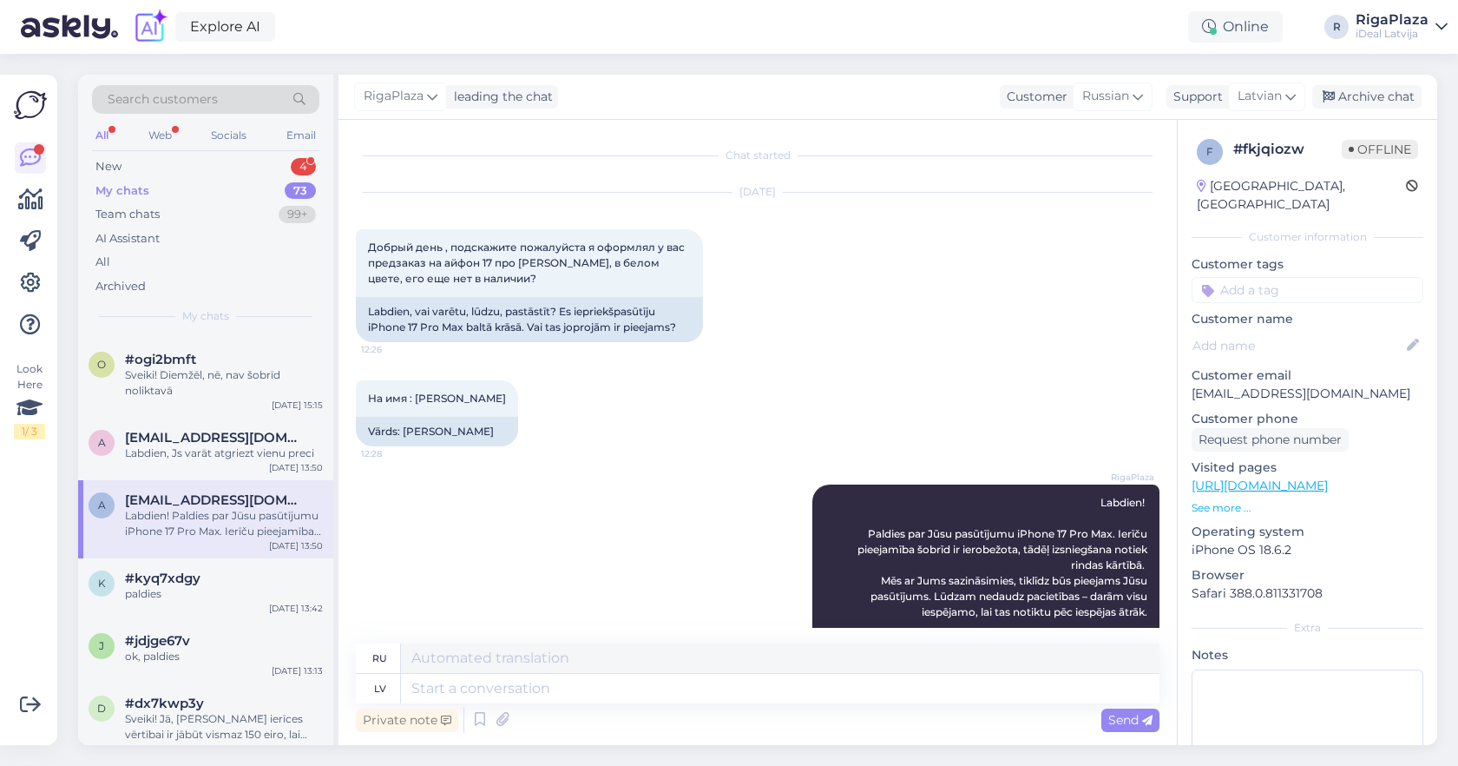
scroll to position [176, 0]
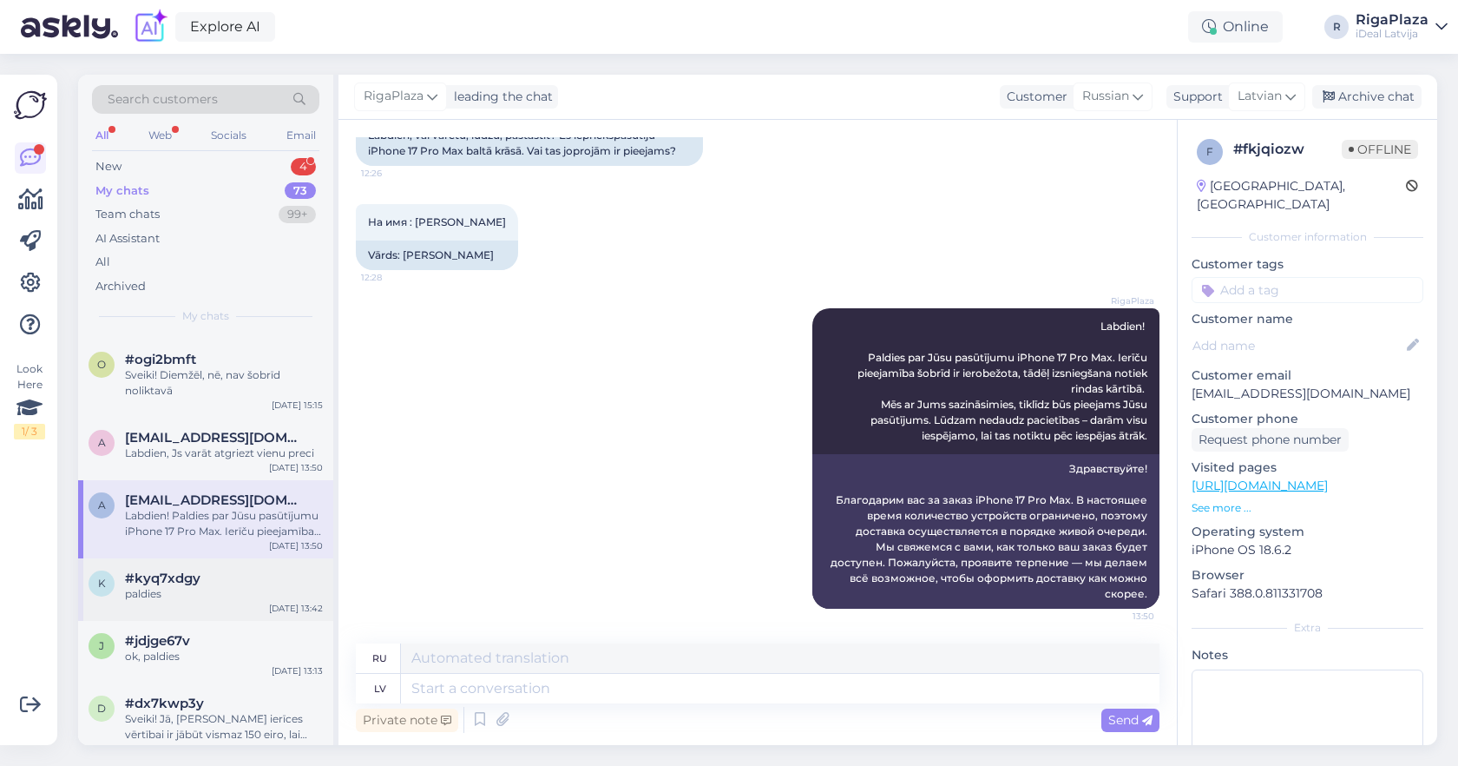
click at [218, 573] on div "#kyq7xdgy" at bounding box center [224, 578] width 198 height 16
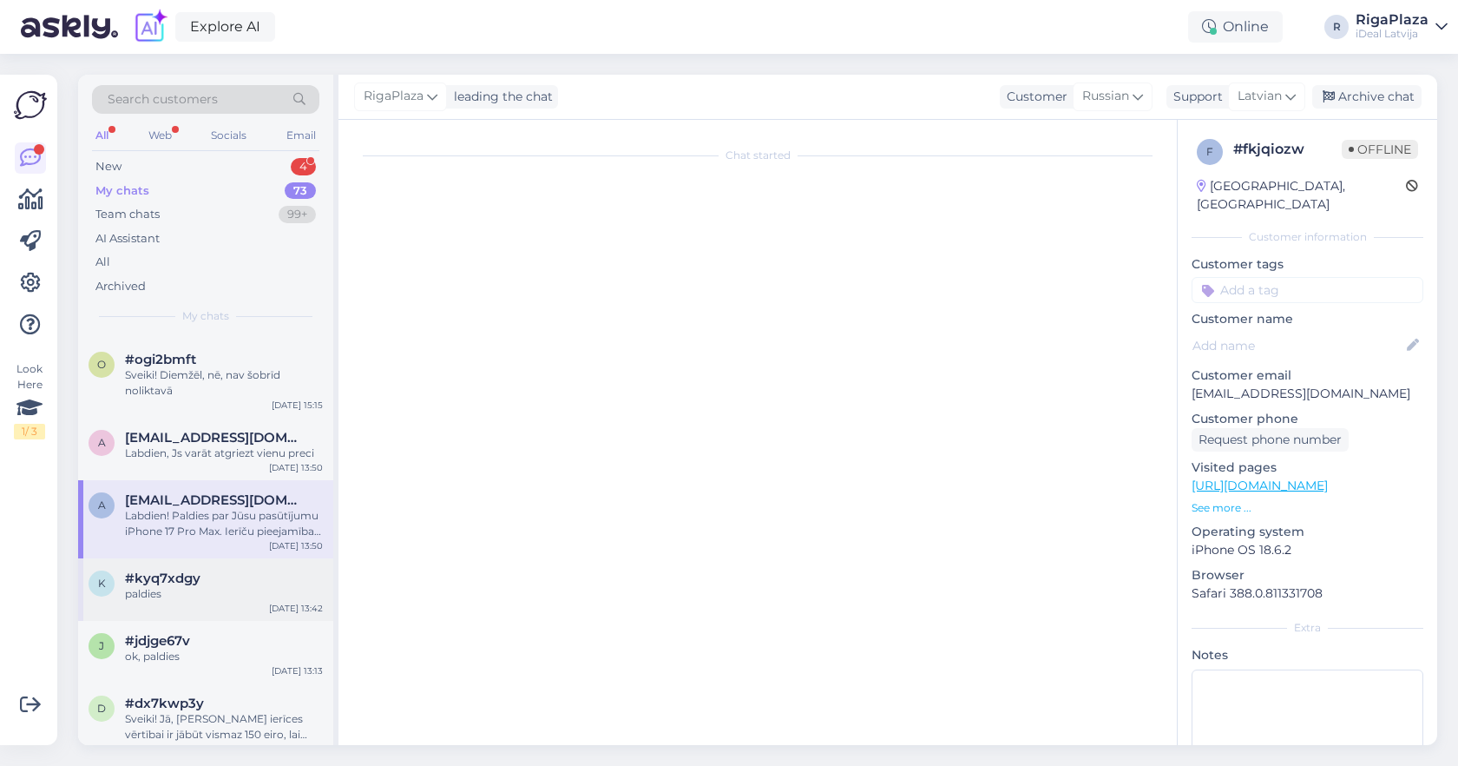
scroll to position [196, 0]
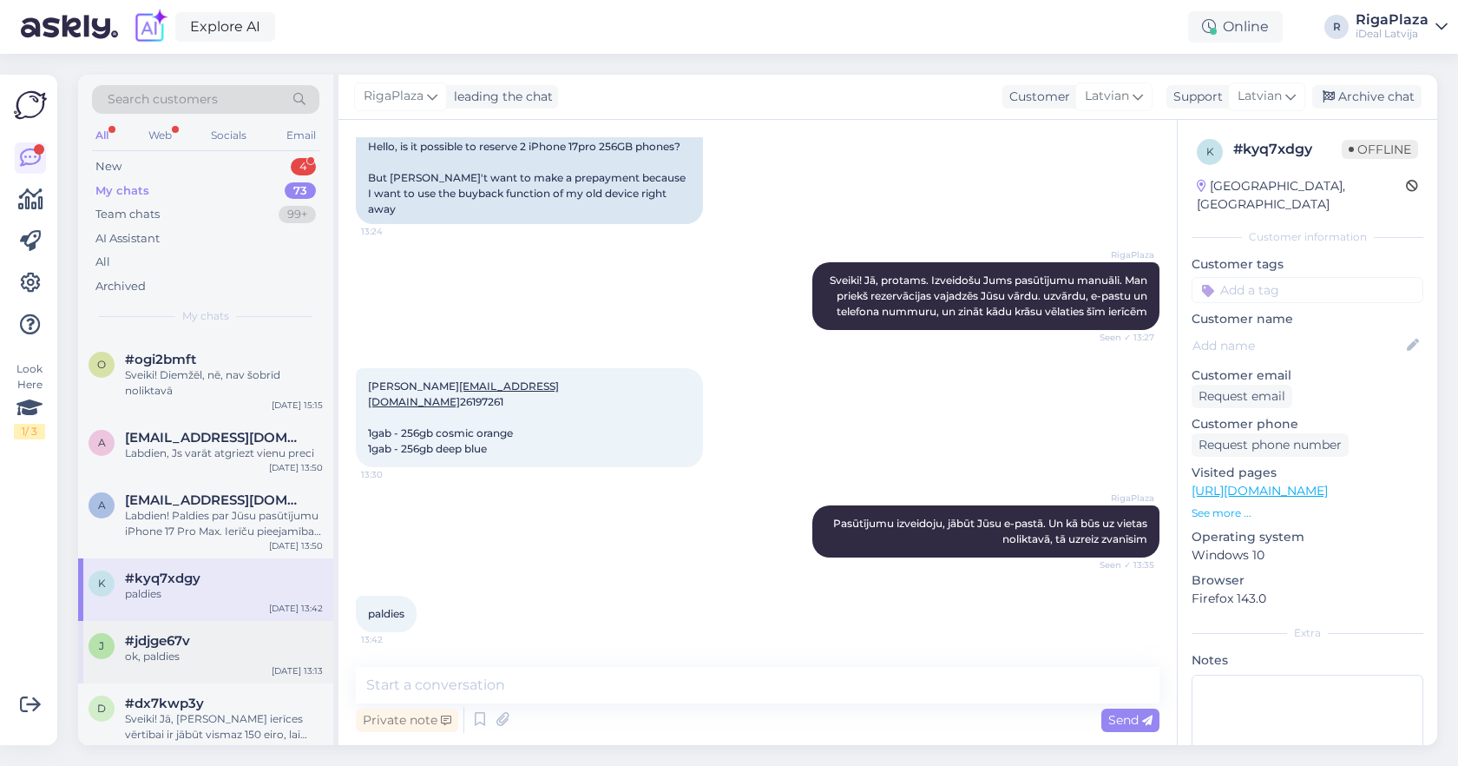
click at [213, 642] on div "#jdjge67v" at bounding box center [224, 641] width 198 height 16
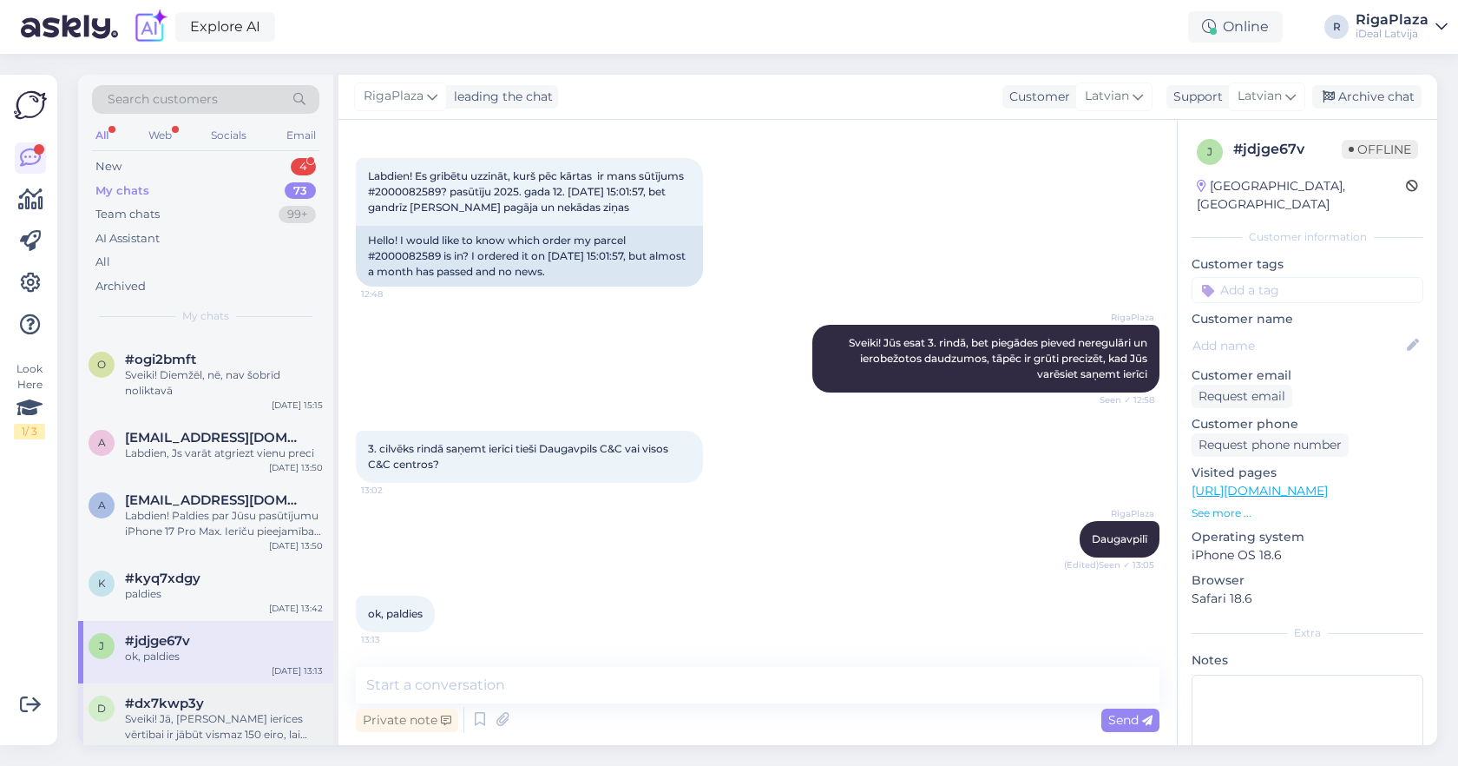
click at [233, 703] on div "#dx7kwp3y" at bounding box center [224, 703] width 198 height 16
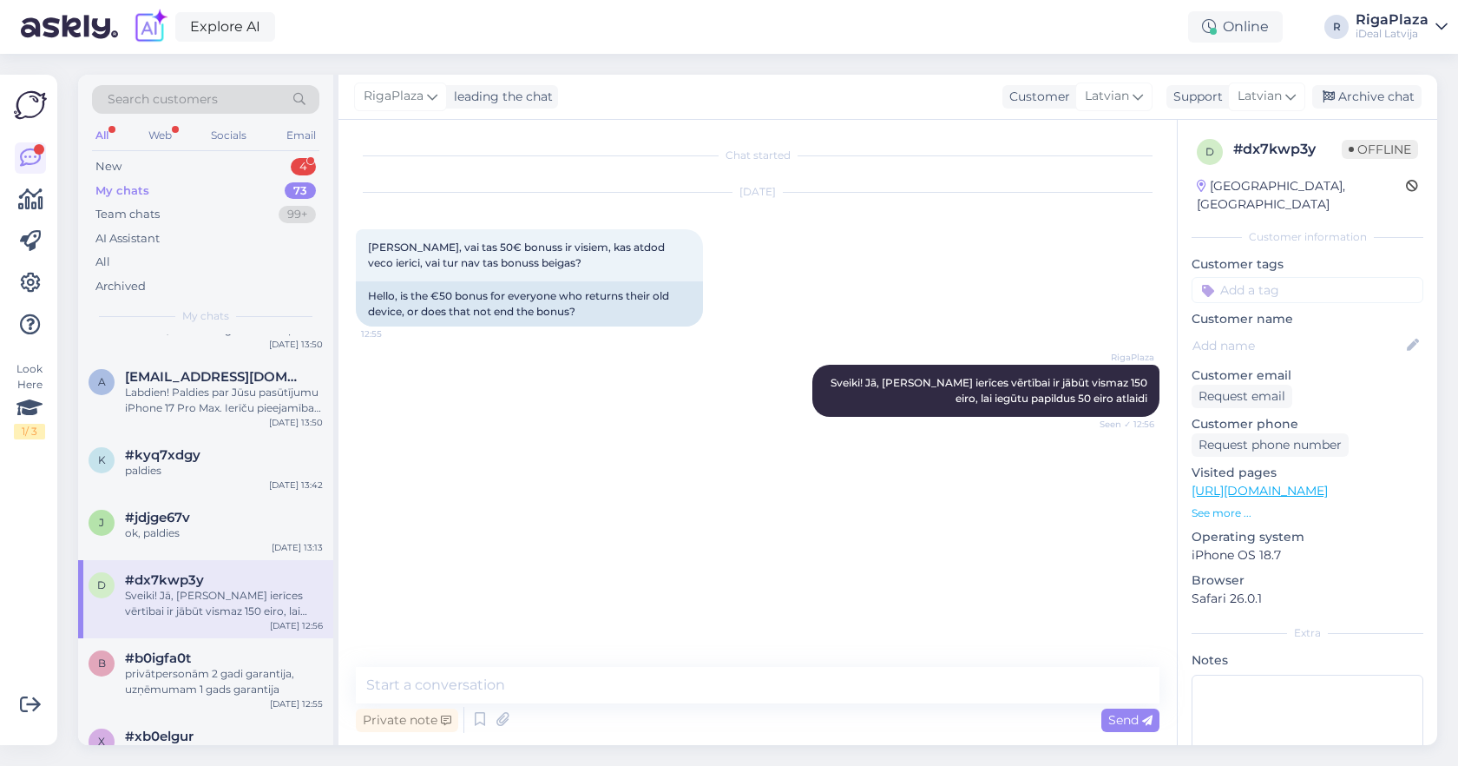
scroll to position [338, 0]
click at [236, 649] on div "#b0igfa0t" at bounding box center [224, 657] width 198 height 16
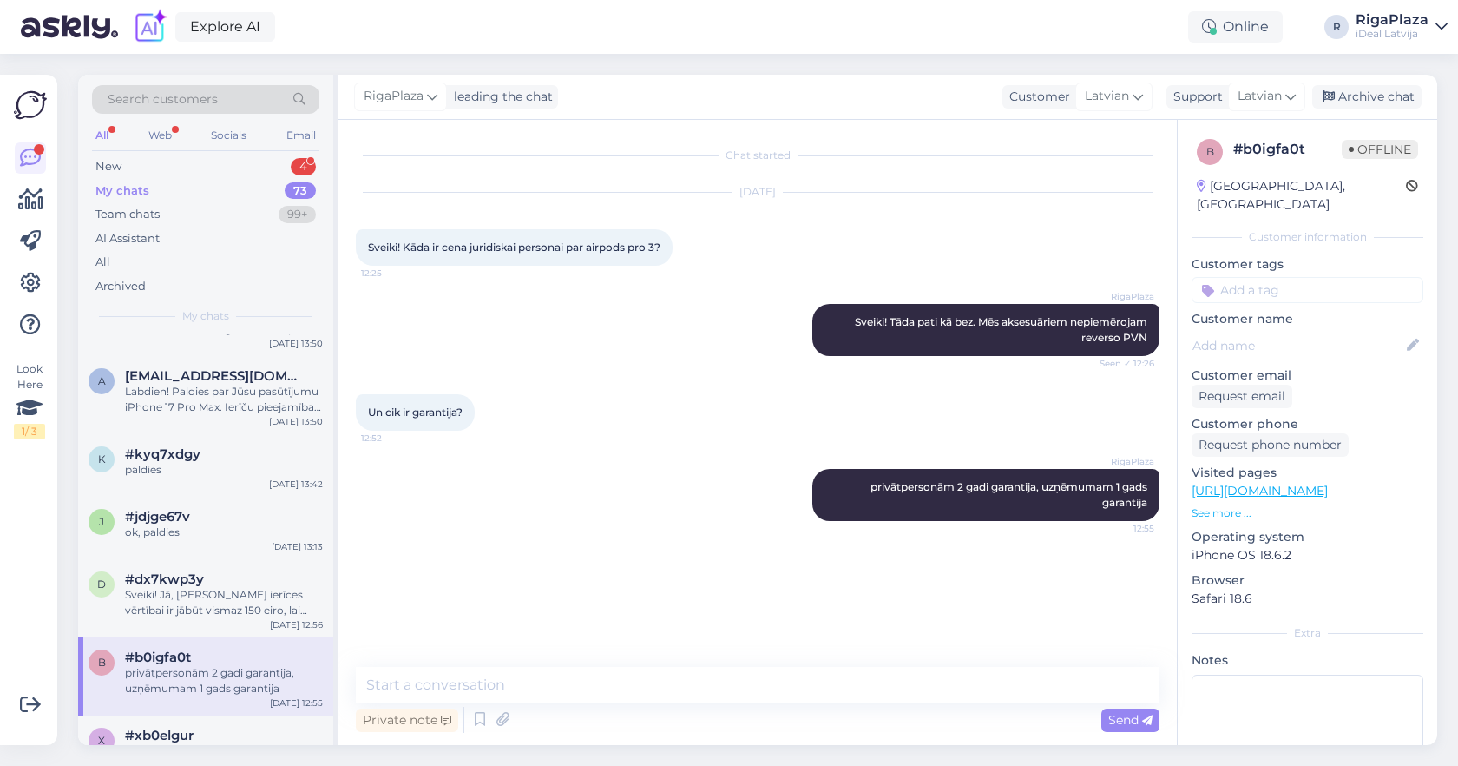
scroll to position [465, 0]
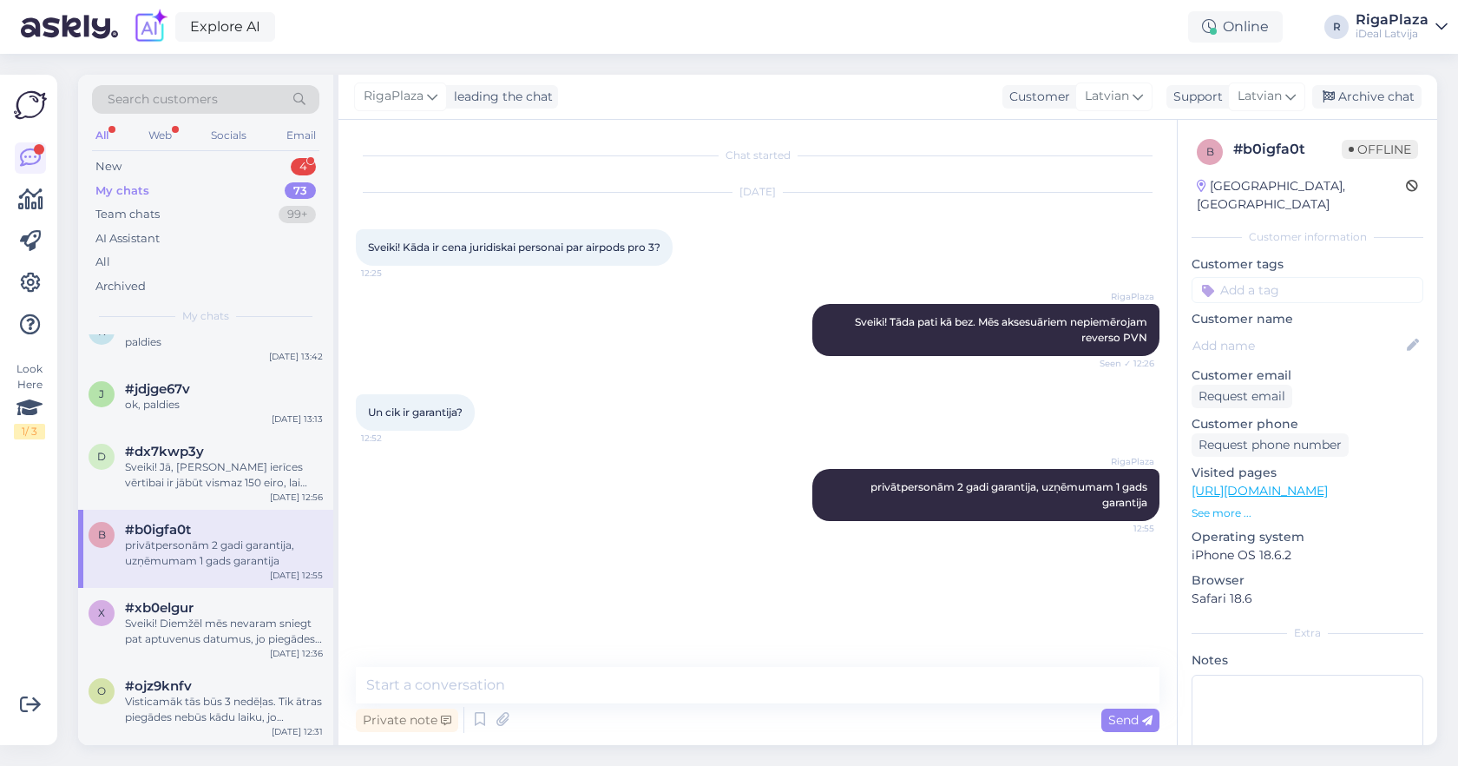
click at [236, 647] on div "x #xb0elgur Sveiki! Diemžēl mēs nevaram sniegt pat aptuvenus datumus, jo piegād…" at bounding box center [205, 627] width 255 height 78
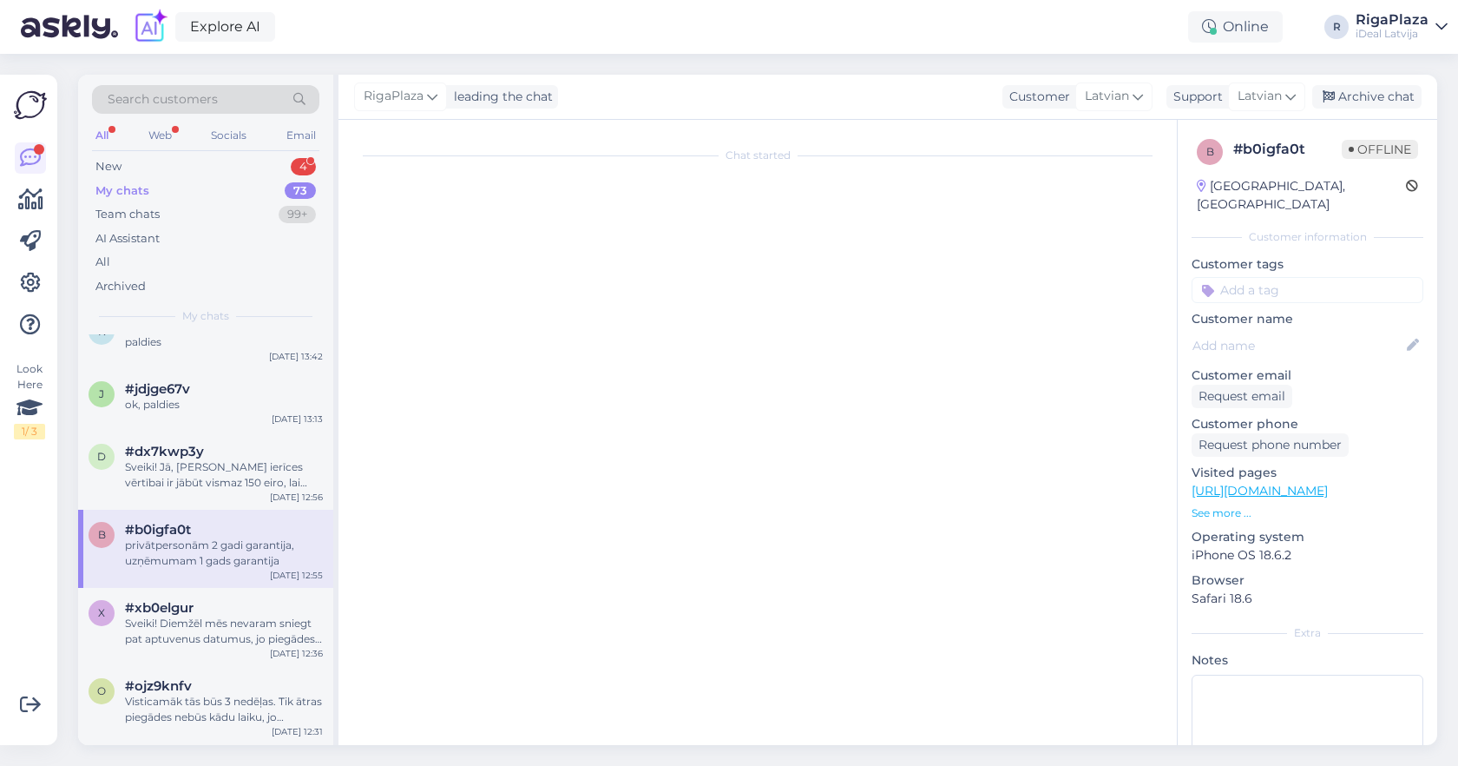
scroll to position [477, 0]
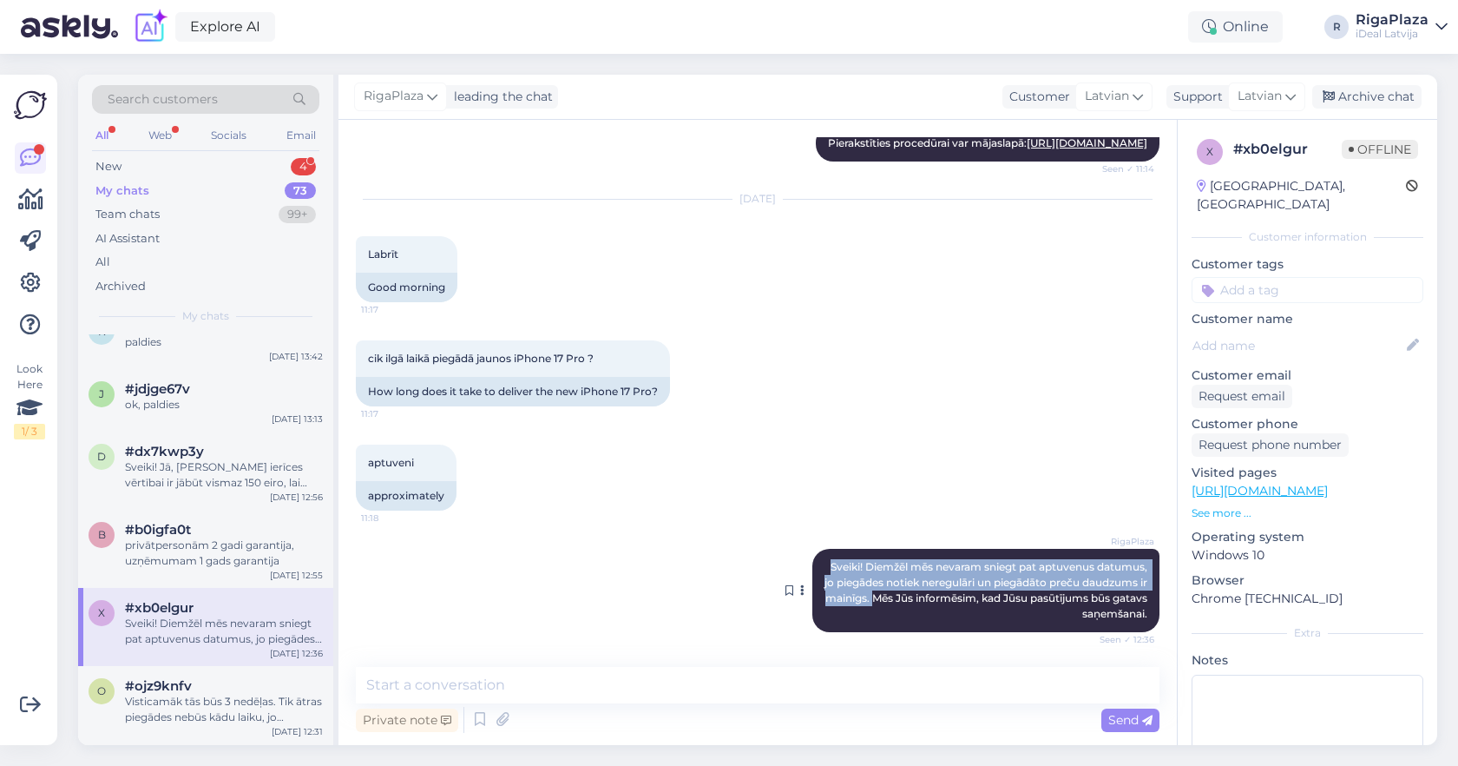
drag, startPoint x: 811, startPoint y: 543, endPoint x: 905, endPoint y: 599, distance: 109.7
click at [905, 599] on div "RigaPlaza Sveiki! Diemžēl mēs nevaram sniegt pat aptuvenus datumus, jo piegādes…" at bounding box center [758, 591] width 804 height 122
copy span "Sveiki! Diemžēl mēs nevaram sniegt pat aptuvenus datumus, jo piegādes notiek ne…"
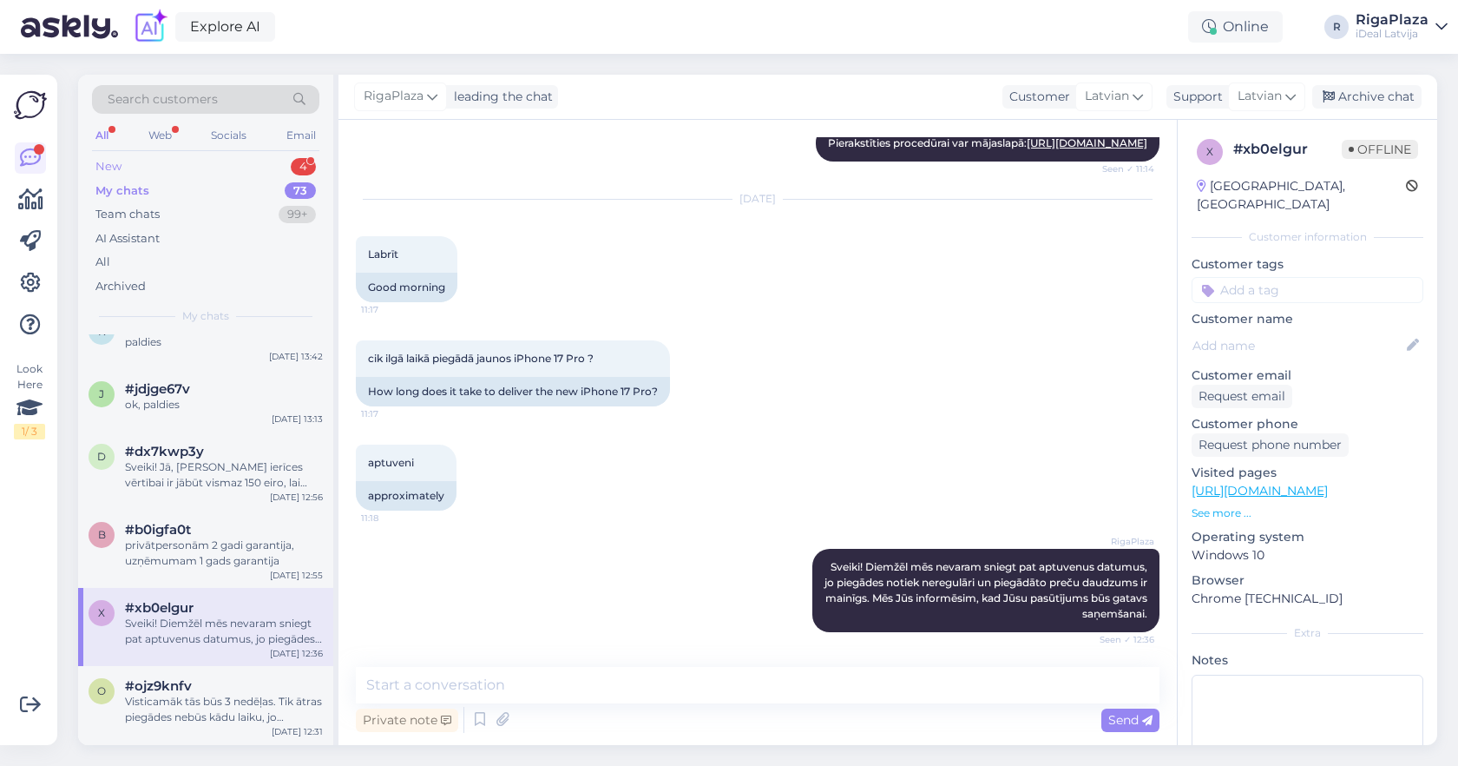
click at [267, 163] on div "New 4" at bounding box center [205, 167] width 227 height 24
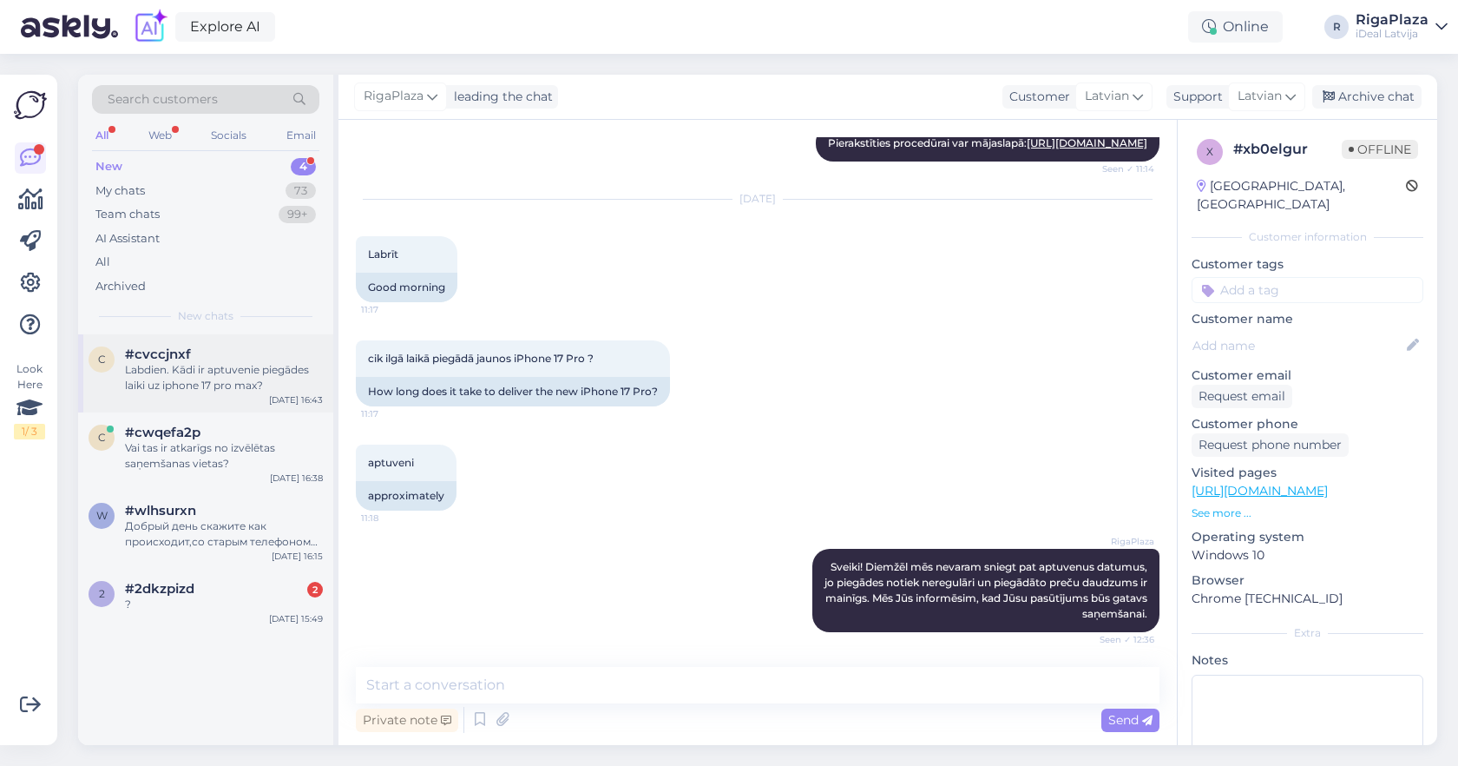
click at [265, 350] on div "#cvccjnxf" at bounding box center [224, 354] width 198 height 16
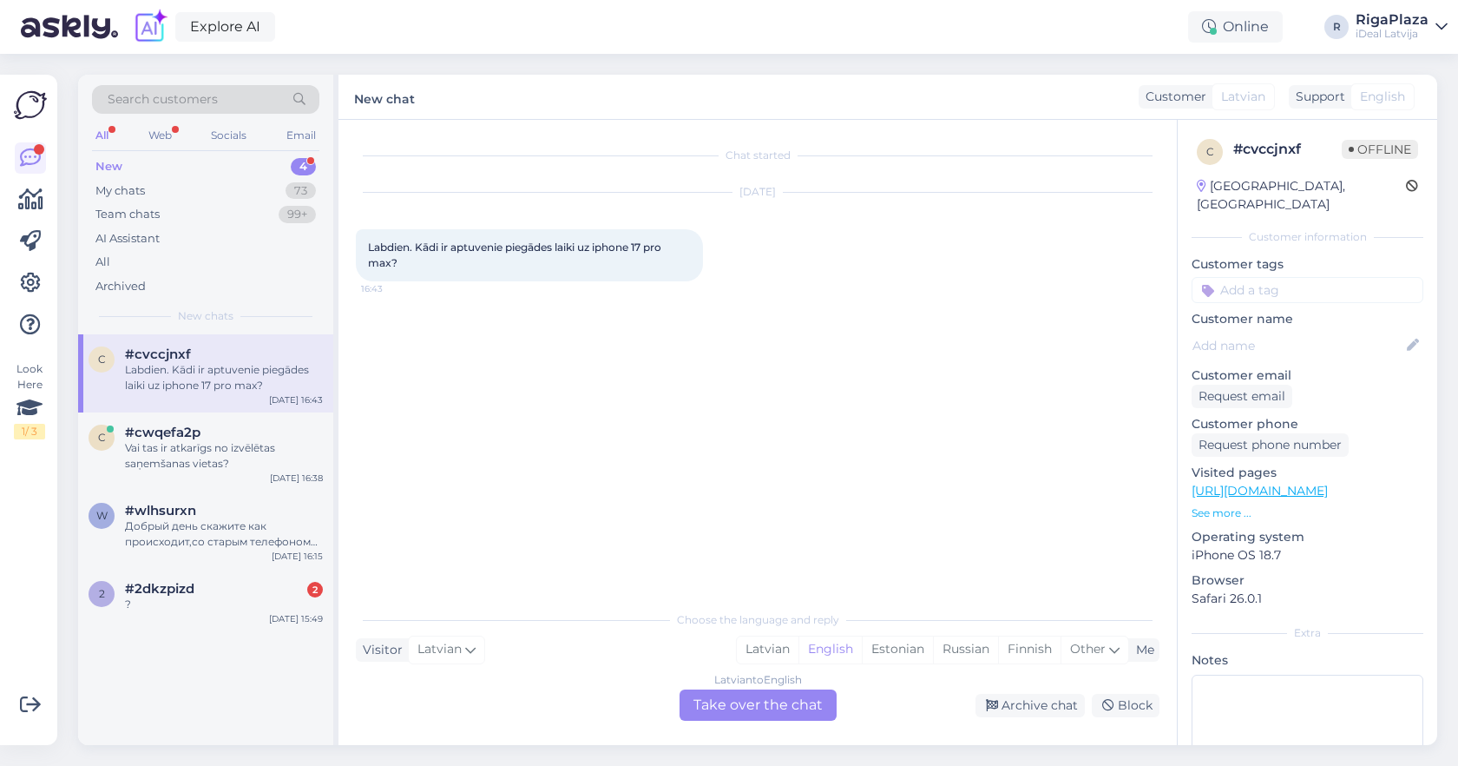
click at [763, 693] on div "Latvian to English Take over the chat" at bounding box center [758, 704] width 157 height 31
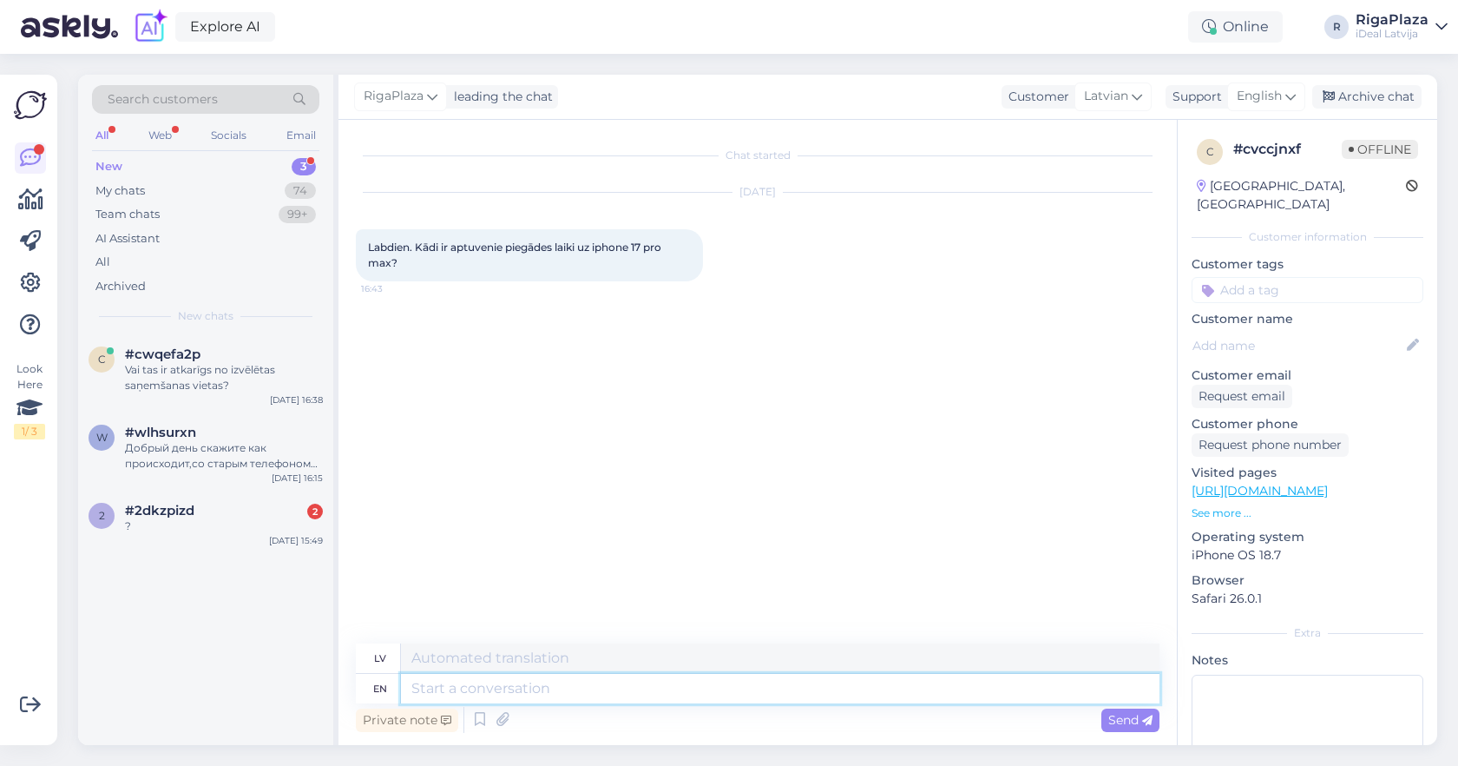
click at [793, 681] on textarea at bounding box center [780, 689] width 759 height 30
click at [1263, 93] on span "English" at bounding box center [1259, 96] width 45 height 19
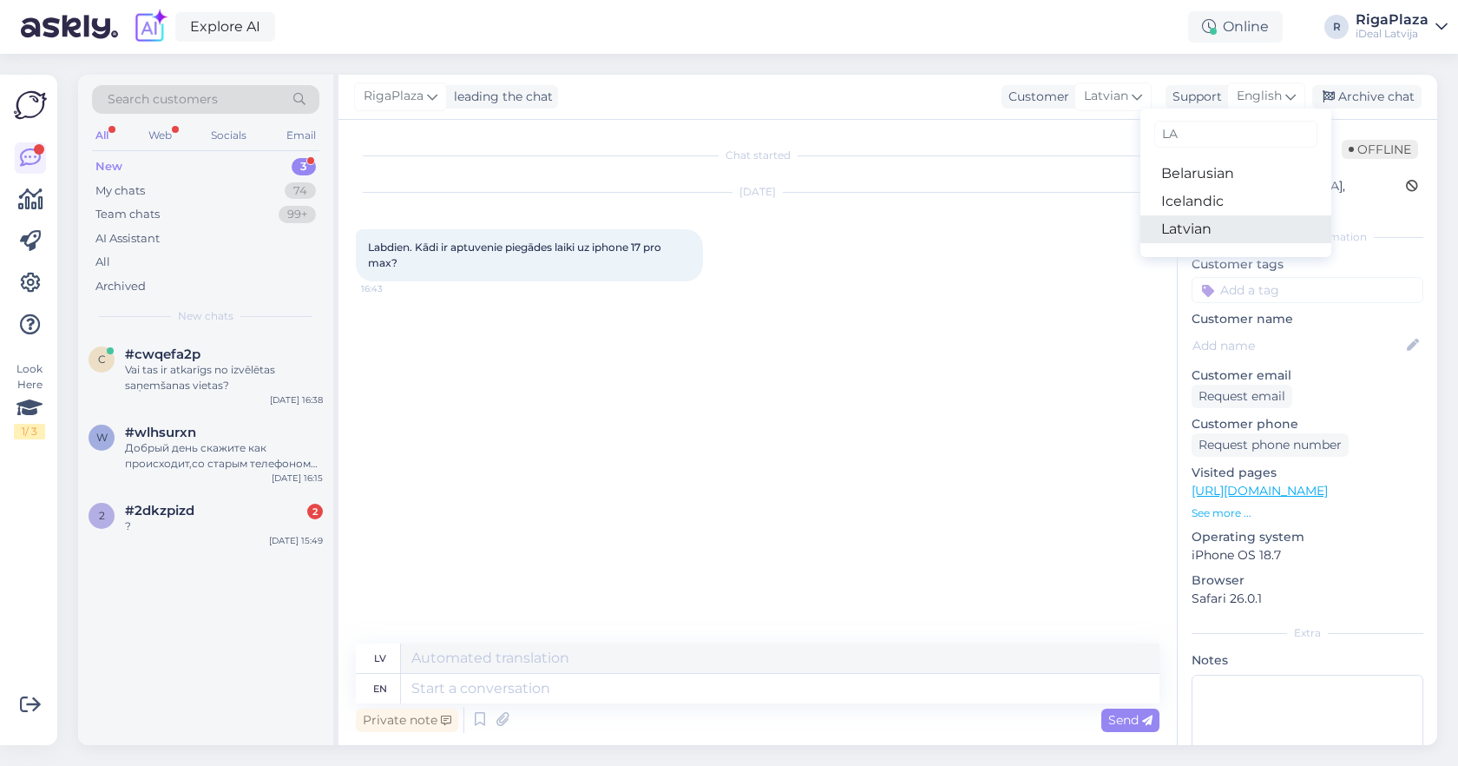
click at [1194, 232] on link "Latvian" at bounding box center [1236, 229] width 191 height 28
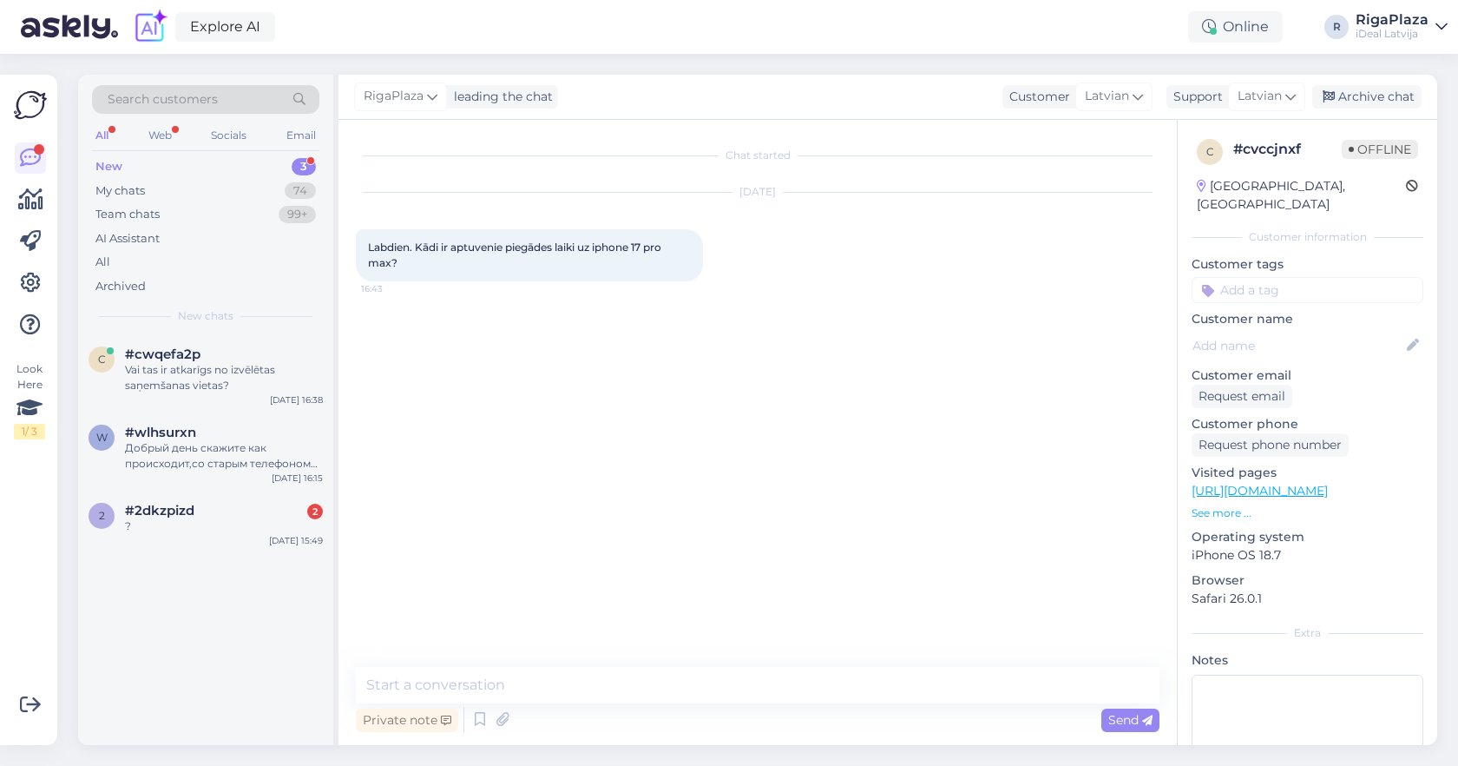
click at [761, 647] on div "Chat started Oct 9 2025 Labdien. Kādi ir aptuvenie piegādes laiki uz iphone 17 …" at bounding box center [765, 394] width 819 height 514
click at [741, 673] on textarea at bounding box center [758, 685] width 804 height 36
paste textarea "Sveiki! Diemžēl mēs nevaram sniegt pat aptuvenus datumus, jo piegādes notiek ne…"
type textarea "Sveiki! Diemžēl mēs nevaram sniegt pat aptuvenus datumus, jo piegādes notiek ne…"
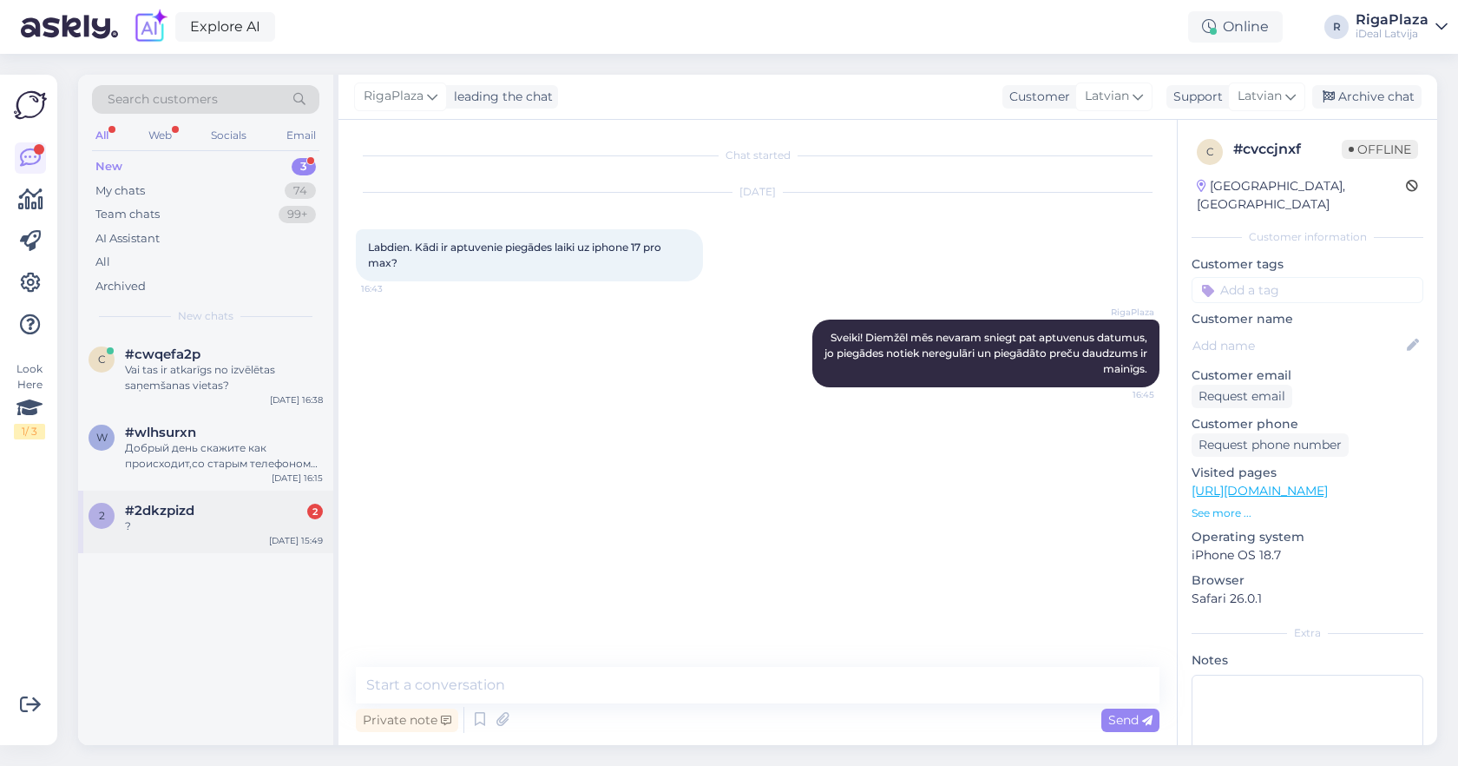
click at [178, 523] on div "?" at bounding box center [224, 526] width 198 height 16
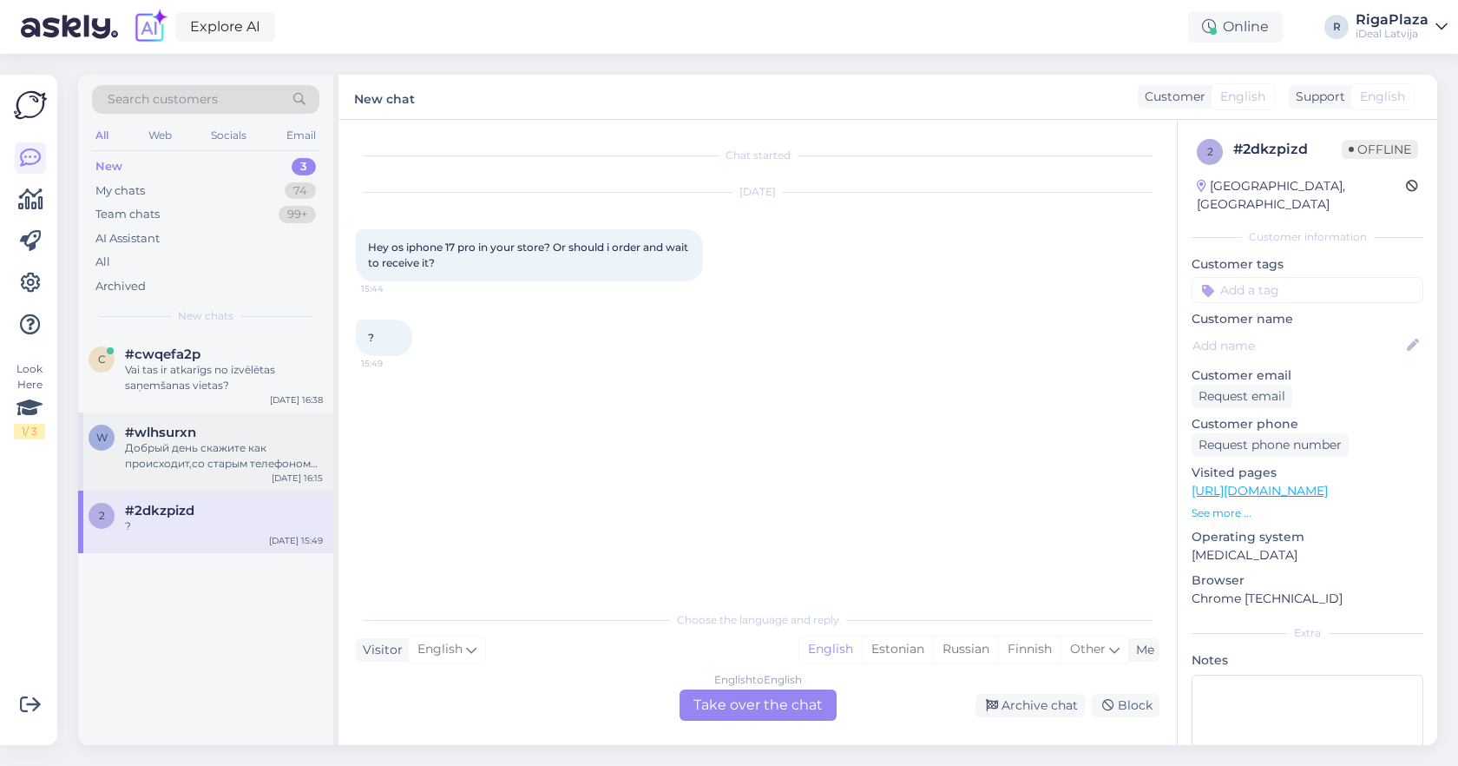
click at [250, 457] on div "Добрый день скажите как происходит,со старым телефоном 11pro maх обмен?!" at bounding box center [224, 455] width 198 height 31
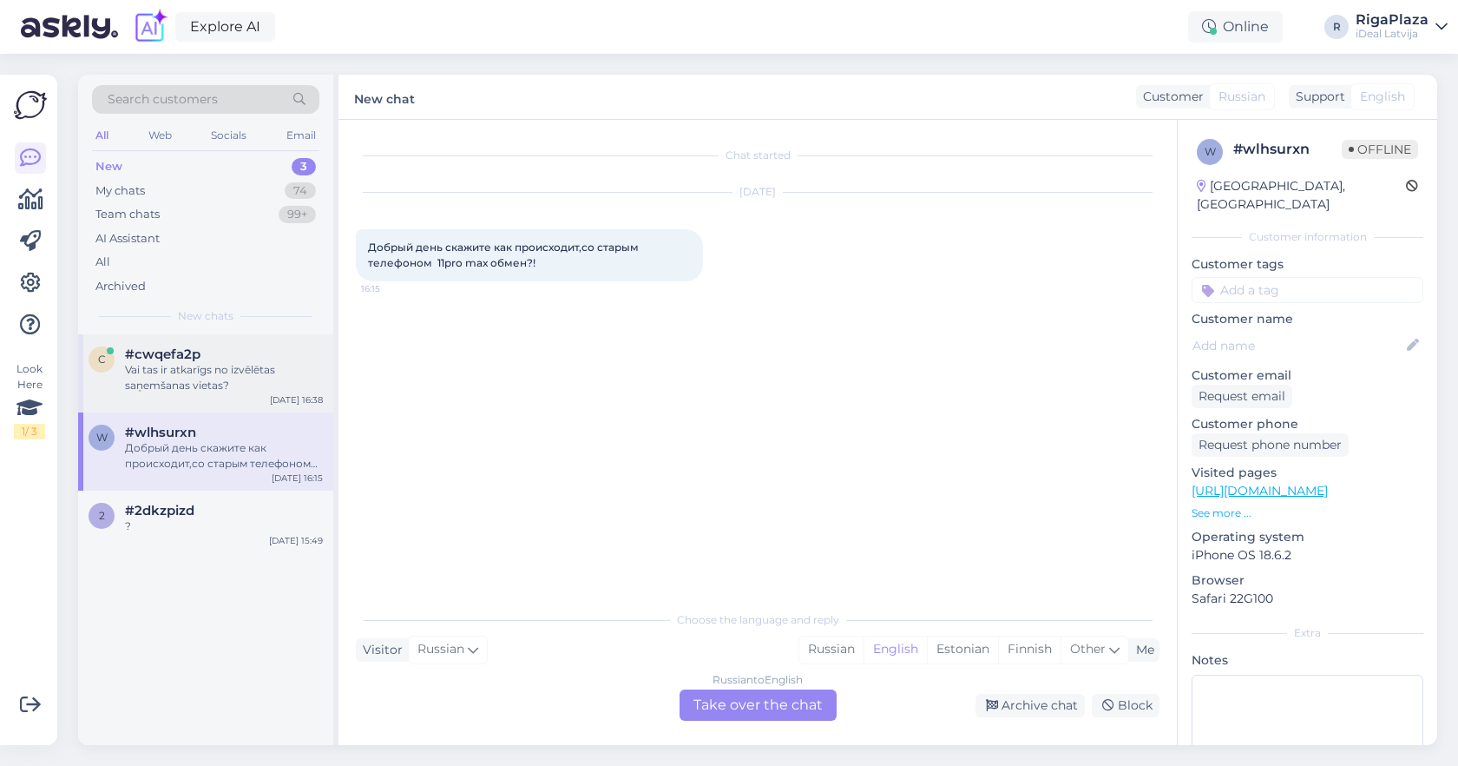
click at [276, 384] on div "Vai tas ir atkarīgs no izvēlētas saņemšanas vietas?" at bounding box center [224, 377] width 198 height 31
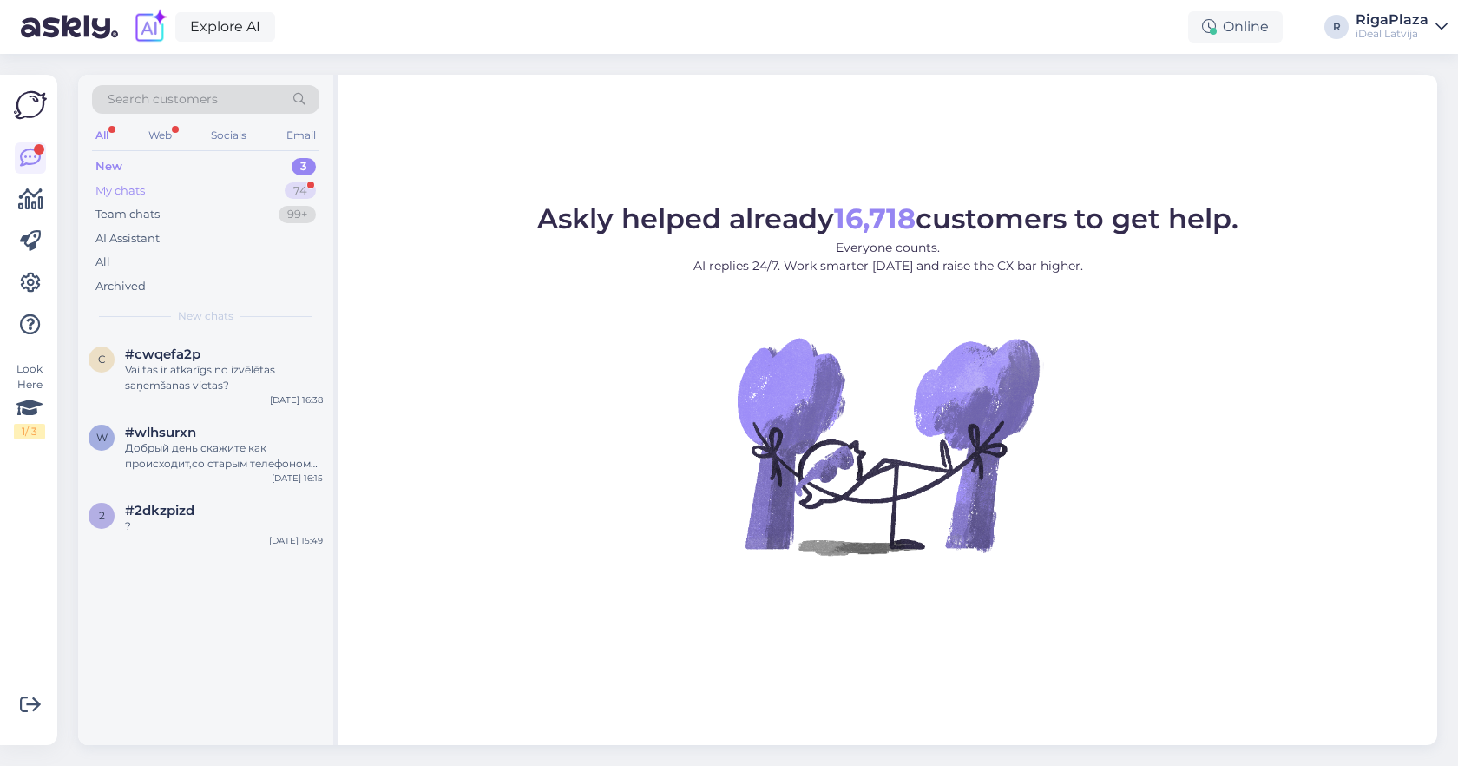
click at [268, 184] on div "My chats 74" at bounding box center [205, 191] width 227 height 24
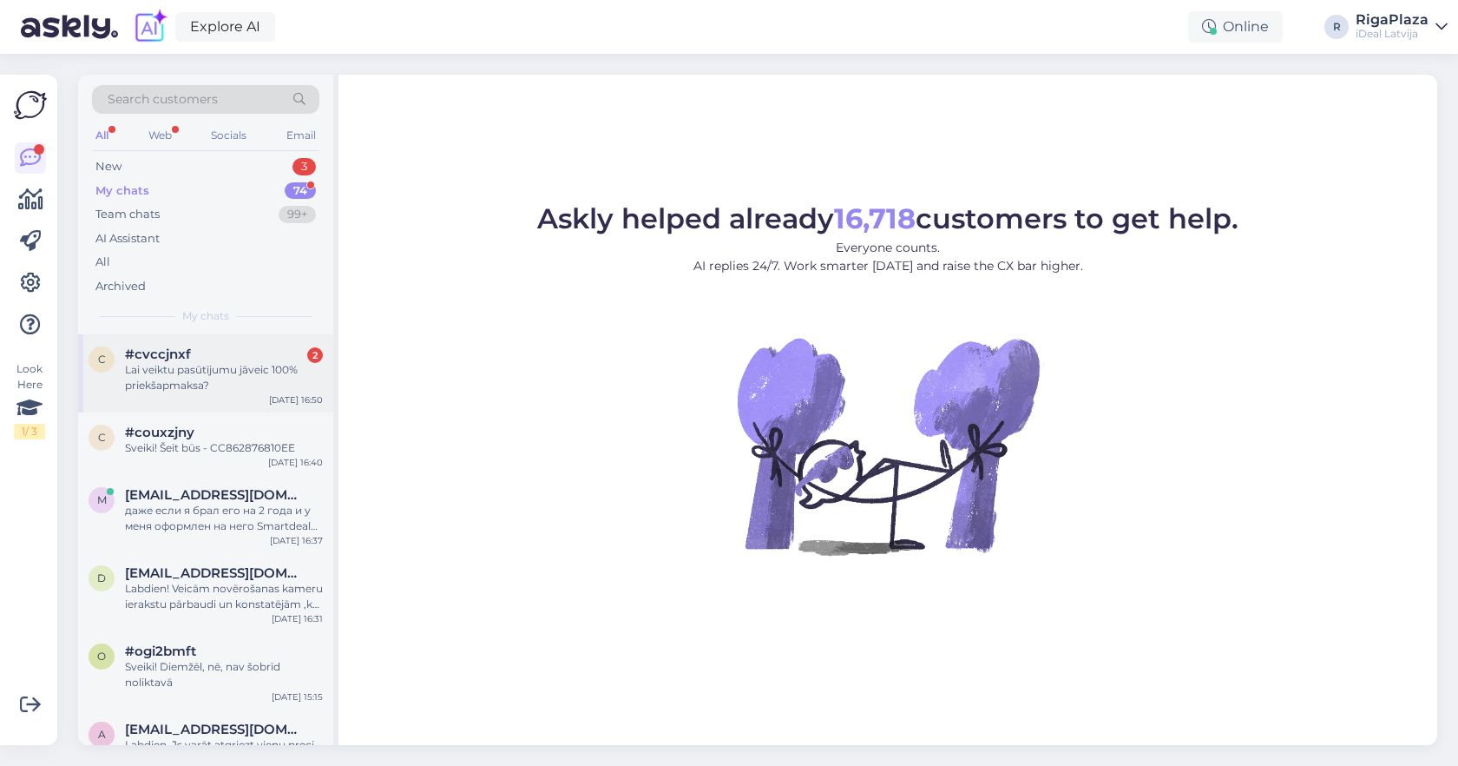
click at [232, 375] on div "Lai veiktu pasūtījumu jāveic 100% priekšapmaksa?" at bounding box center [224, 377] width 198 height 31
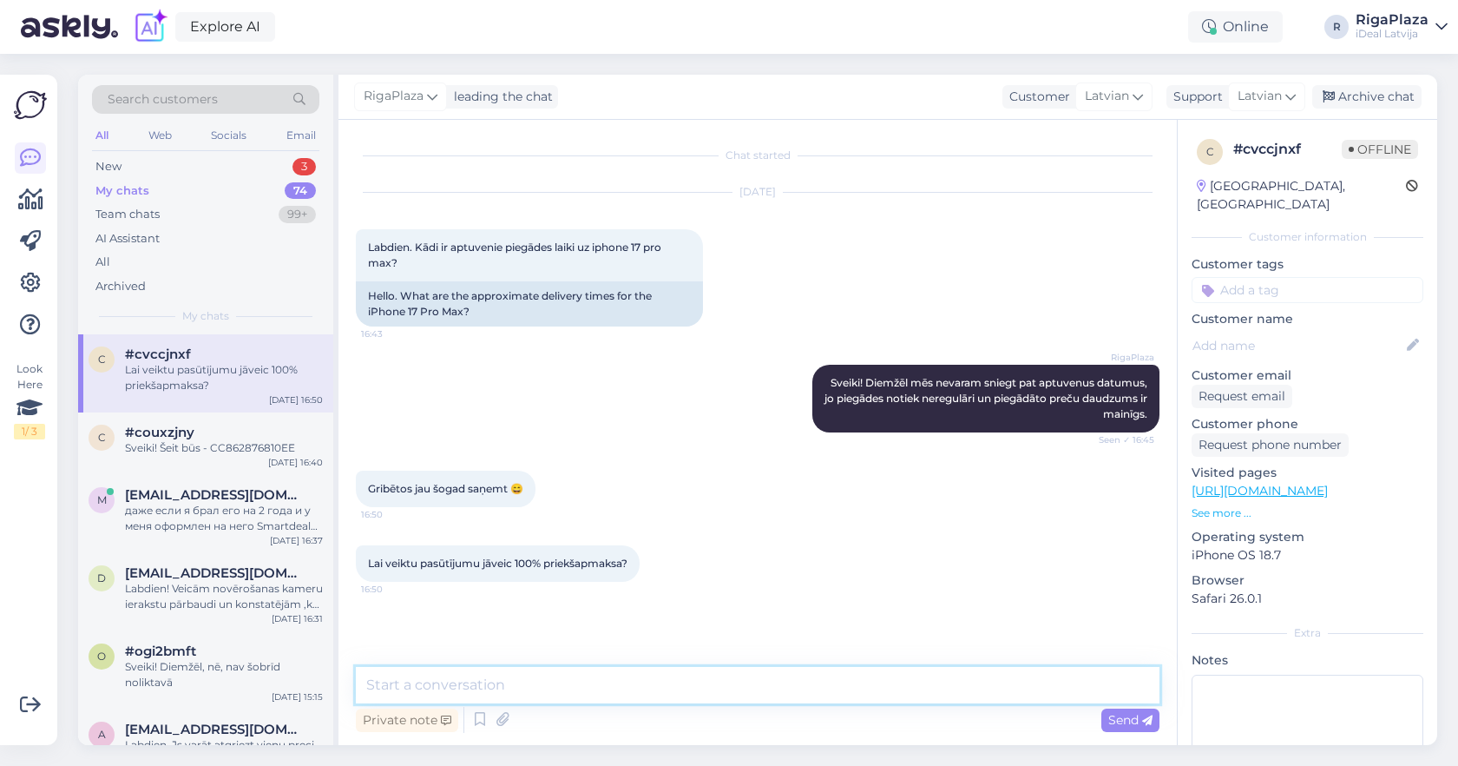
click at [587, 694] on textarea at bounding box center [758, 685] width 804 height 36
type textarea "Nē. nav jāveic priekšapmaksa"
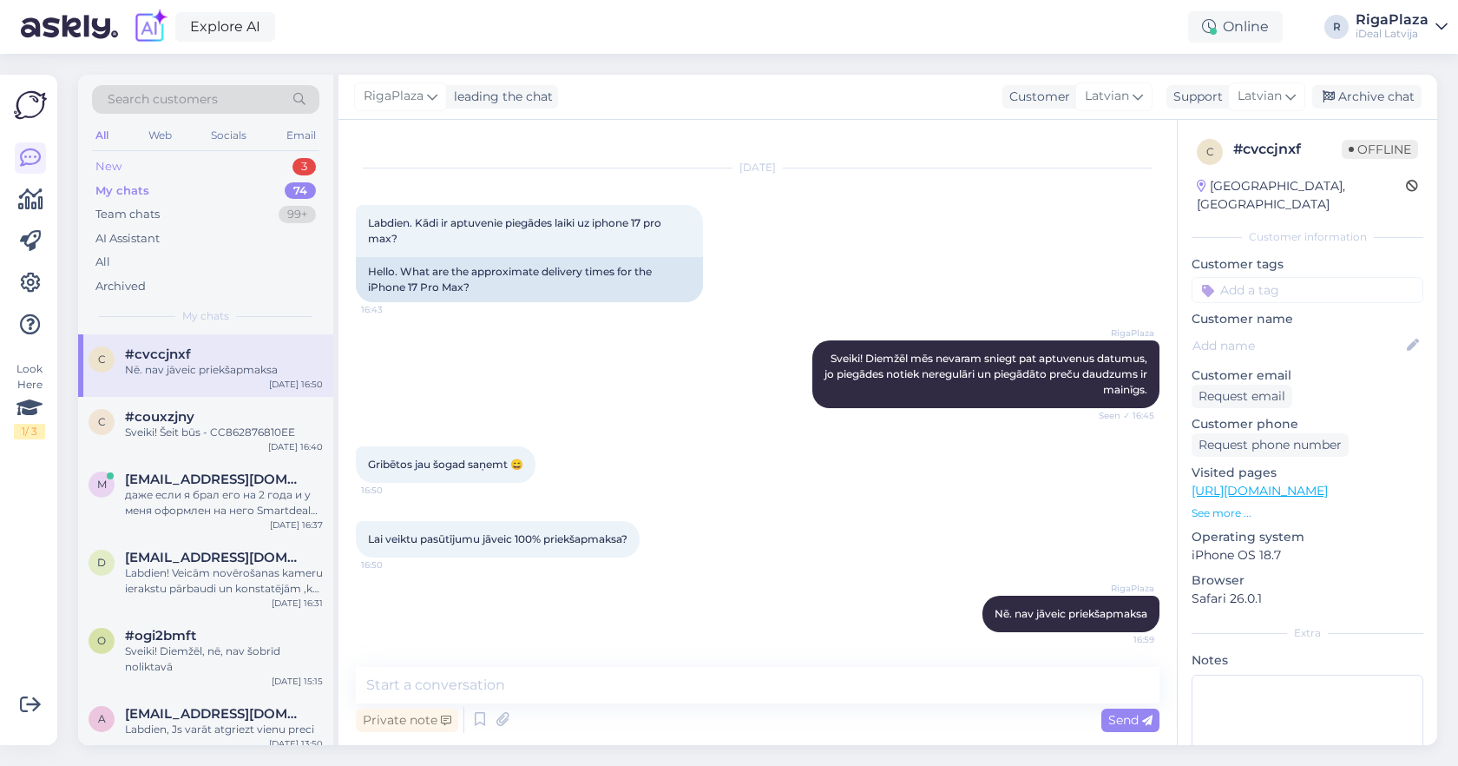
click at [312, 173] on div "3" at bounding box center [304, 166] width 23 height 17
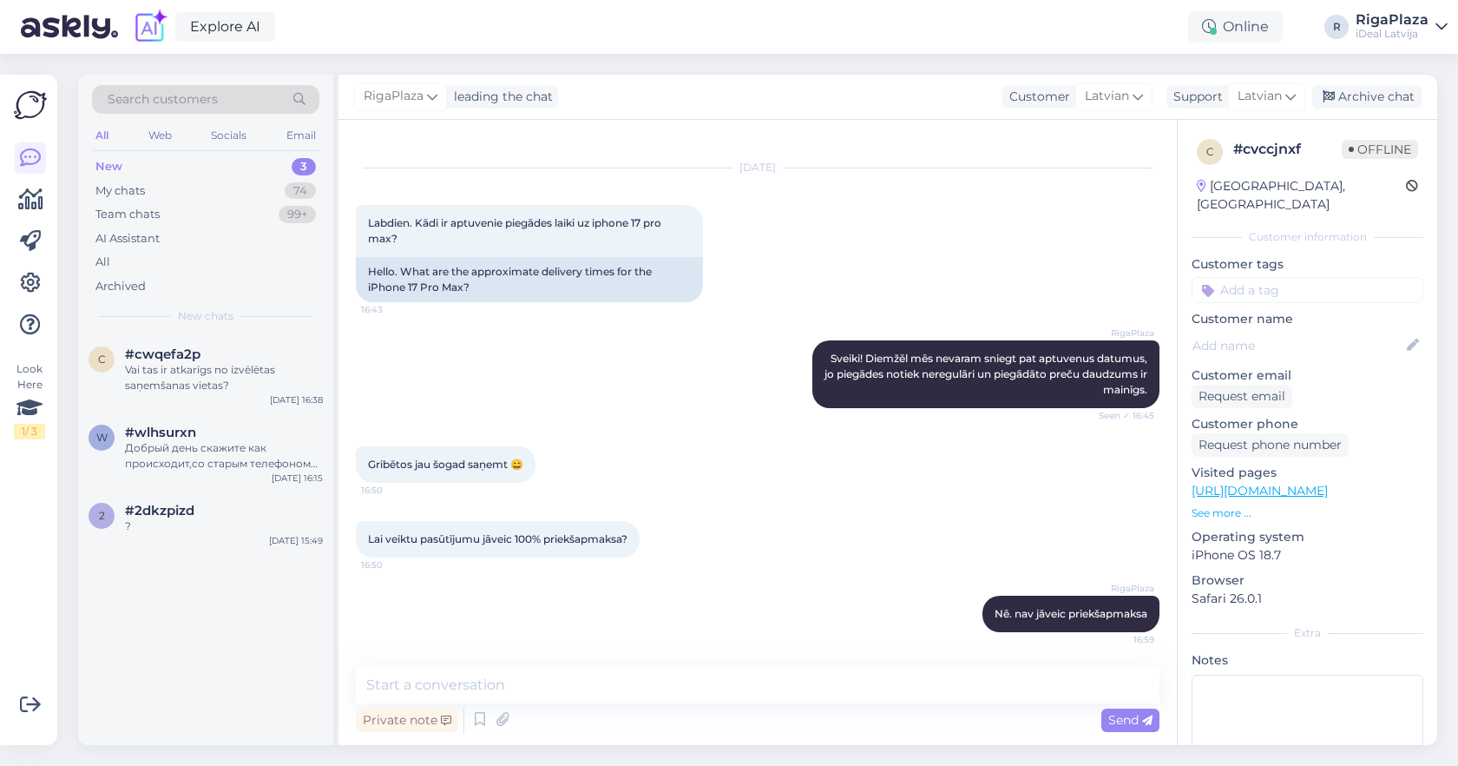
click at [143, 23] on img at bounding box center [150, 27] width 36 height 36
click at [208, 28] on link "Explore AI" at bounding box center [225, 27] width 100 height 30
click at [254, 369] on div "Vai tas ir atkarīgs no izvēlētas saņemšanas vietas?" at bounding box center [224, 377] width 198 height 31
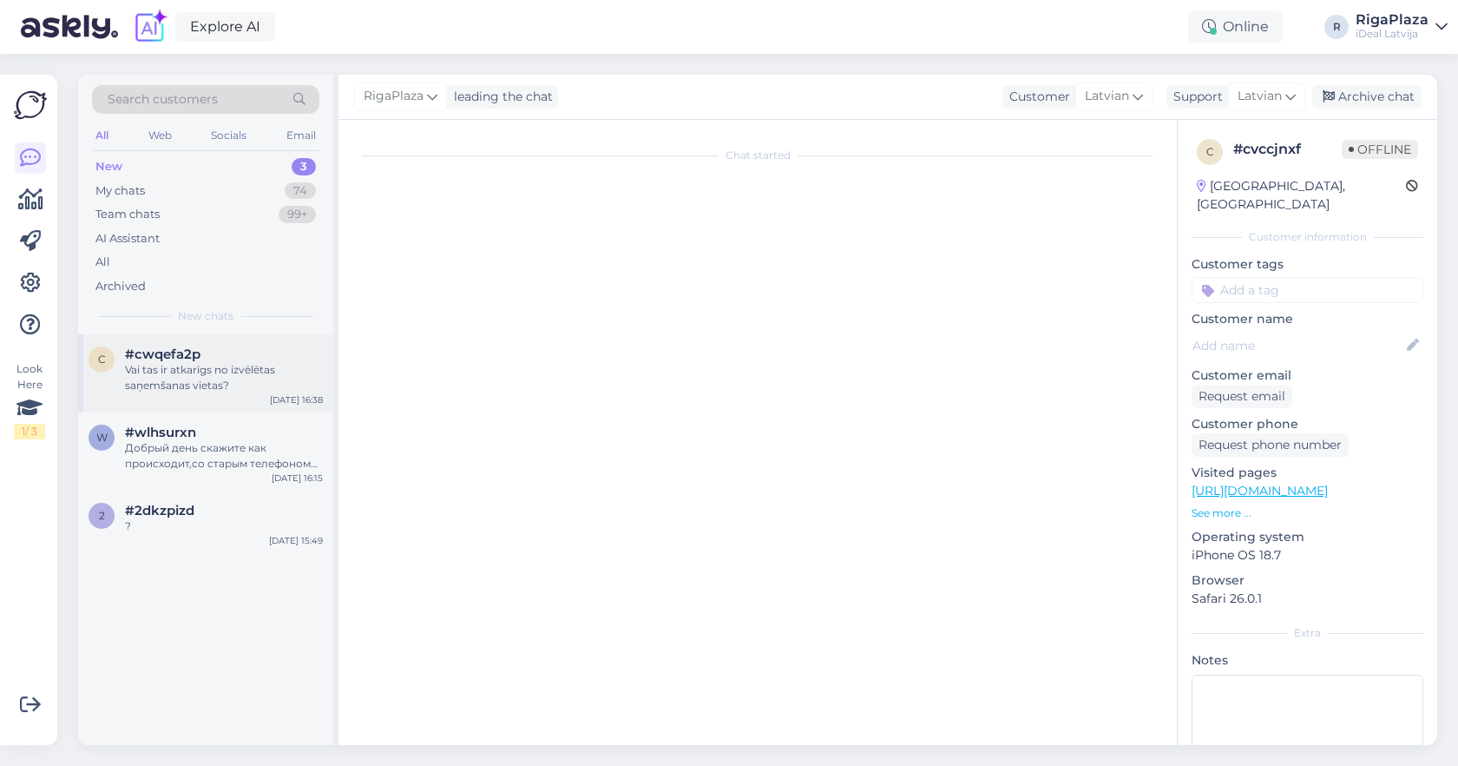
scroll to position [0, 0]
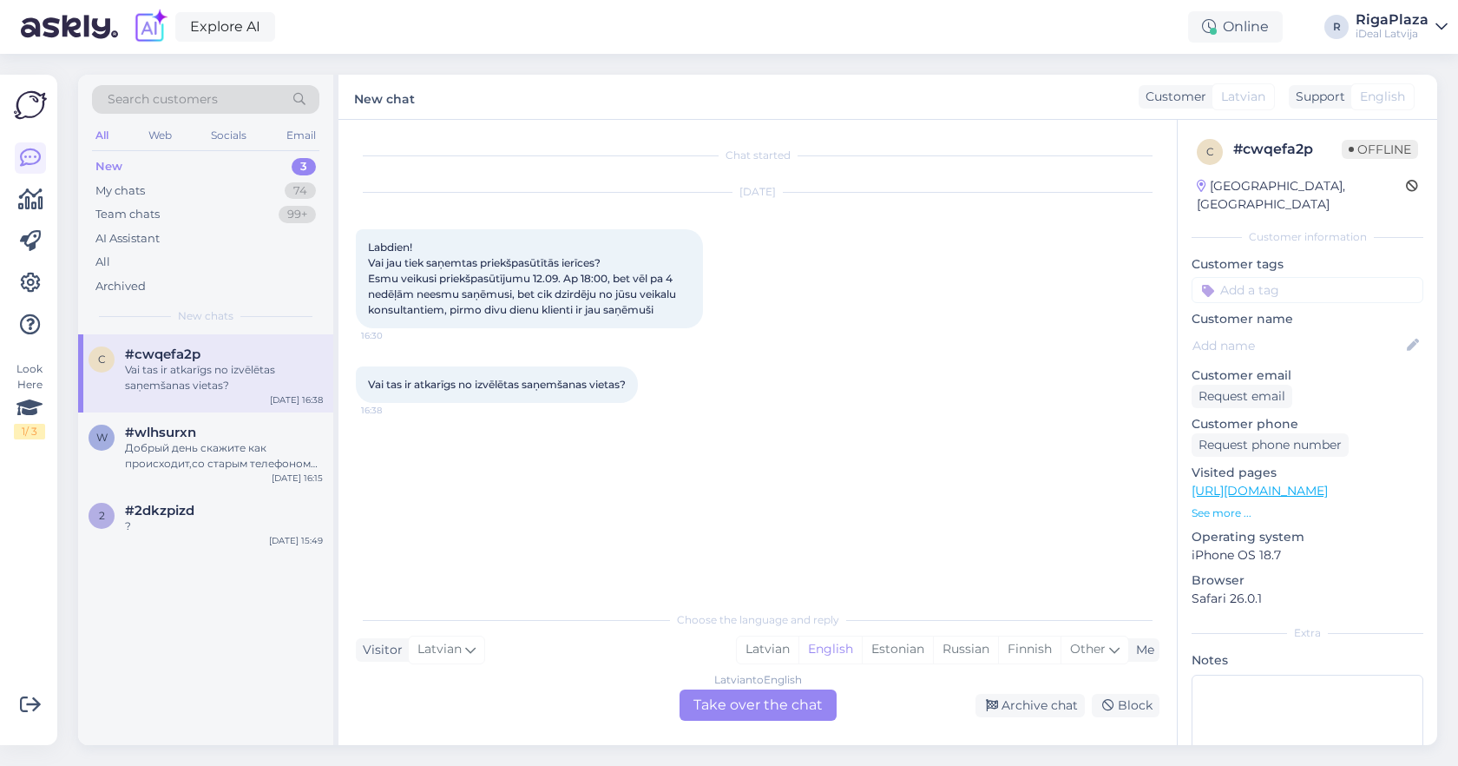
click at [254, 366] on div "Vai tas ir atkarīgs no izvēlētas saņemšanas vietas?" at bounding box center [224, 377] width 198 height 31
